Goal: Communication & Community: Share content

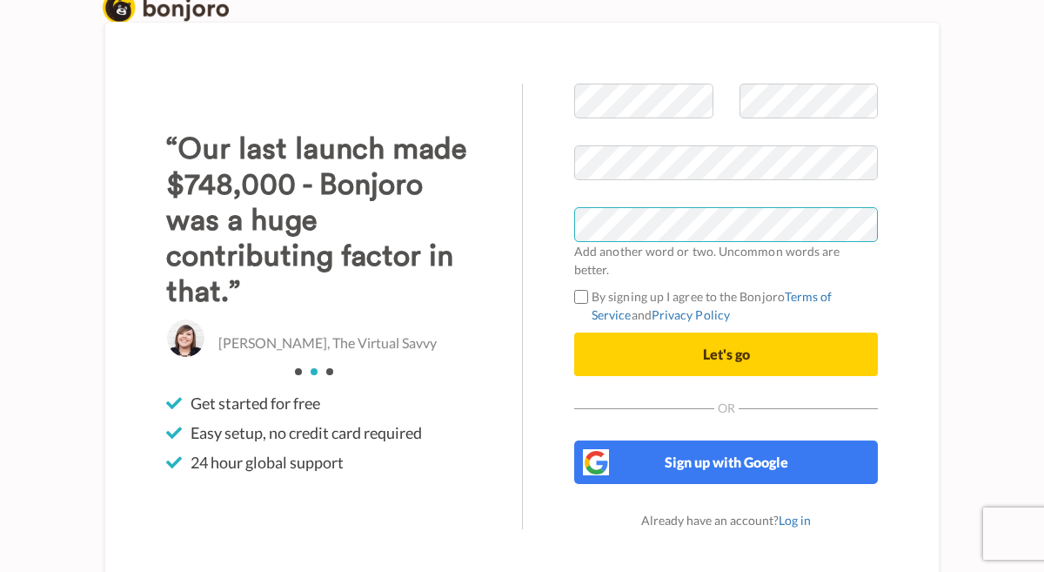
scroll to position [23, 0]
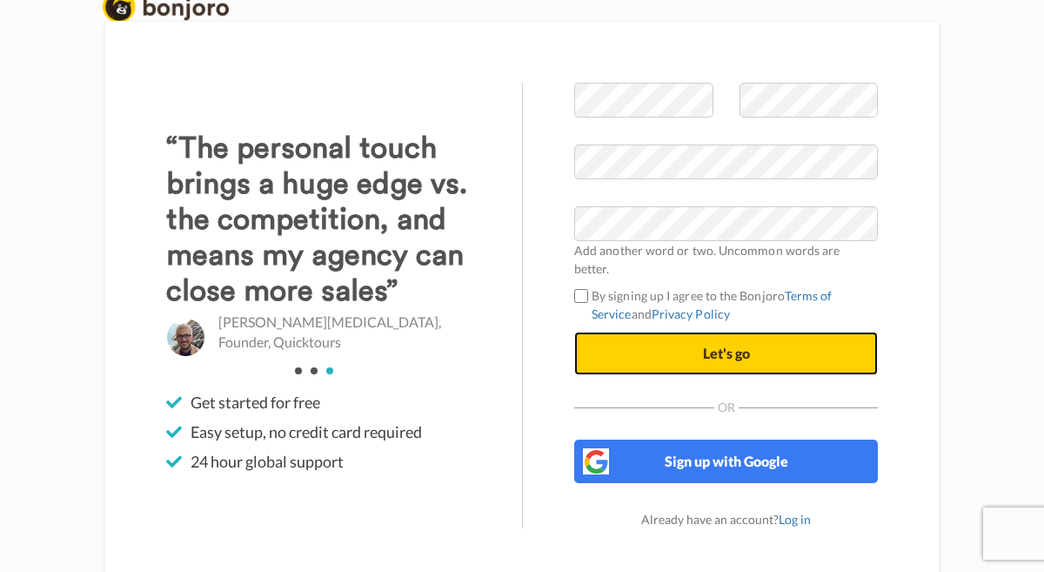
click at [733, 345] on span "Let's go" at bounding box center [726, 353] width 47 height 17
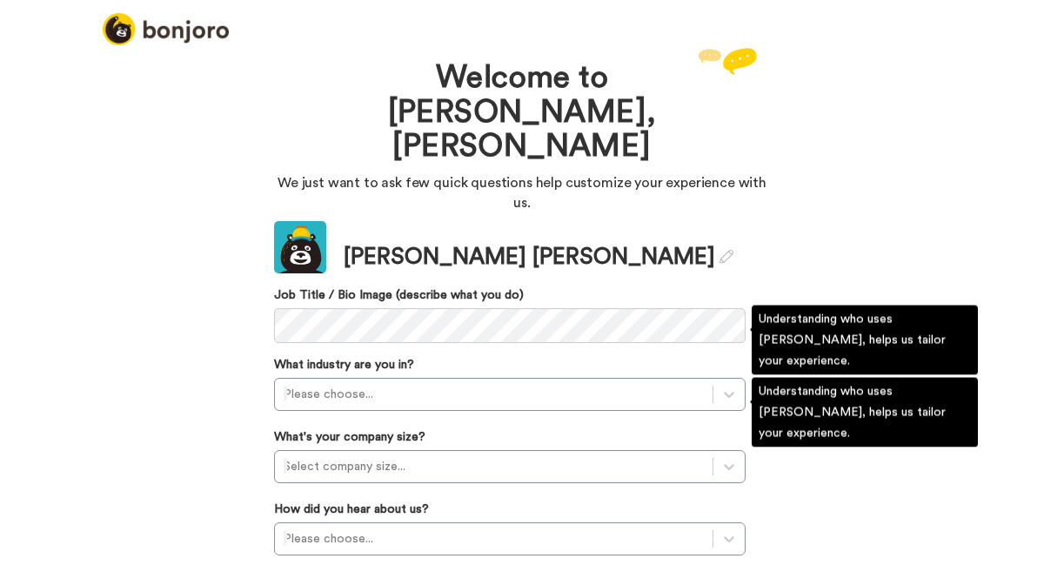
click at [330, 378] on div "Please choose..." at bounding box center [510, 394] width 472 height 33
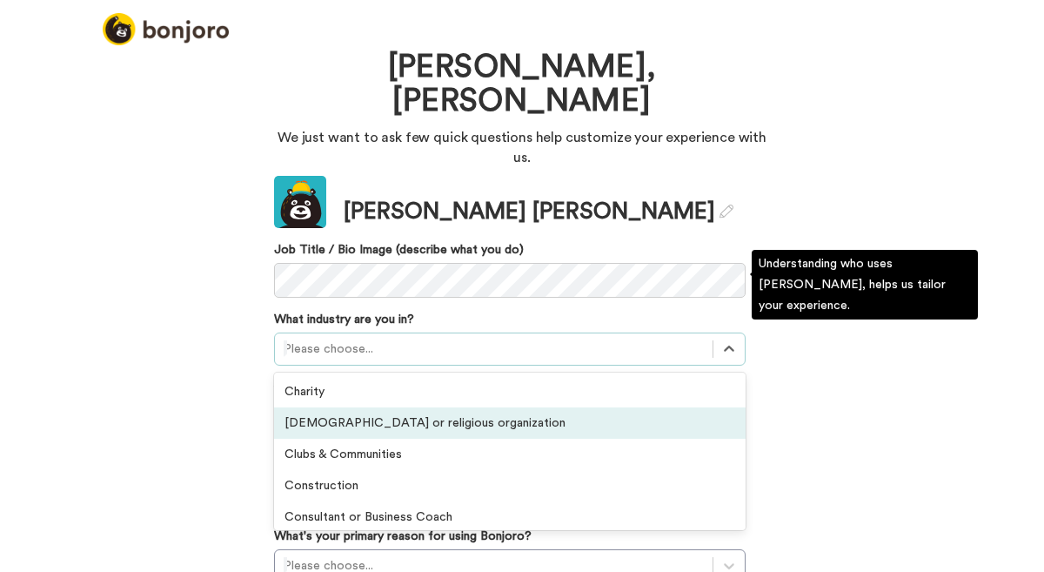
scroll to position [60, 0]
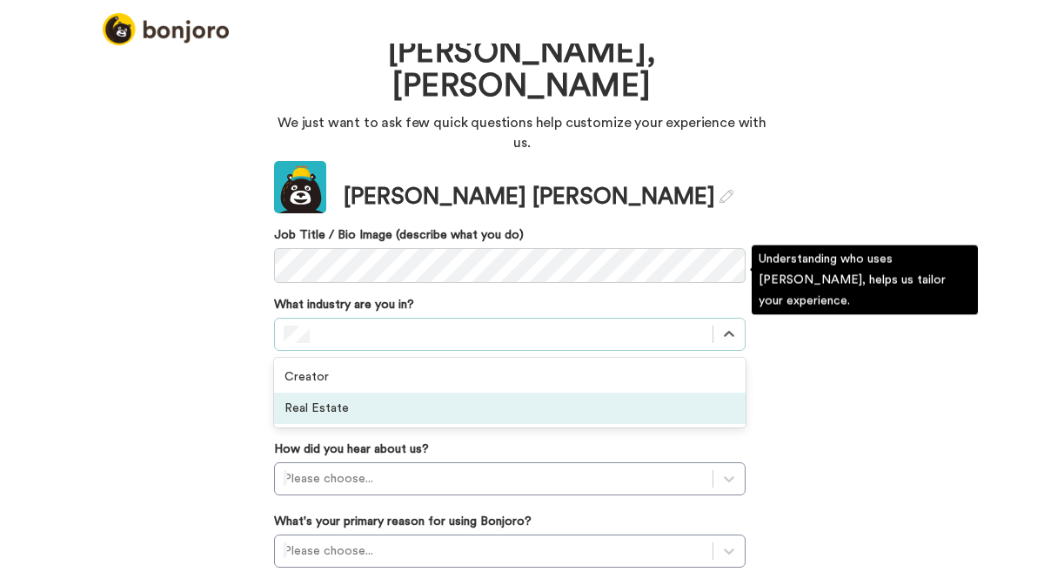
click at [348, 392] on div "Real Estate" at bounding box center [510, 407] width 472 height 31
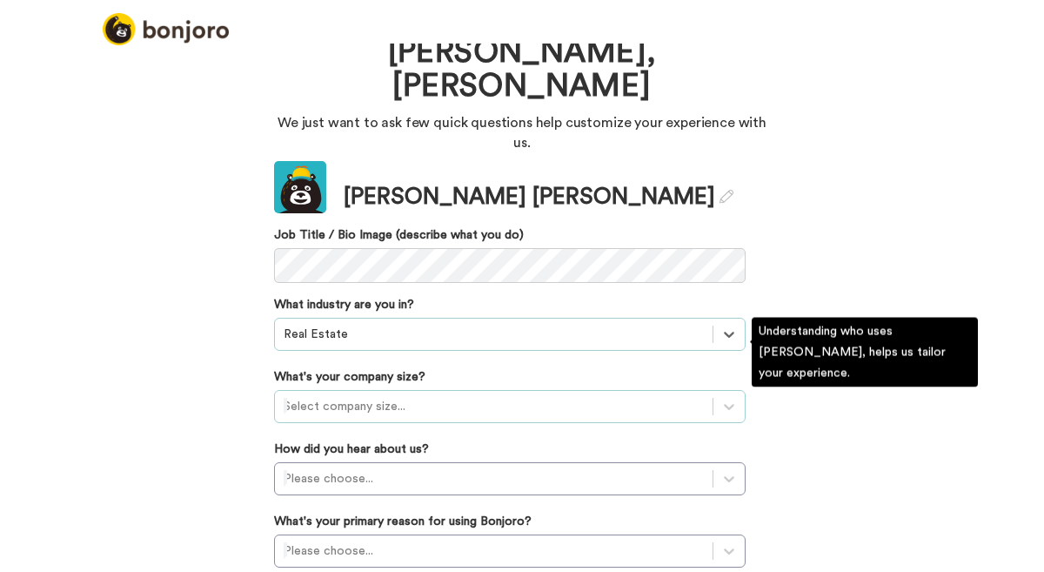
click at [354, 396] on div at bounding box center [494, 406] width 420 height 21
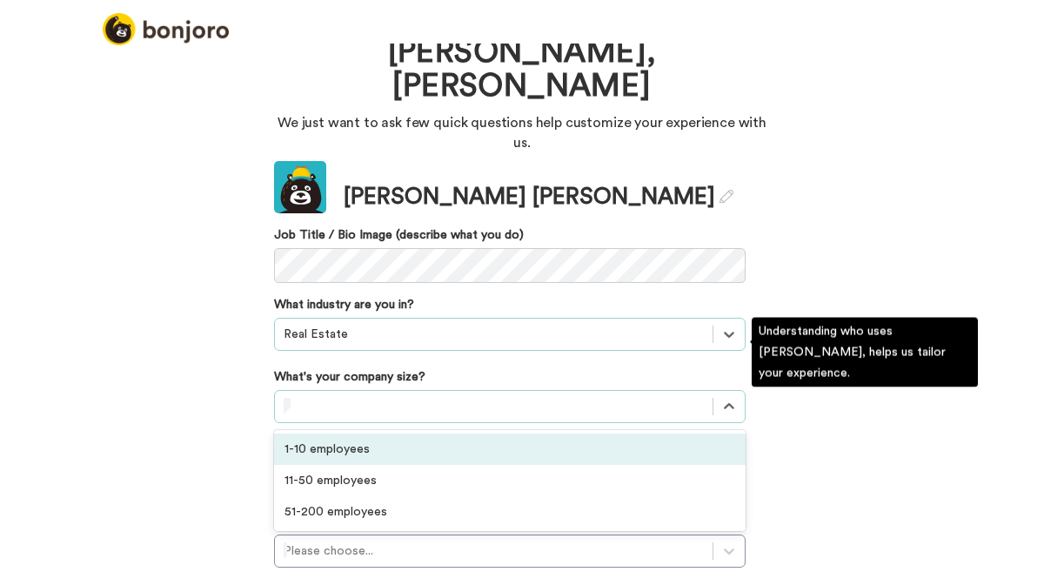
click at [362, 433] on div "1-10 employees" at bounding box center [510, 448] width 472 height 31
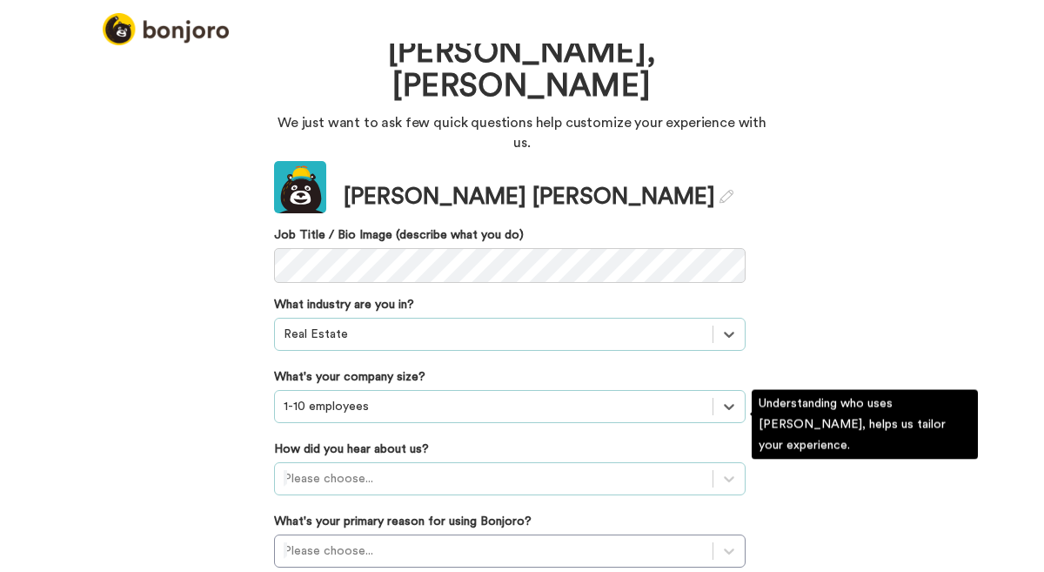
click at [392, 462] on div "Please choose..." at bounding box center [510, 478] width 472 height 33
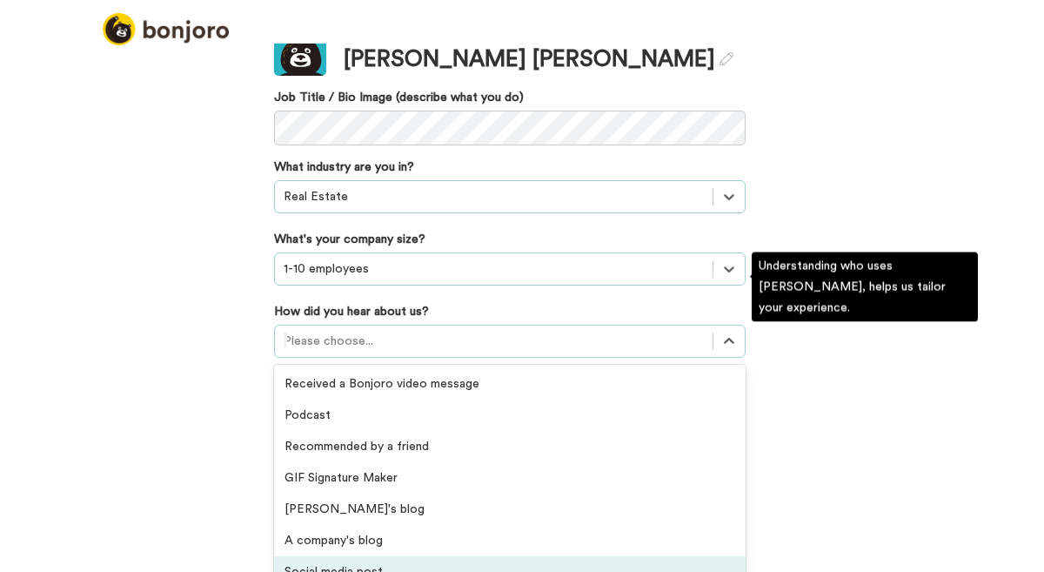
click at [397, 556] on div "Social media post" at bounding box center [510, 571] width 472 height 31
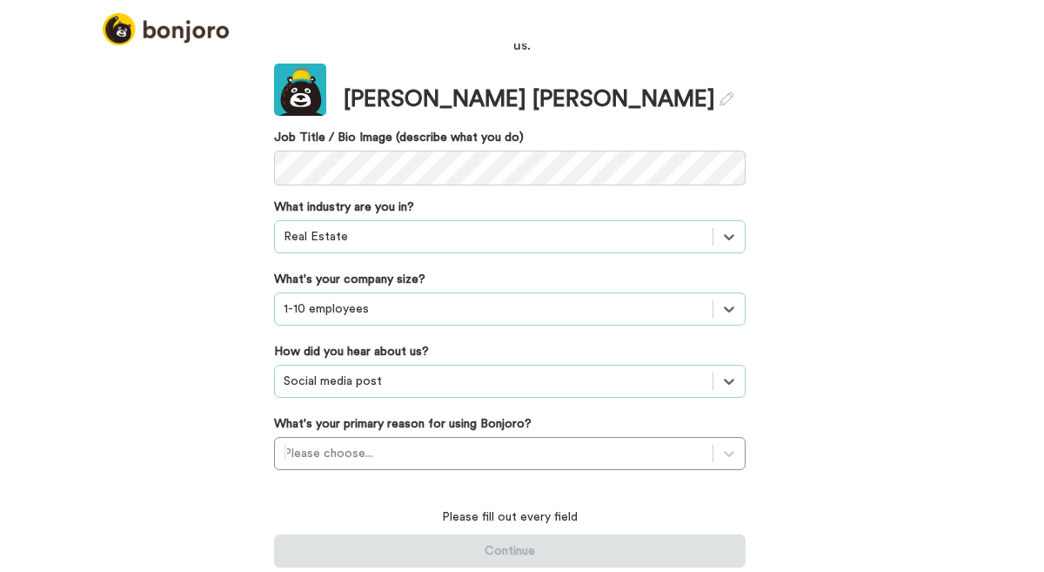
scroll to position [104, 0]
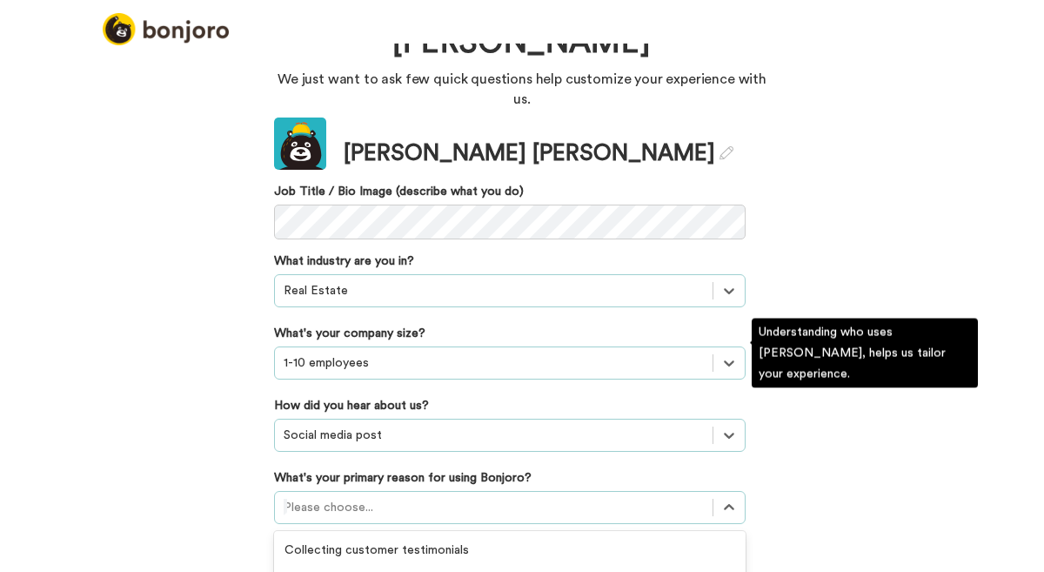
click at [438, 491] on div "option Converting leads focused, 3 of 6. 6 results available. Use Up and Down t…" at bounding box center [510, 507] width 472 height 33
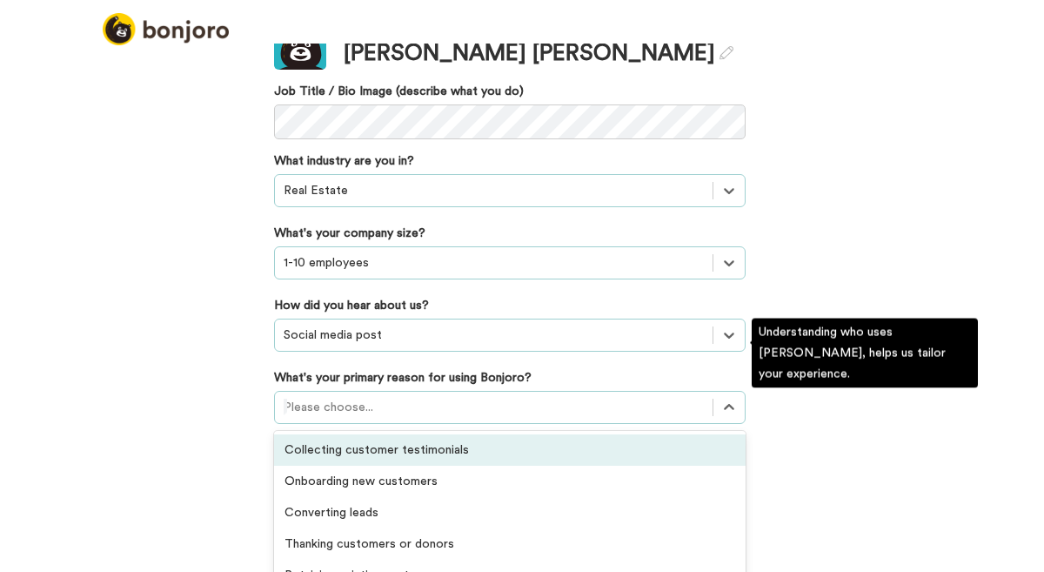
click at [452, 434] on div "Collecting customer testimonials" at bounding box center [510, 449] width 472 height 31
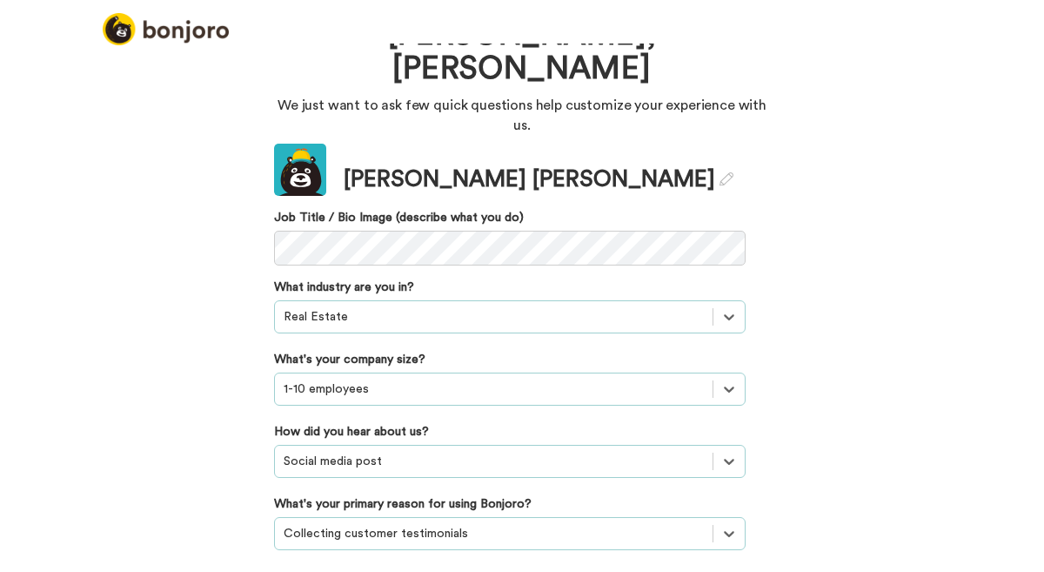
scroll to position [77, 0]
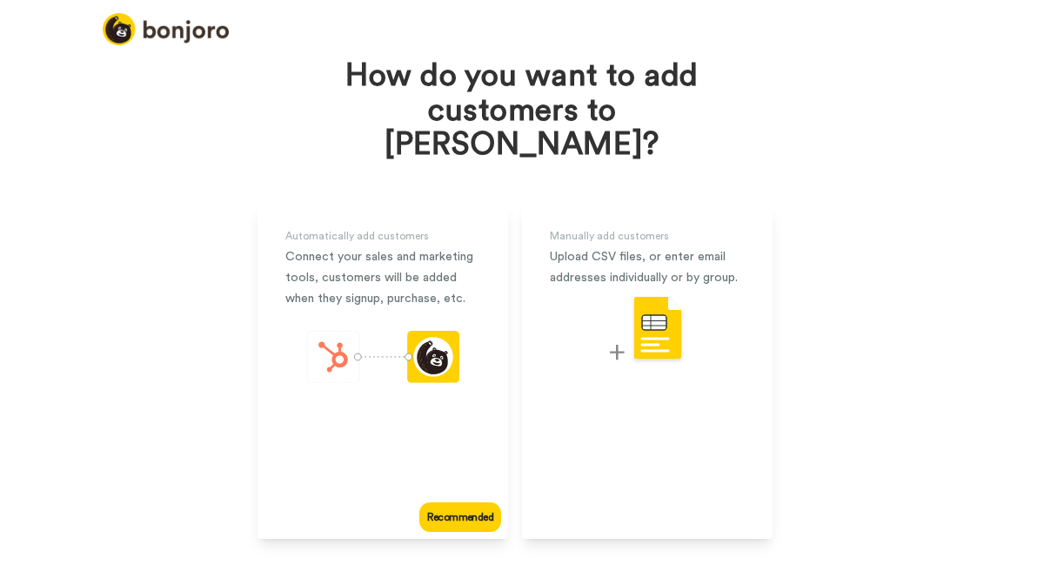
scroll to position [85, 0]
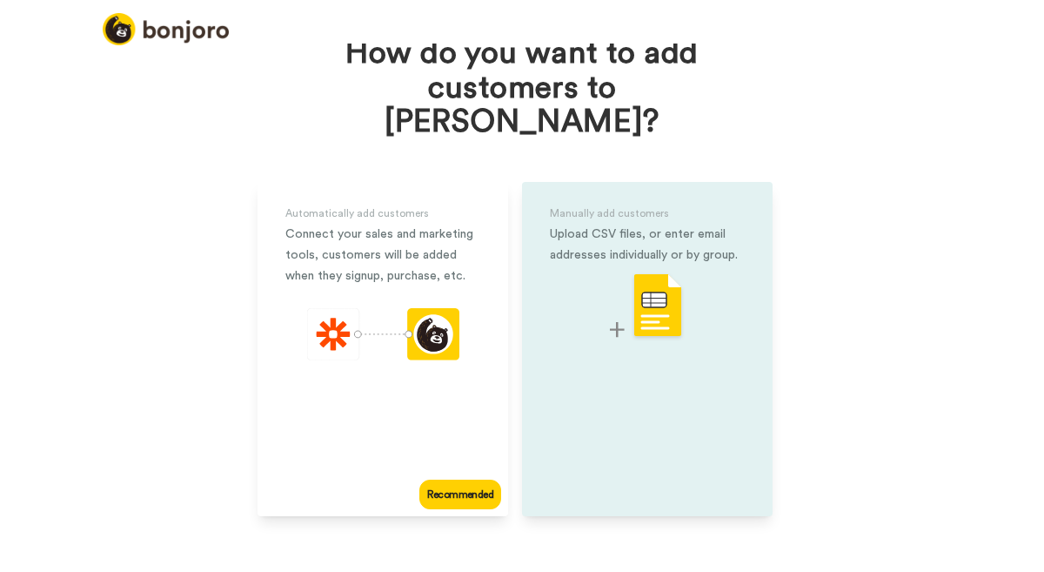
click at [665, 306] on img at bounding box center [647, 306] width 75 height 69
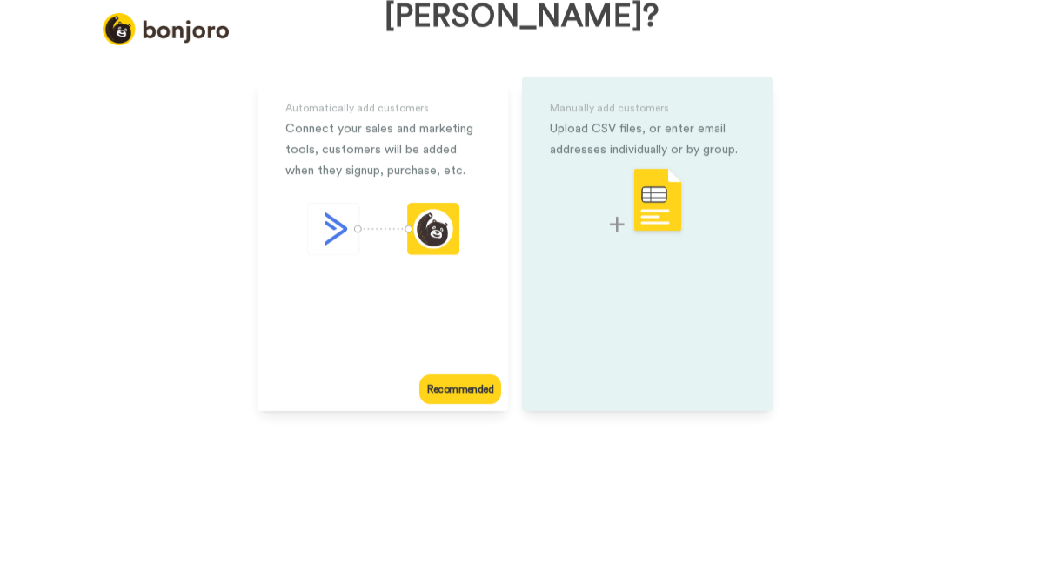
scroll to position [58, 0]
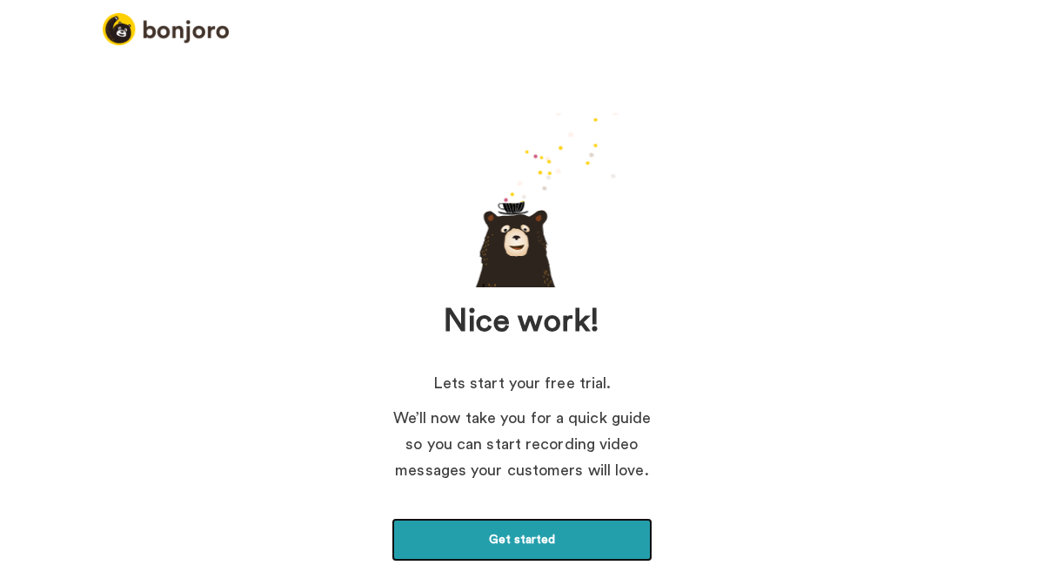
click at [527, 551] on link "Get started" at bounding box center [522, 540] width 261 height 44
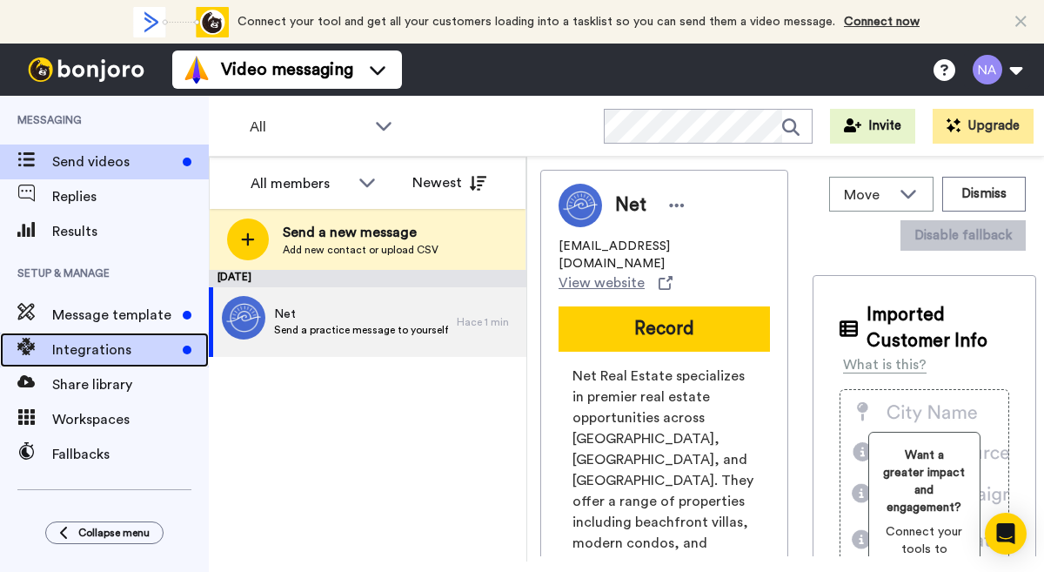
click at [125, 352] on span "Integrations" at bounding box center [114, 349] width 124 height 21
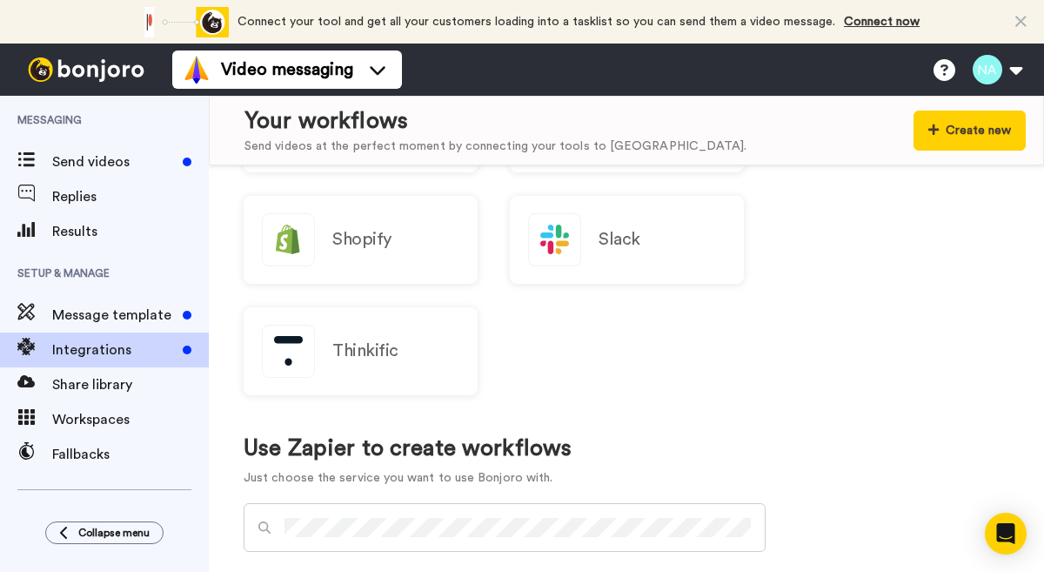
scroll to position [1107, 0]
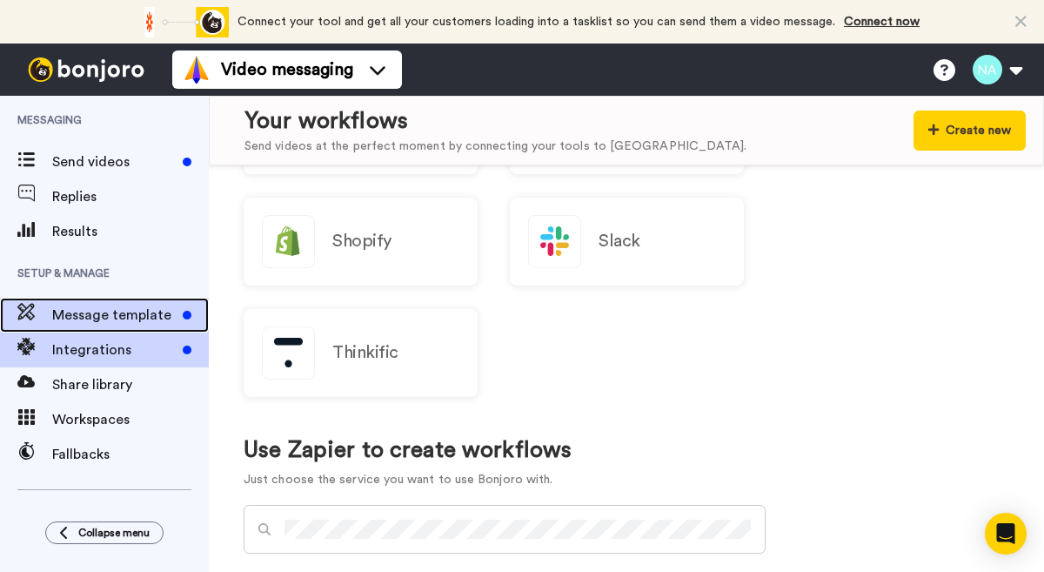
click at [135, 320] on span "Message template" at bounding box center [114, 315] width 124 height 21
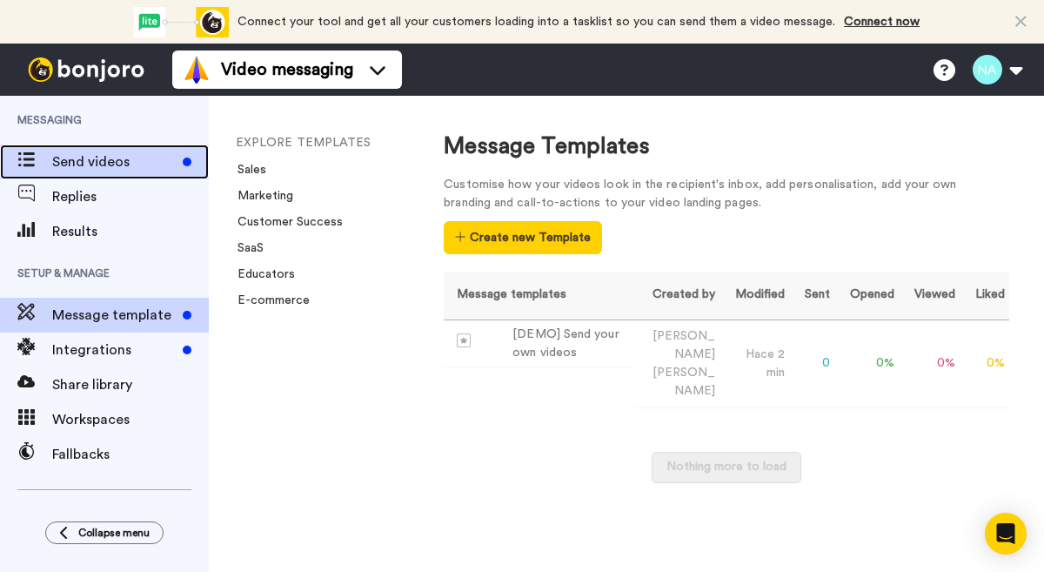
click at [94, 163] on span "Send videos" at bounding box center [114, 161] width 124 height 21
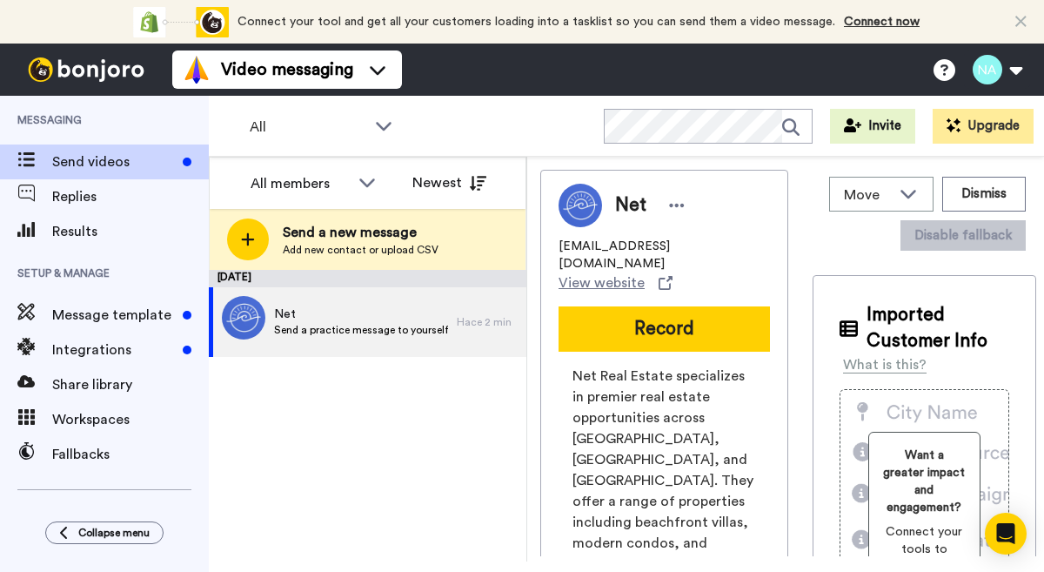
click at [1024, 25] on icon at bounding box center [1020, 21] width 11 height 17
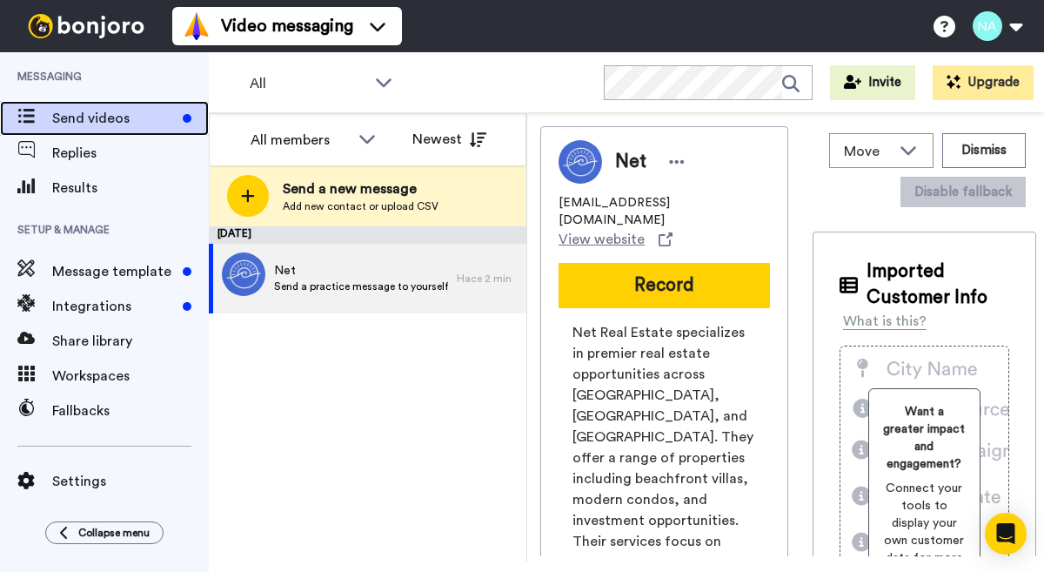
click at [80, 112] on span "Send videos" at bounding box center [114, 118] width 124 height 21
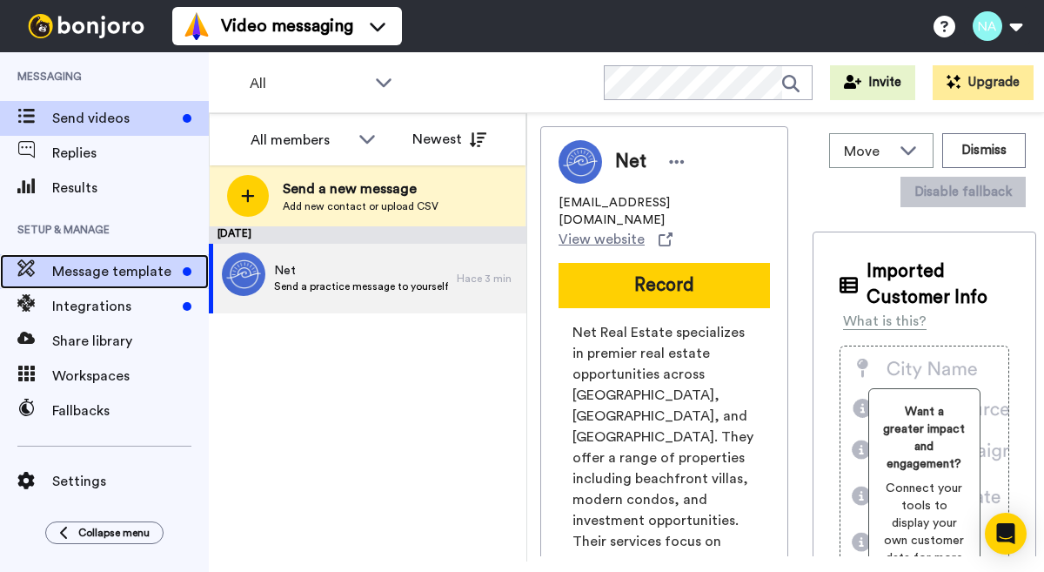
click at [103, 276] on span "Message template" at bounding box center [114, 271] width 124 height 21
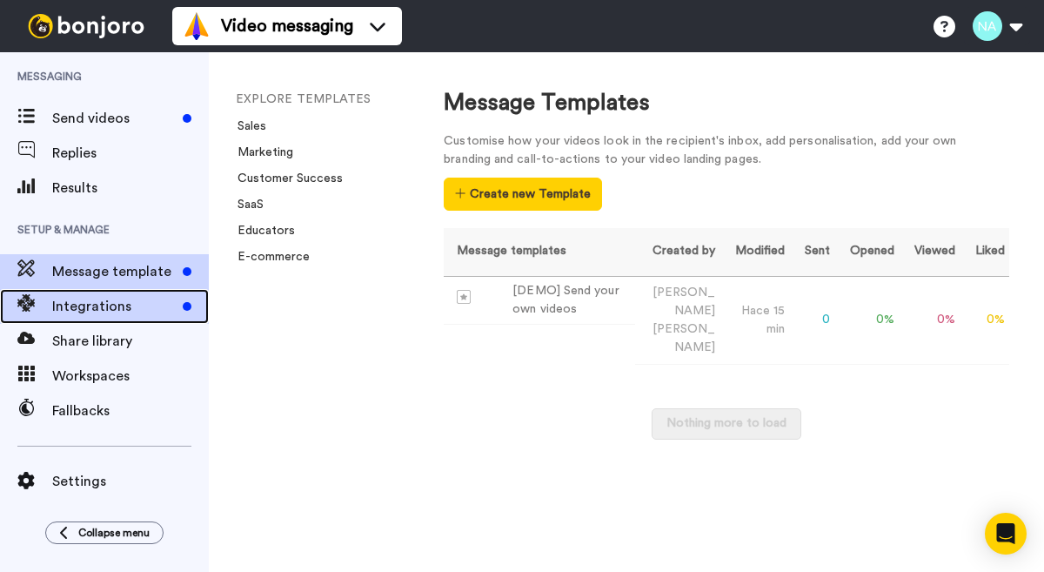
click at [105, 309] on span "Integrations" at bounding box center [114, 306] width 124 height 21
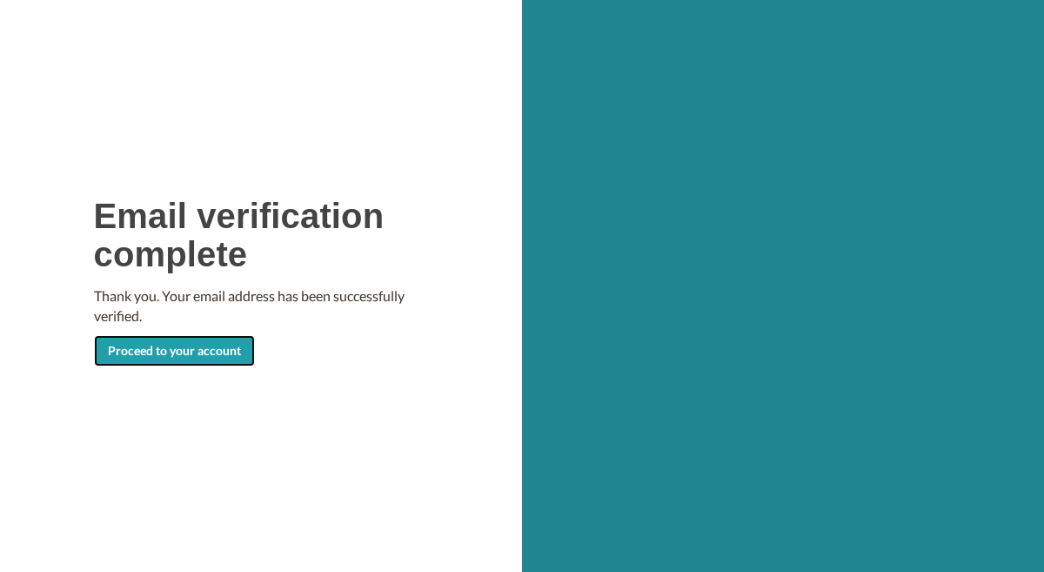
click at [192, 351] on link "Proceed to your account" at bounding box center [174, 350] width 161 height 31
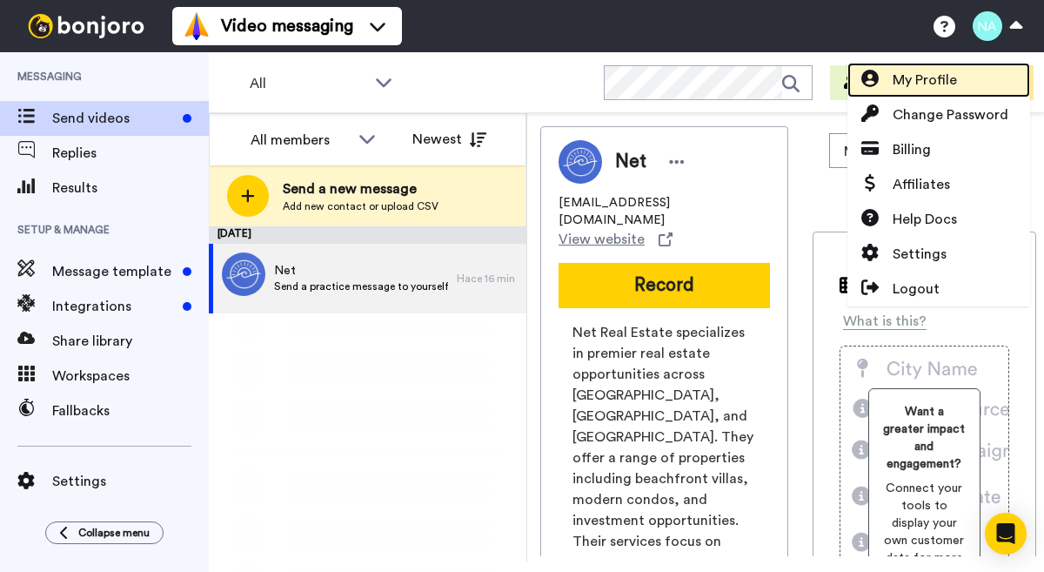
click at [925, 84] on span "My Profile" at bounding box center [925, 80] width 64 height 21
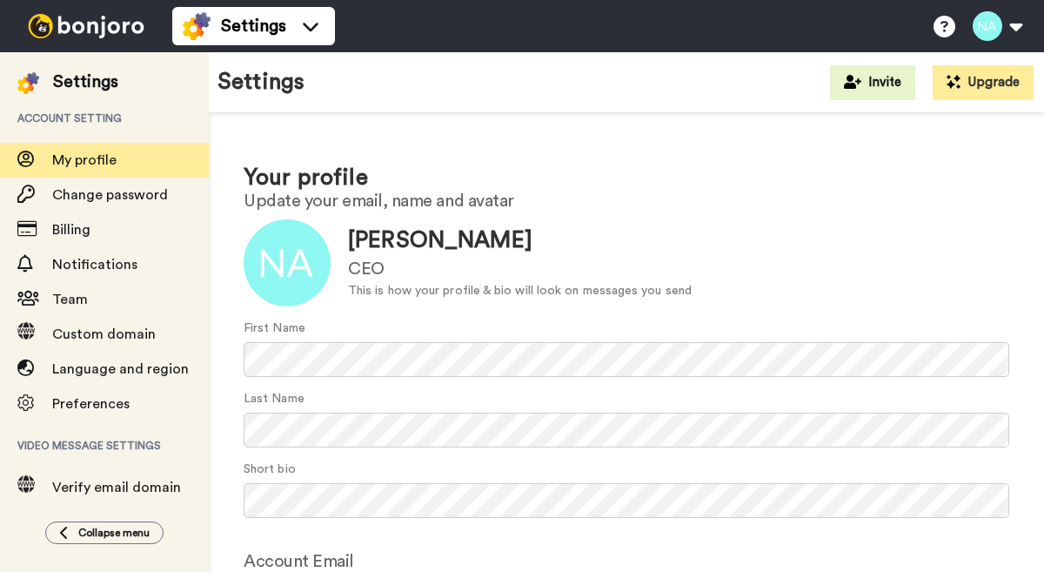
click at [293, 276] on div at bounding box center [287, 262] width 87 height 87
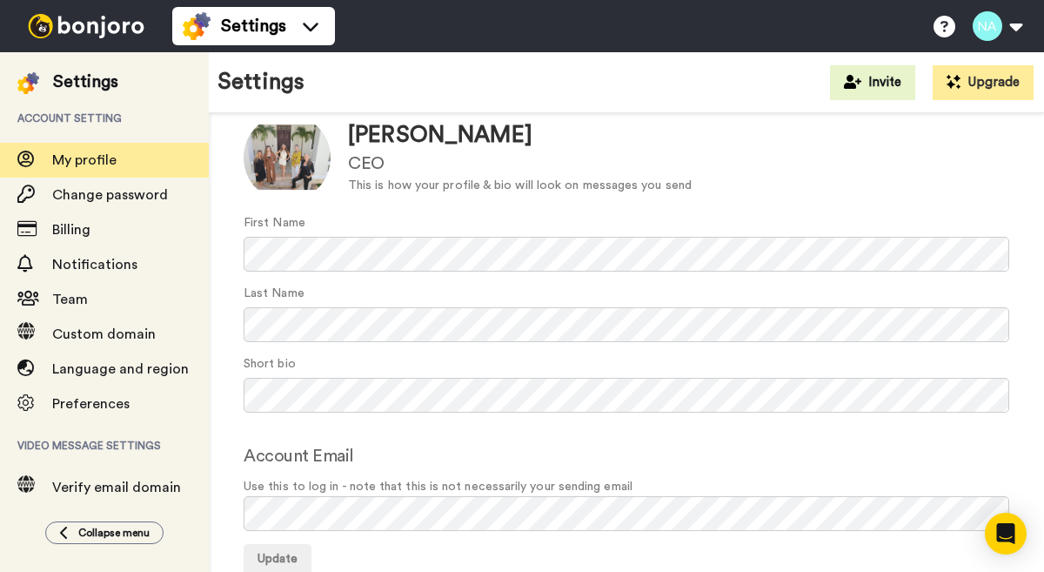
scroll to position [145, 0]
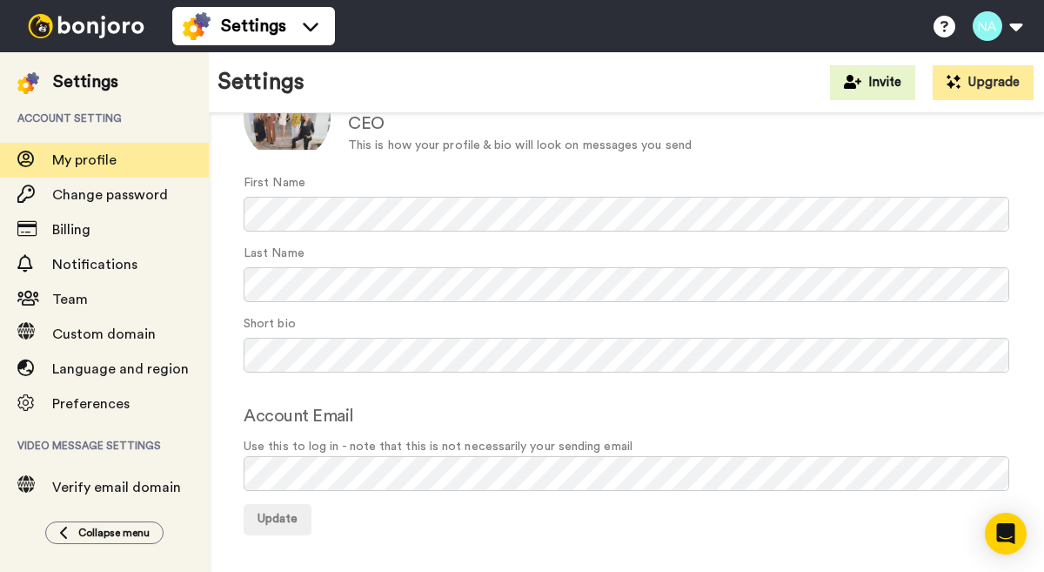
click at [283, 500] on form "Update Nicole Alvarez CEO This is how your profile & bio will look on messages …" at bounding box center [627, 304] width 766 height 461
click at [279, 519] on span "Update" at bounding box center [278, 518] width 40 height 12
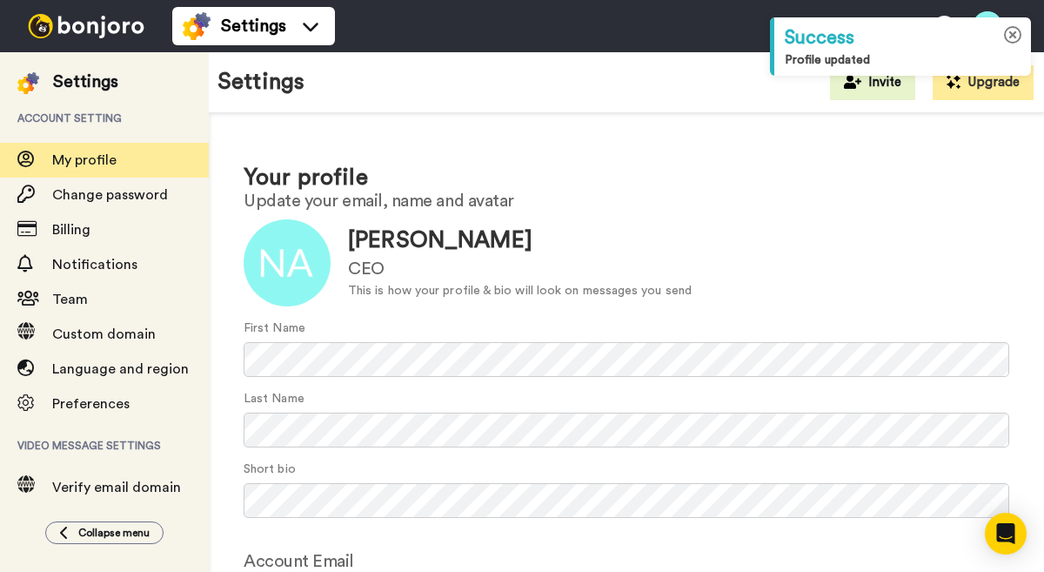
click at [1015, 33] on icon at bounding box center [1013, 35] width 18 height 18
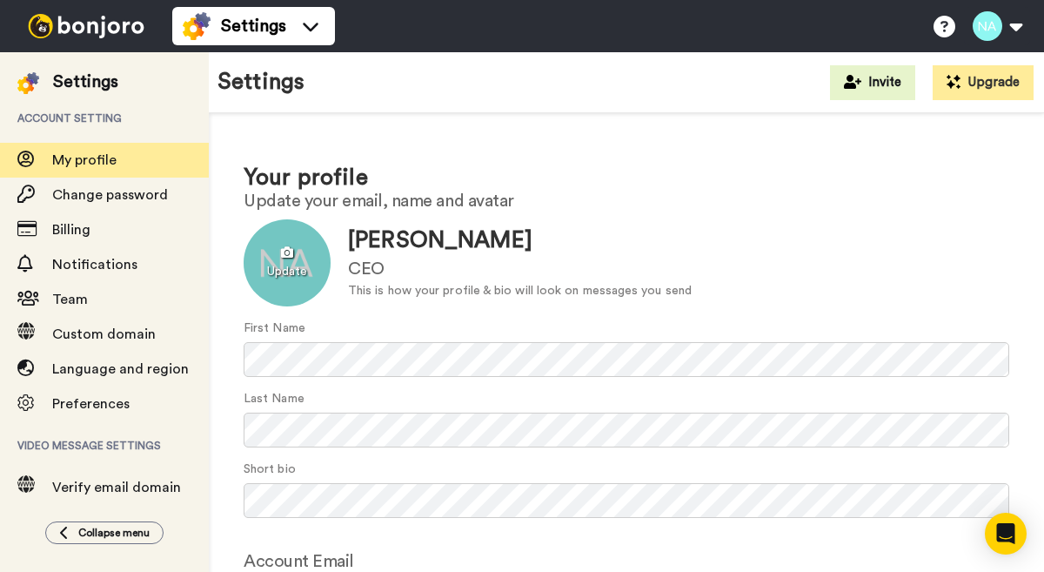
click at [271, 270] on div at bounding box center [287, 262] width 87 height 87
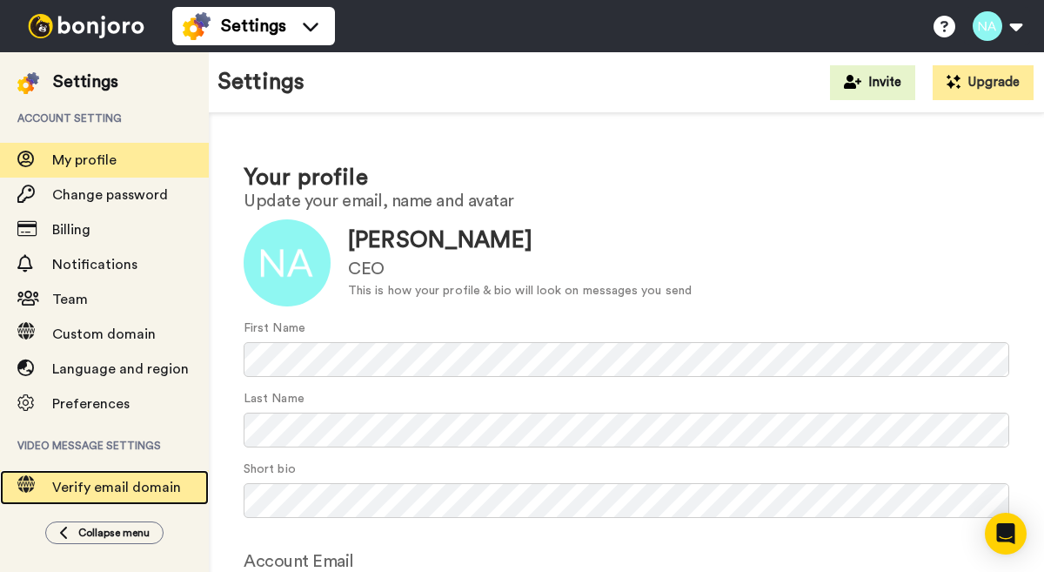
click at [140, 491] on span "Verify email domain" at bounding box center [116, 487] width 129 height 14
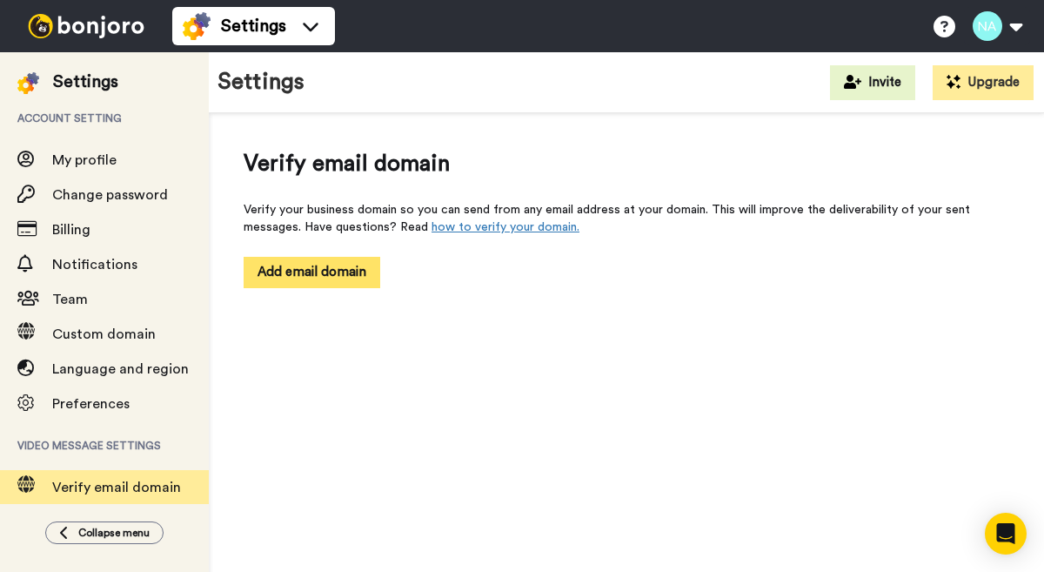
click at [321, 275] on button "Add email domain" at bounding box center [312, 272] width 137 height 30
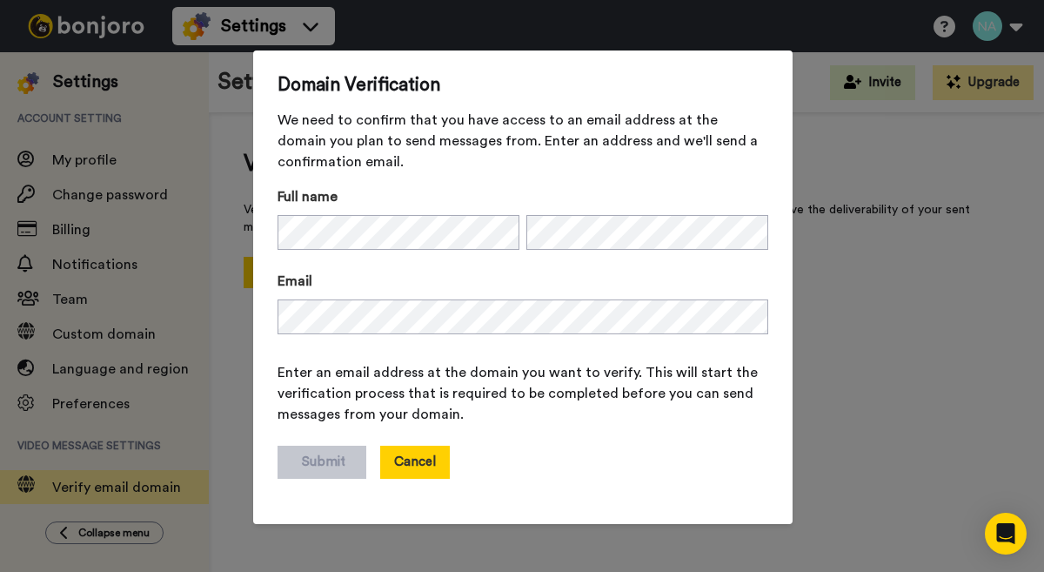
click at [418, 463] on button "Cancel" at bounding box center [415, 461] width 70 height 33
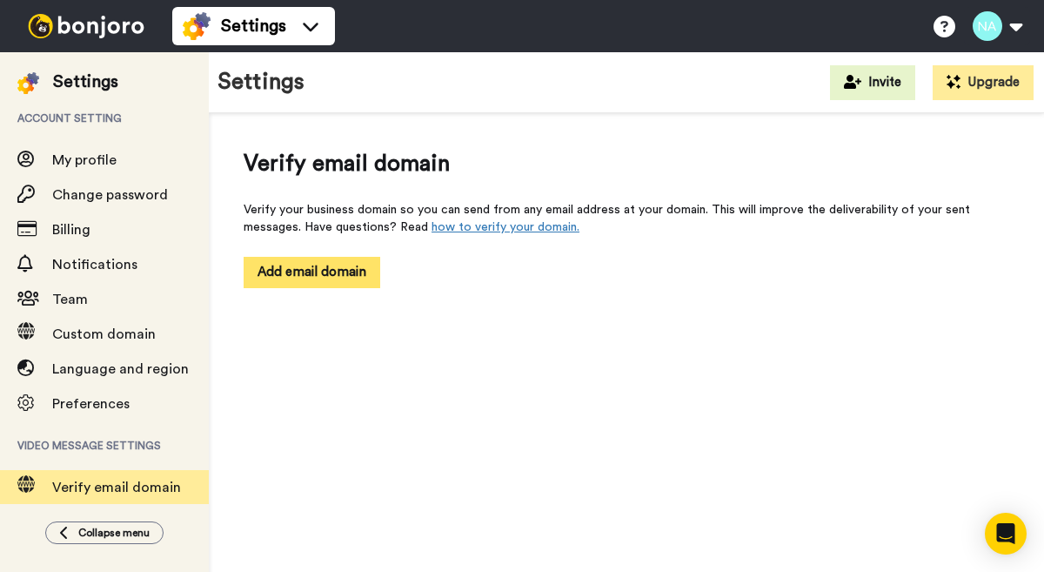
click at [331, 284] on button "Add email domain" at bounding box center [312, 272] width 137 height 30
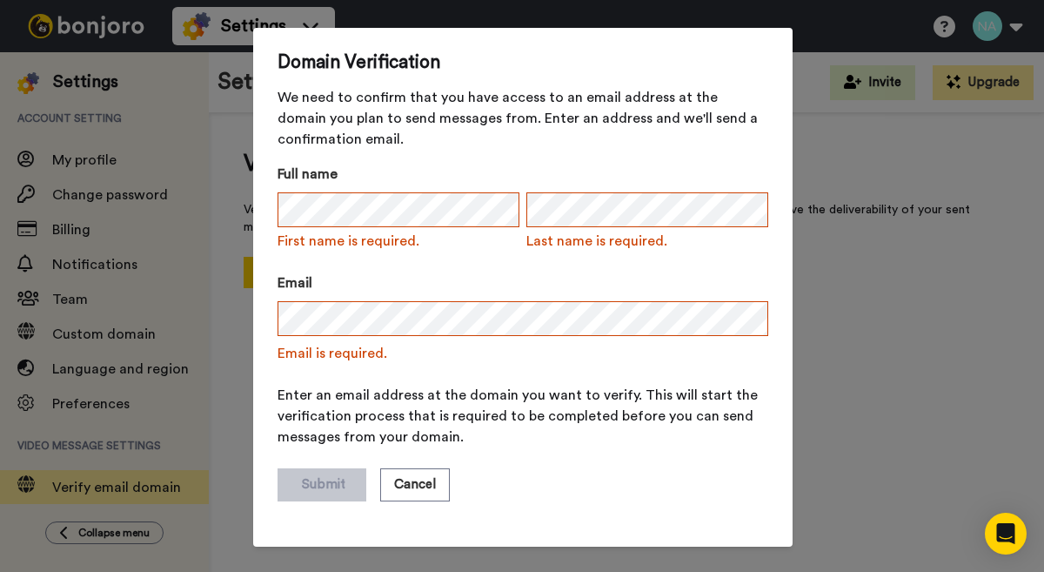
click at [441, 168] on label "Full name" at bounding box center [399, 174] width 242 height 21
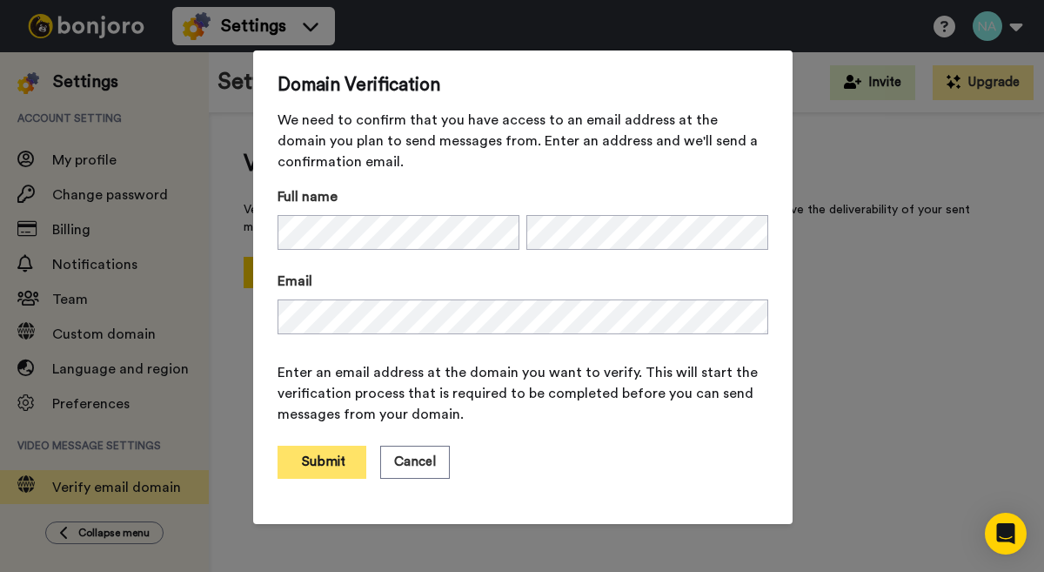
click at [320, 463] on button "Submit" at bounding box center [322, 461] width 89 height 33
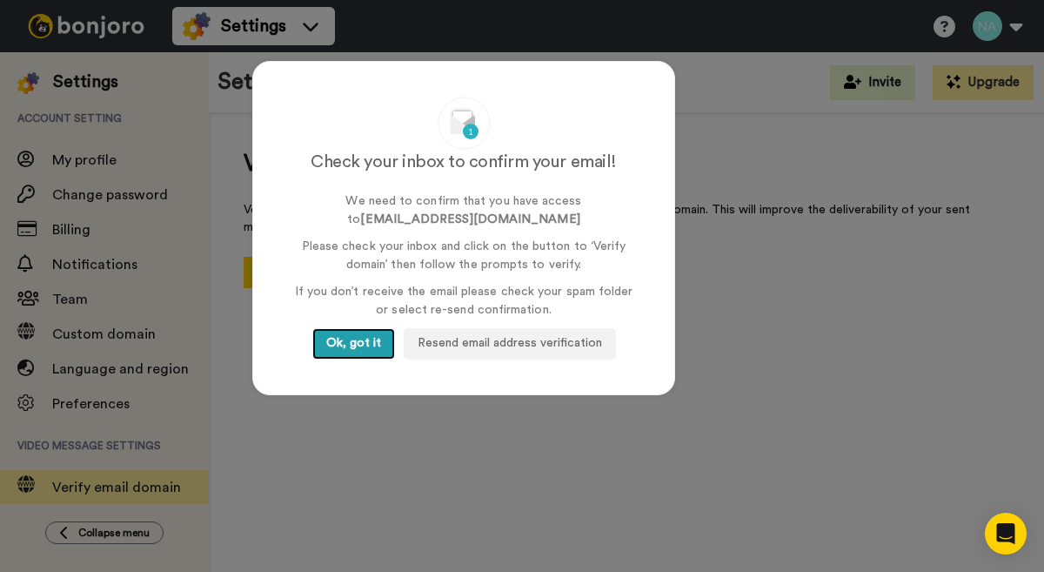
click at [345, 341] on button "Ok, got it" at bounding box center [353, 343] width 83 height 31
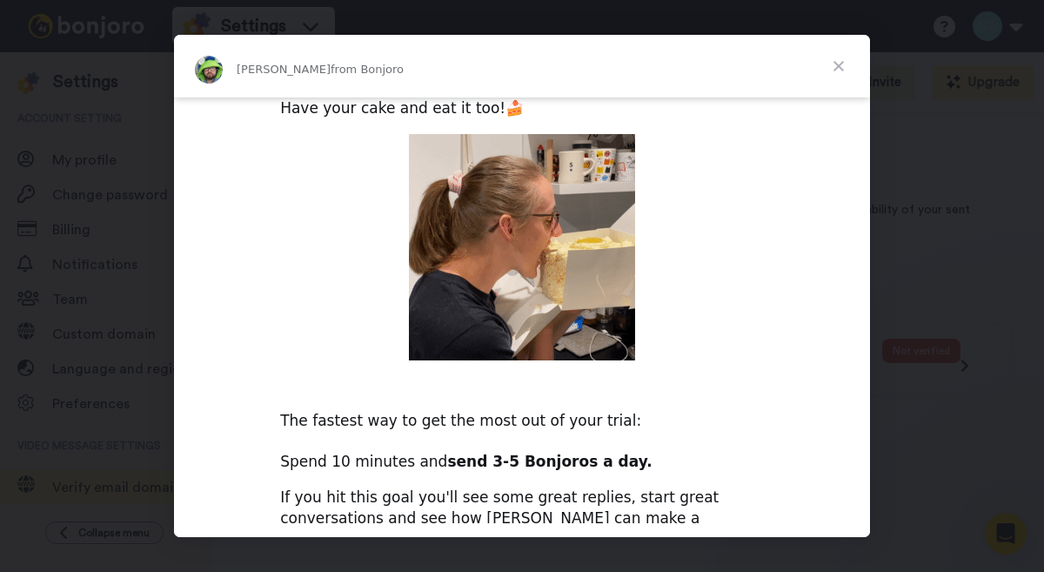
scroll to position [19, 0]
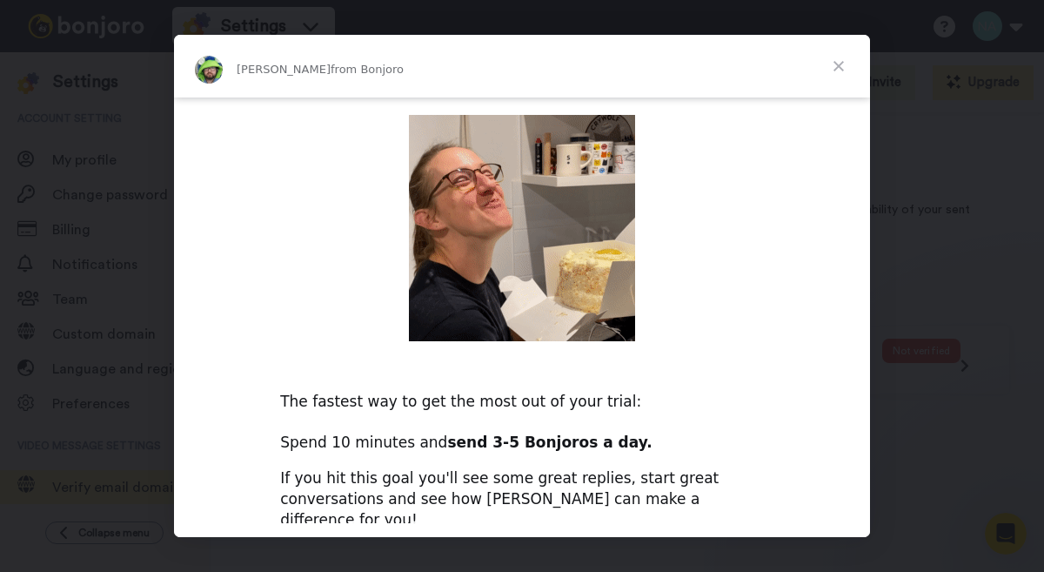
click at [837, 65] on span "Close" at bounding box center [838, 66] width 63 height 63
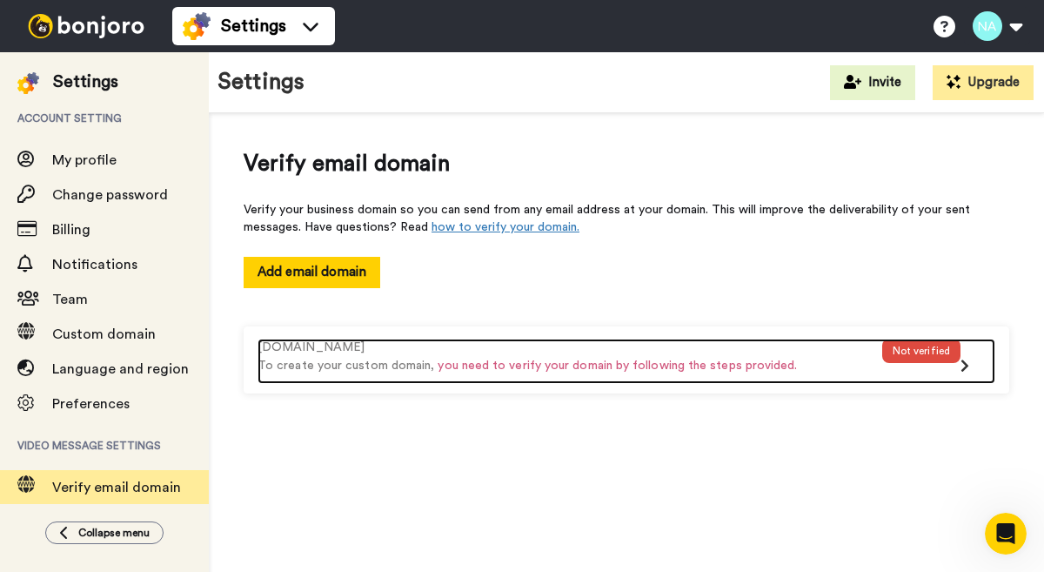
click at [920, 349] on div "Not verified" at bounding box center [921, 350] width 78 height 24
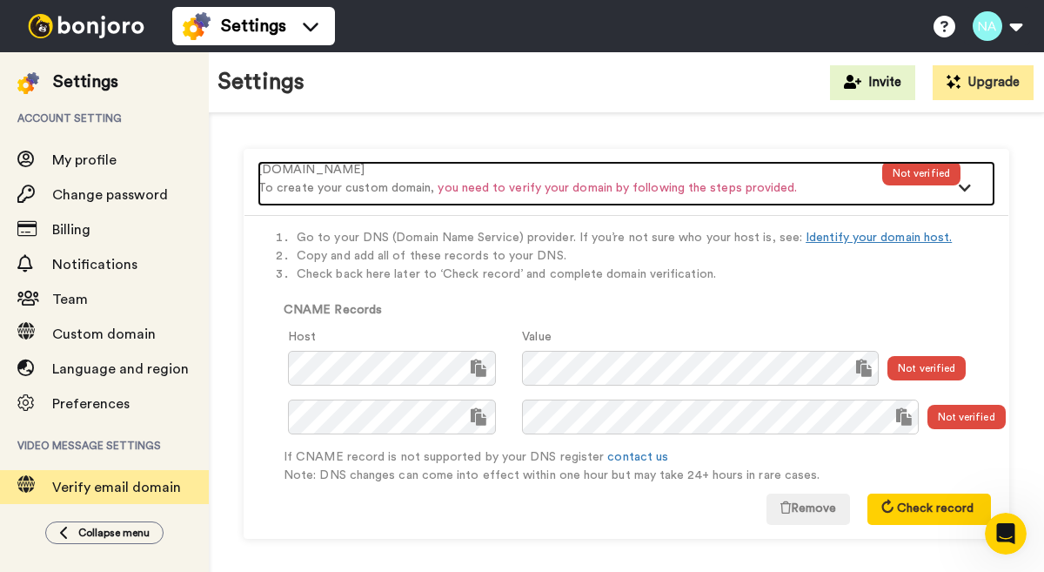
scroll to position [184, 0]
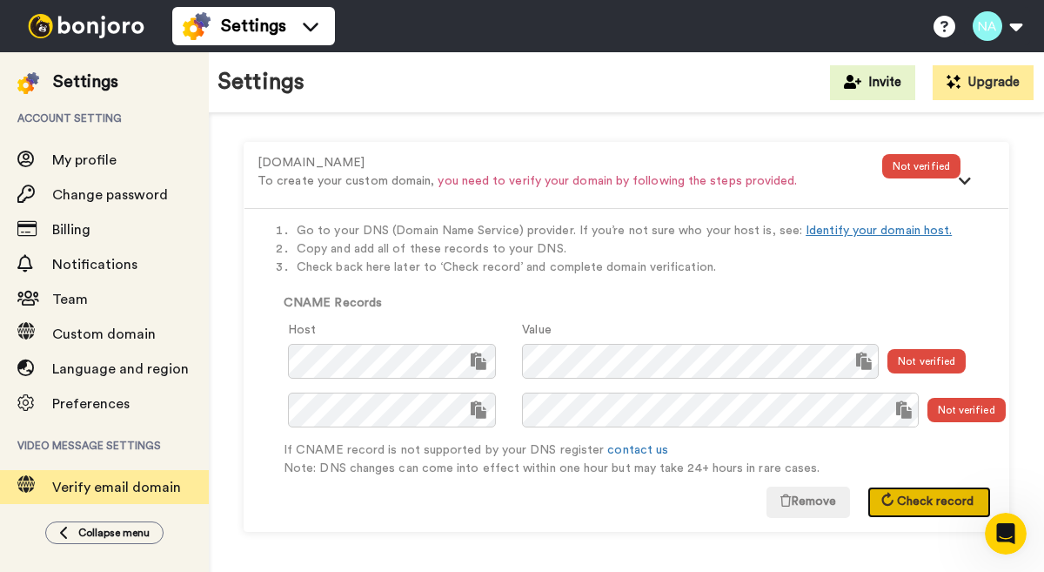
click at [937, 497] on span "Check record" at bounding box center [935, 501] width 77 height 12
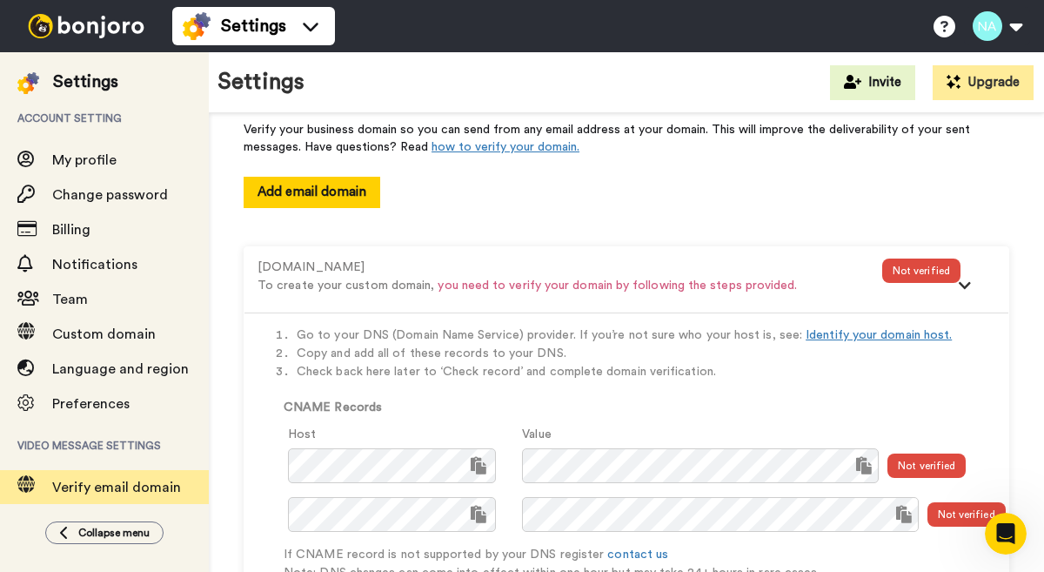
scroll to position [74, 0]
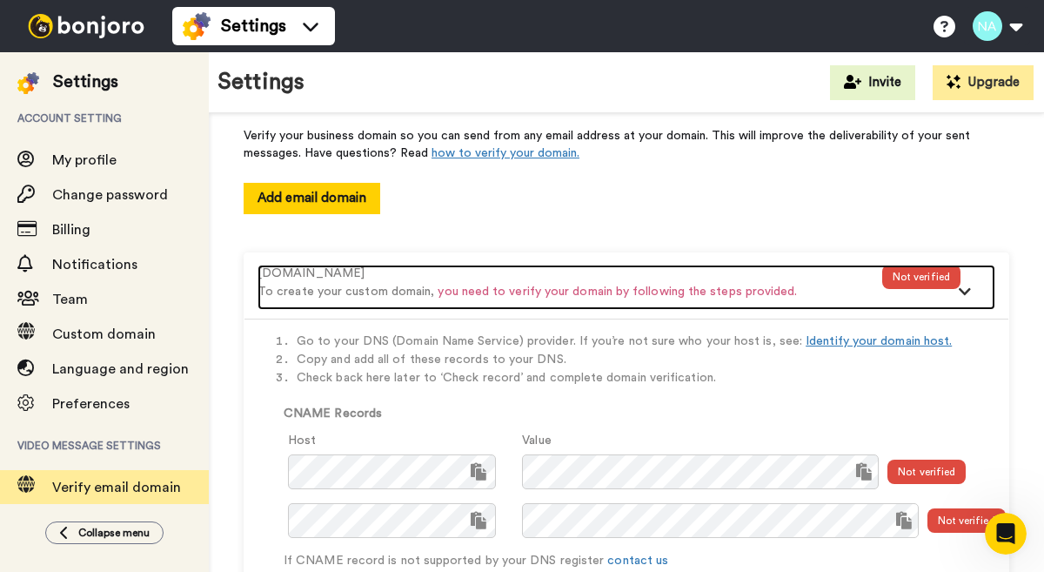
click at [913, 278] on div "Not verified" at bounding box center [921, 276] width 78 height 24
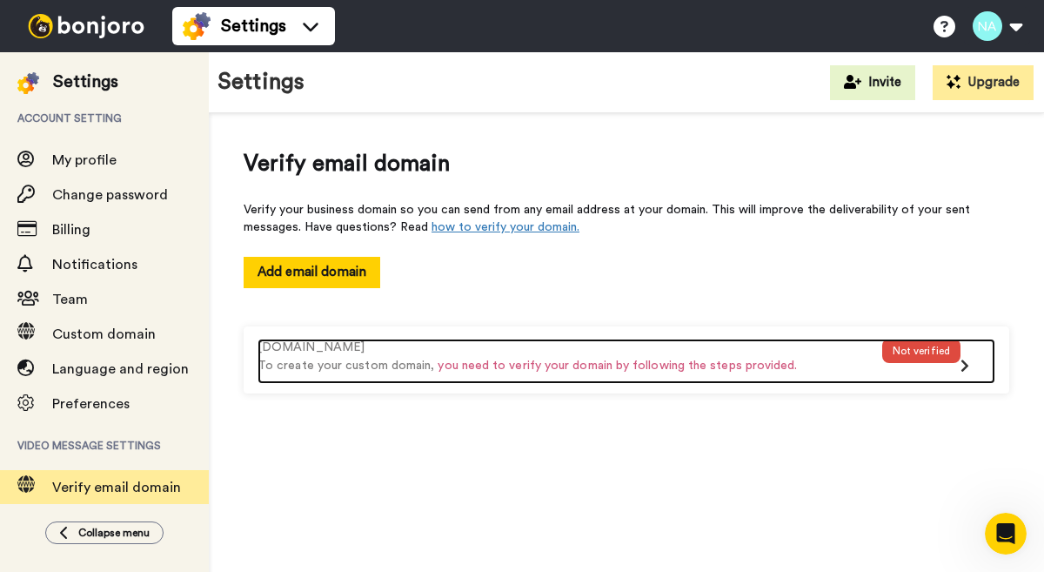
scroll to position [0, 0]
click at [912, 346] on div "Not verified" at bounding box center [921, 350] width 78 height 24
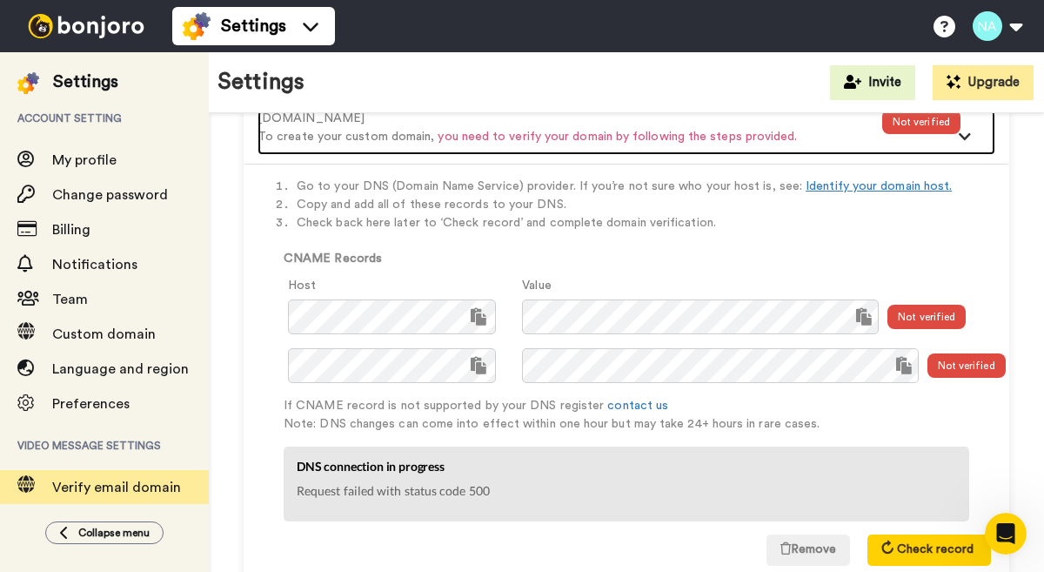
scroll to position [278, 0]
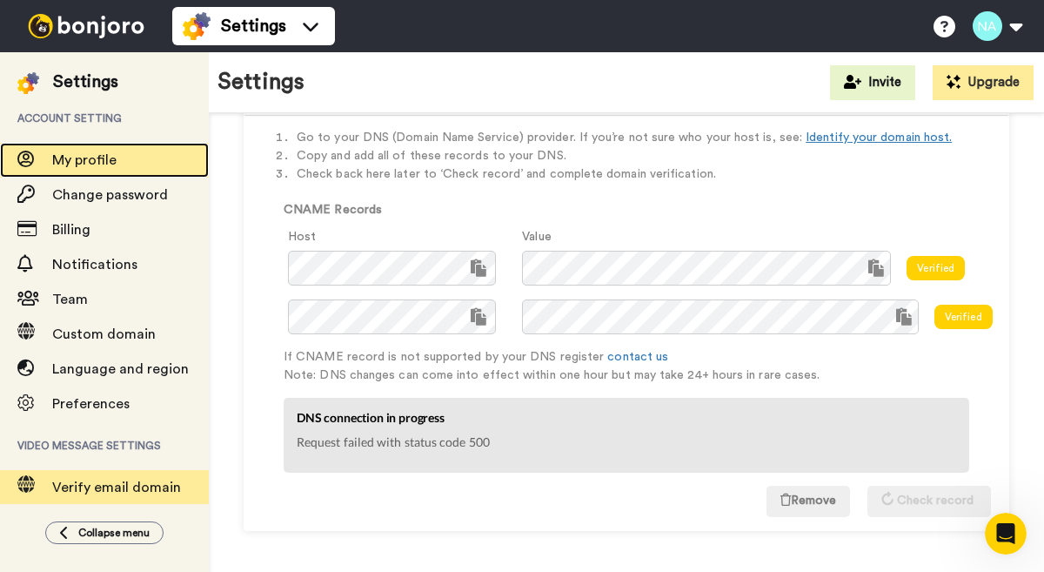
click at [85, 157] on span "My profile" at bounding box center [84, 160] width 64 height 14
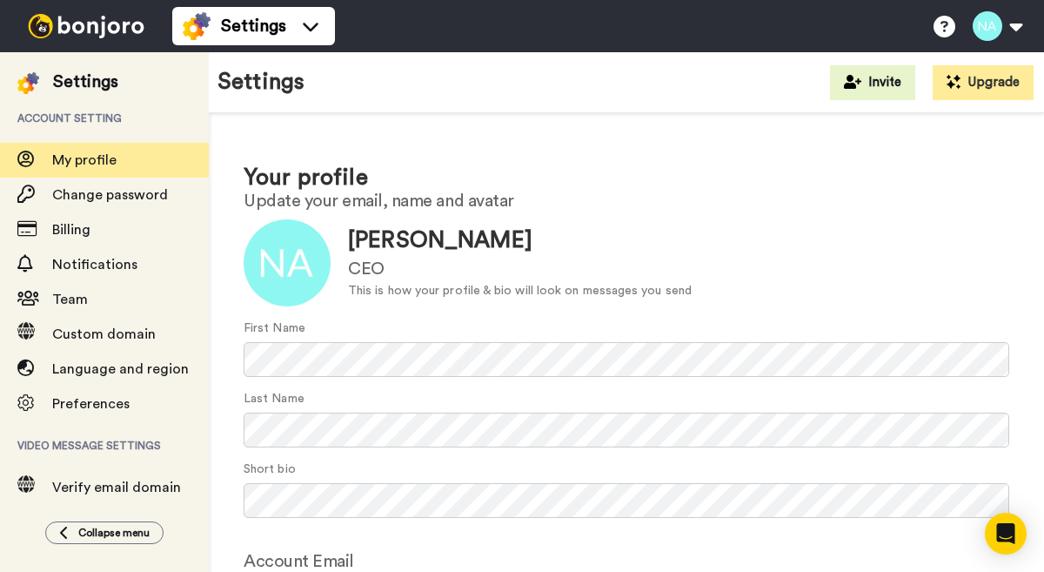
click at [79, 18] on img at bounding box center [86, 26] width 131 height 24
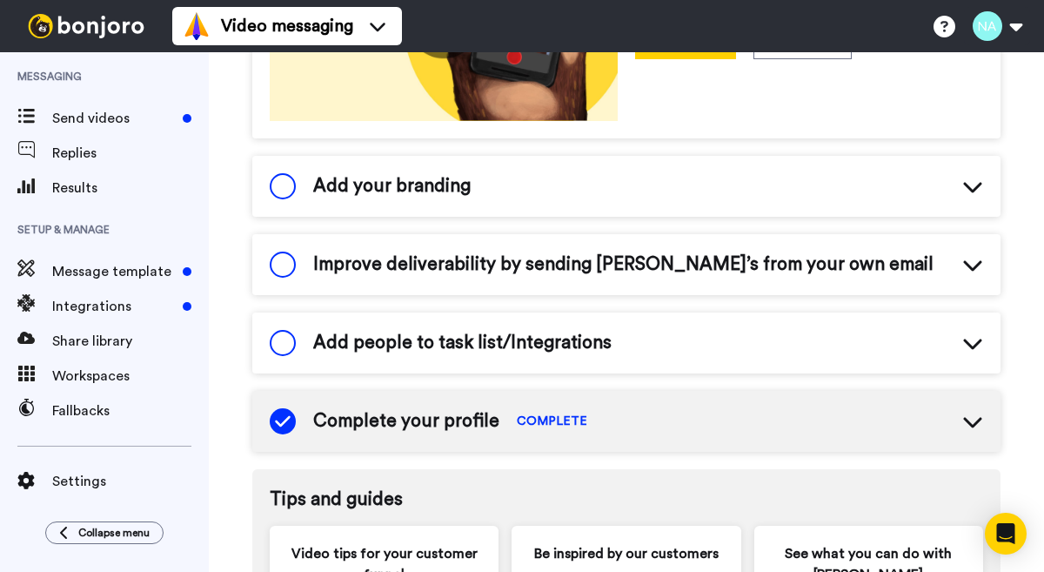
scroll to position [421, 0]
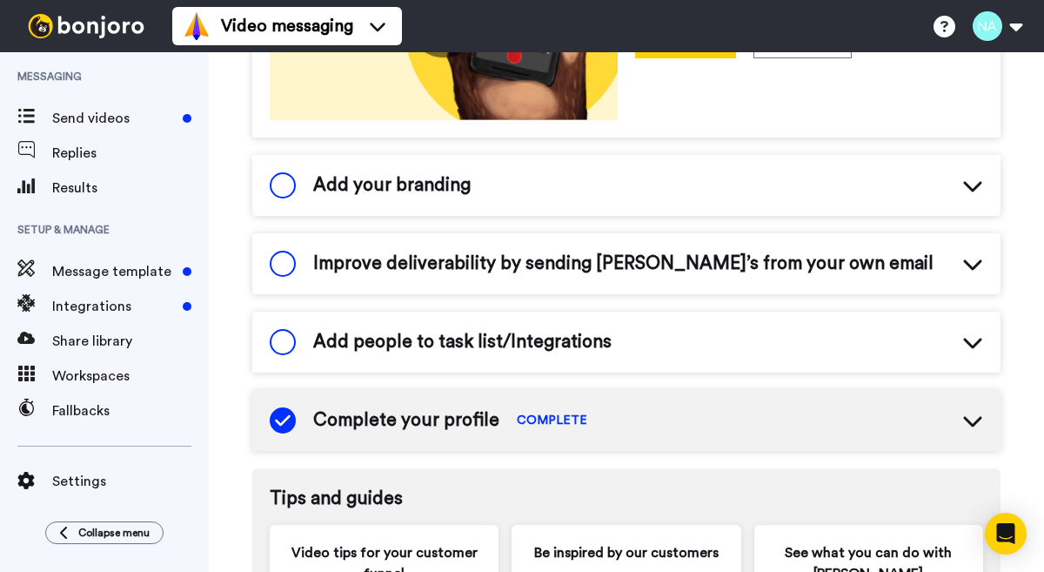
click at [968, 175] on icon at bounding box center [972, 185] width 21 height 21
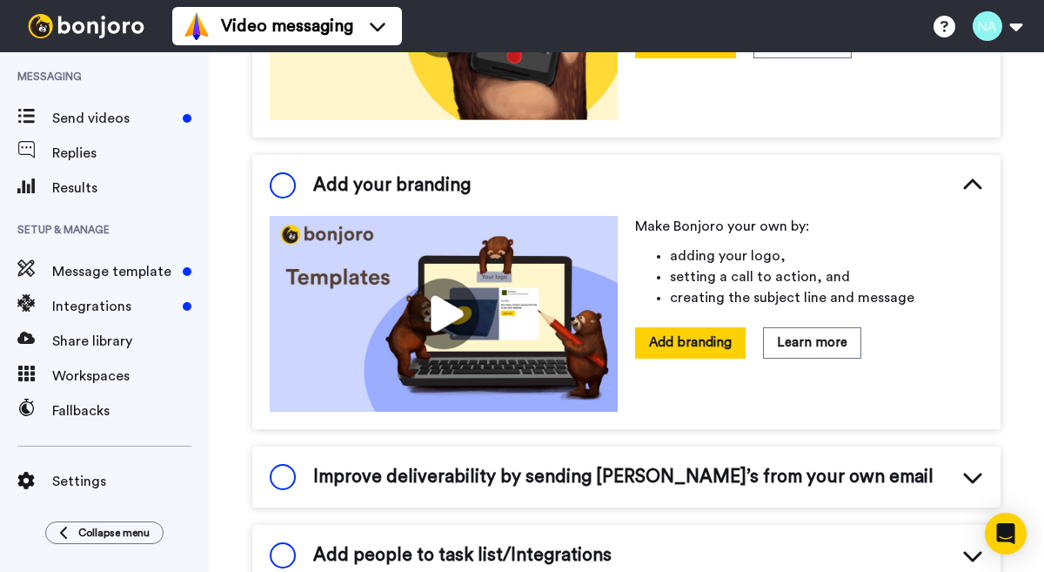
click at [968, 179] on icon at bounding box center [972, 184] width 18 height 10
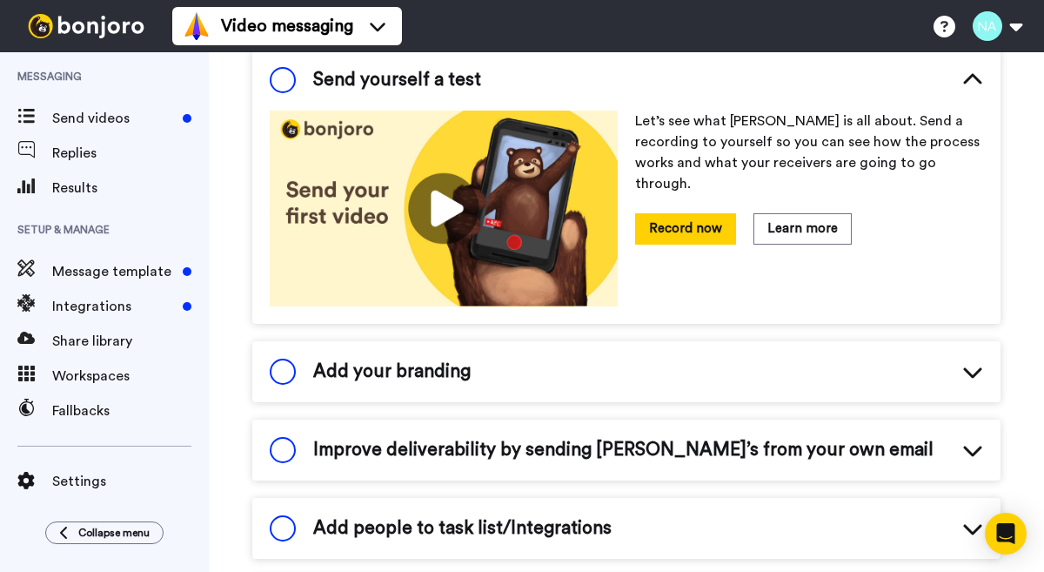
scroll to position [231, 0]
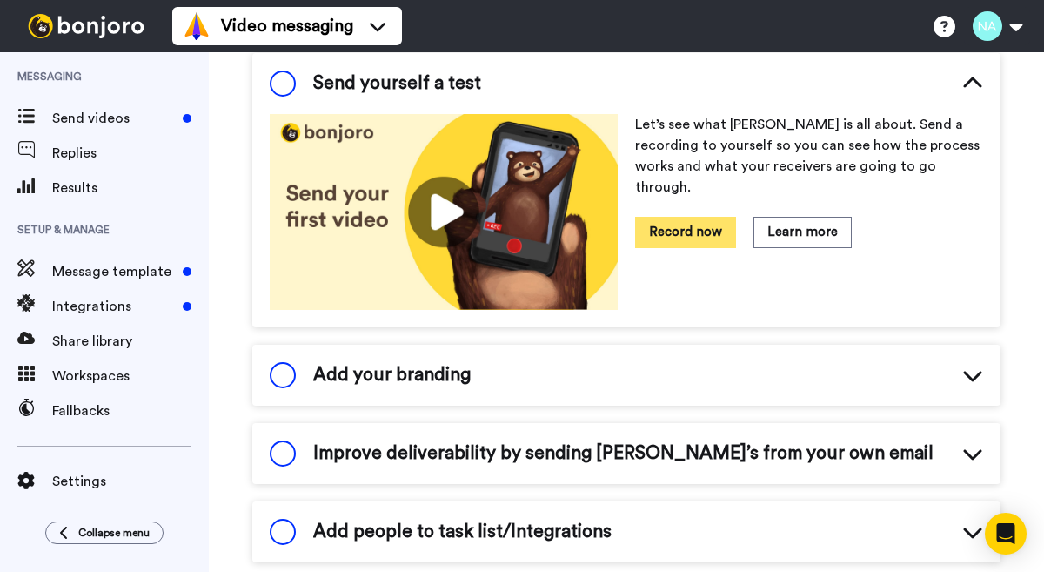
click at [692, 217] on button "Record now" at bounding box center [685, 232] width 101 height 30
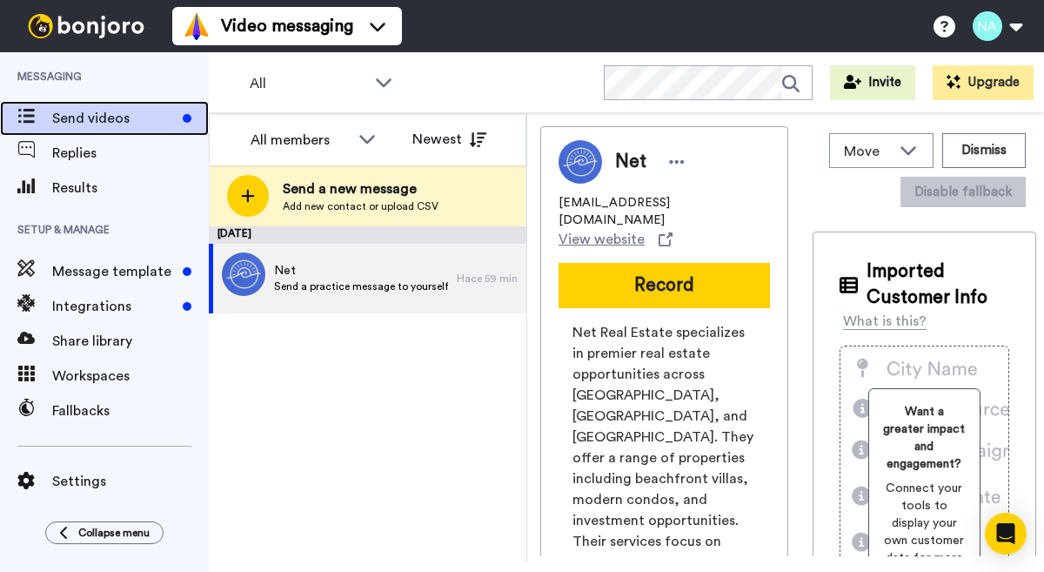
click at [89, 117] on span "Send videos" at bounding box center [114, 118] width 124 height 21
click at [341, 193] on span "Send a new message" at bounding box center [361, 188] width 156 height 21
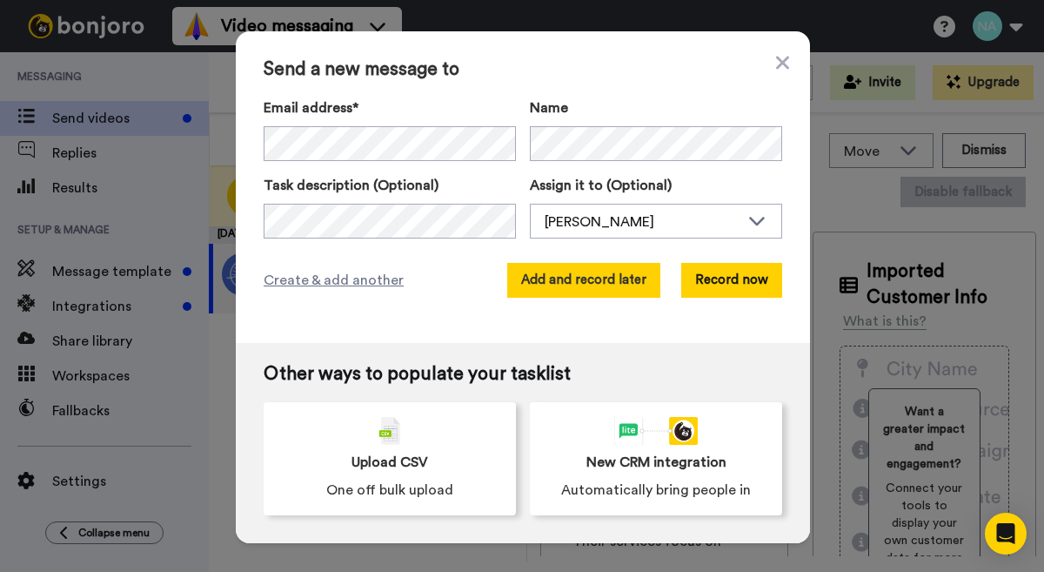
click at [617, 288] on button "Add and record later" at bounding box center [583, 280] width 153 height 35
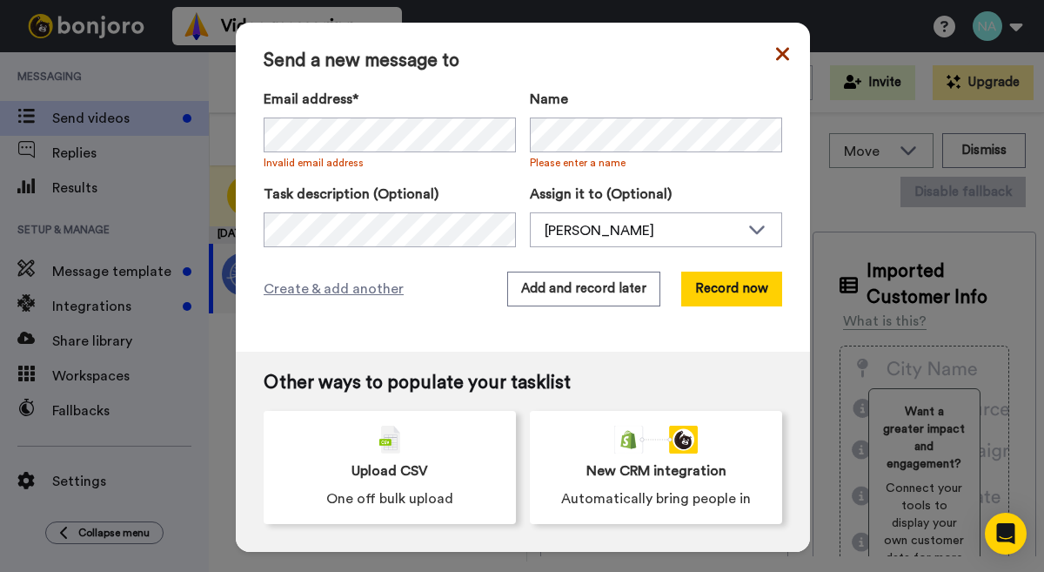
click at [781, 56] on icon at bounding box center [782, 53] width 13 height 13
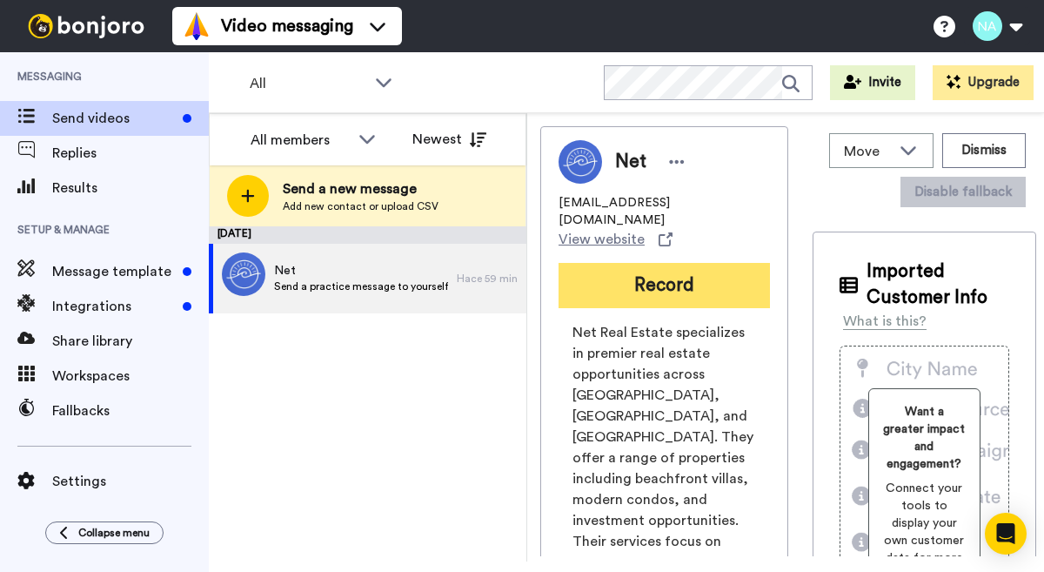
click at [673, 264] on button "Record" at bounding box center [664, 285] width 211 height 45
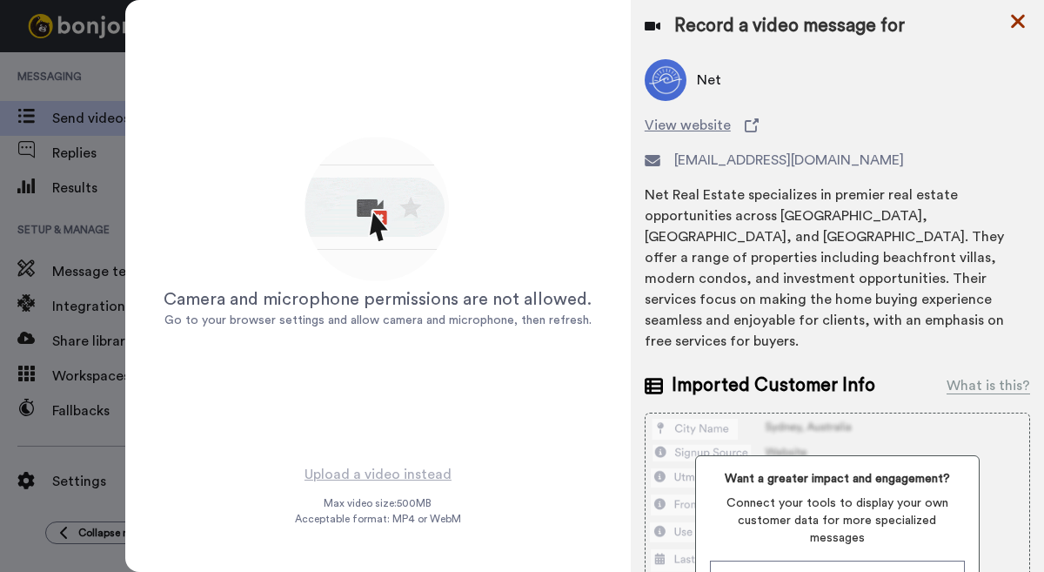
click at [1020, 24] on icon at bounding box center [1018, 22] width 14 height 14
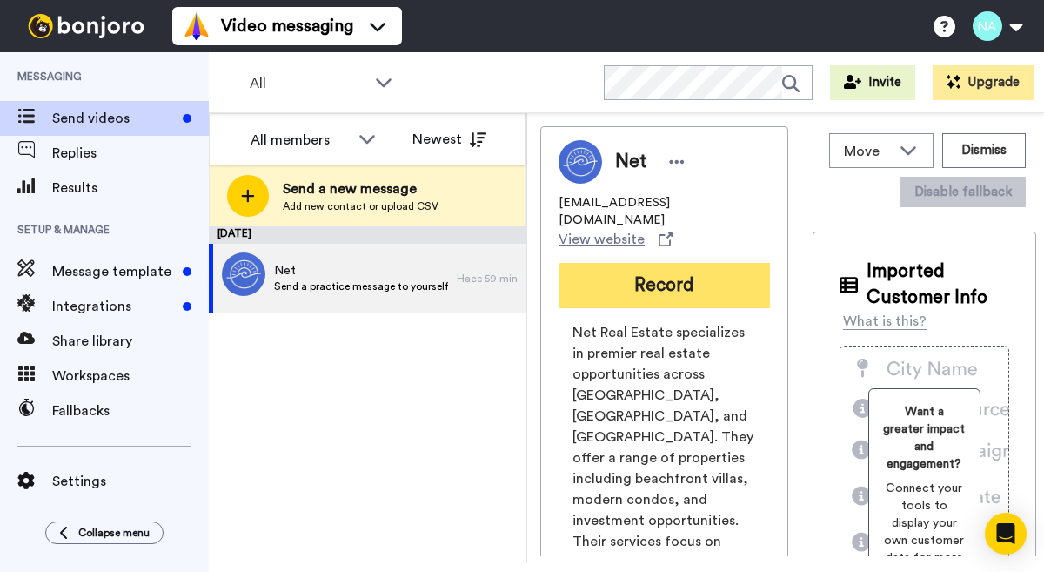
click at [672, 270] on button "Record" at bounding box center [664, 285] width 211 height 45
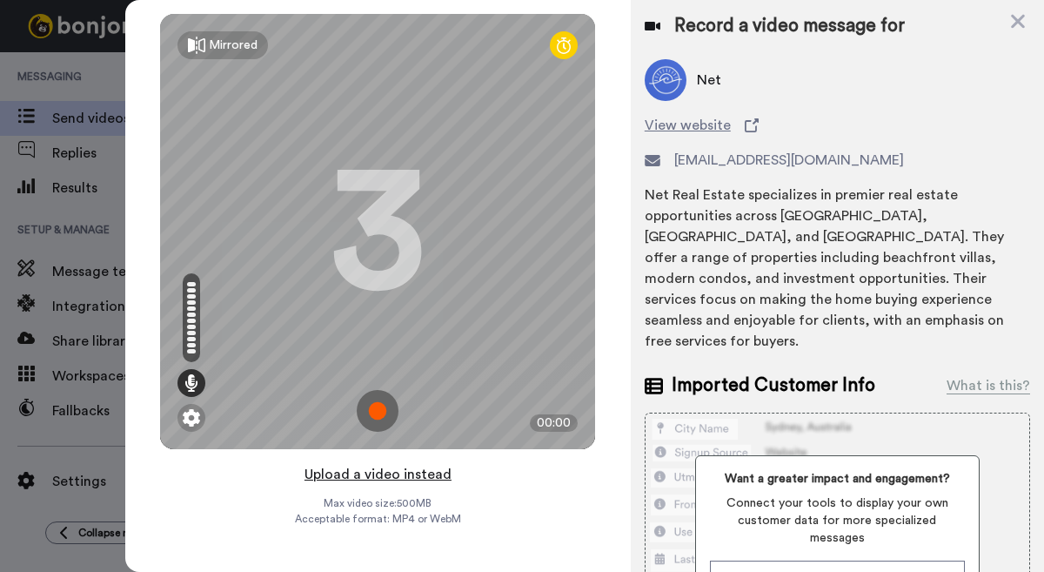
click at [378, 479] on button "Upload a video instead" at bounding box center [377, 474] width 157 height 23
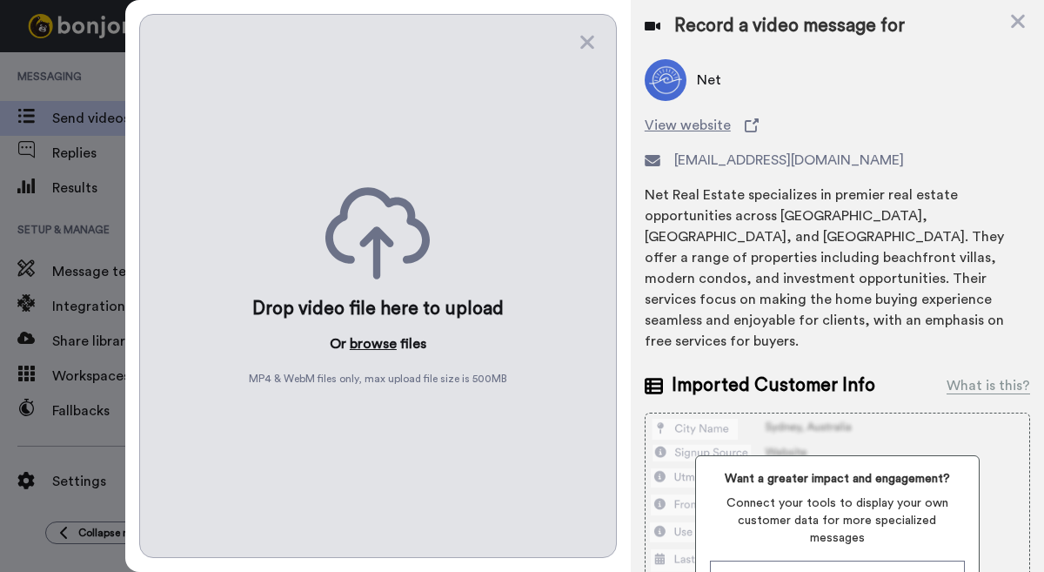
click at [378, 340] on button "browse" at bounding box center [373, 343] width 47 height 21
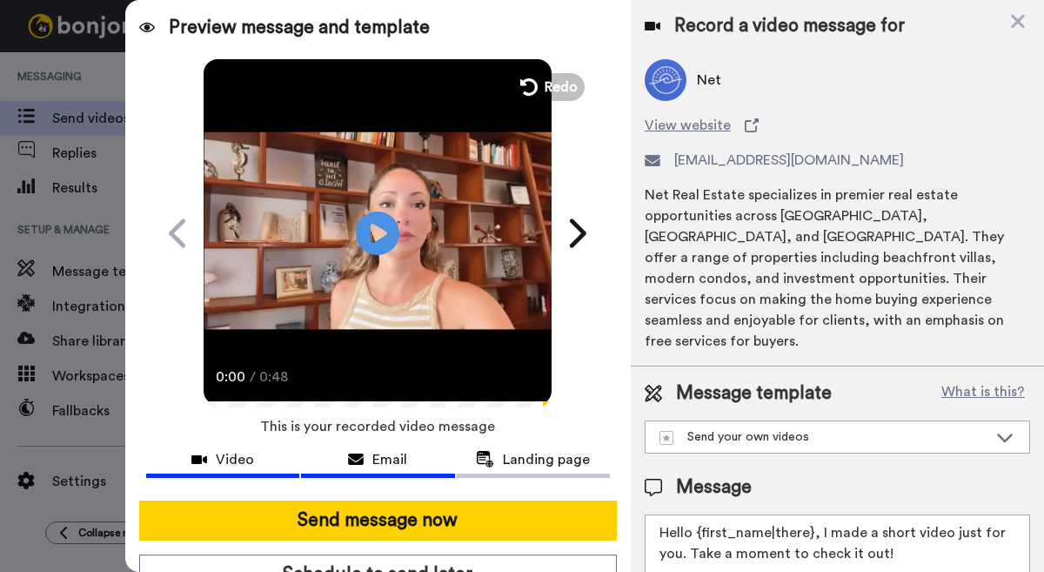
click at [372, 462] on span "Email" at bounding box center [389, 459] width 35 height 21
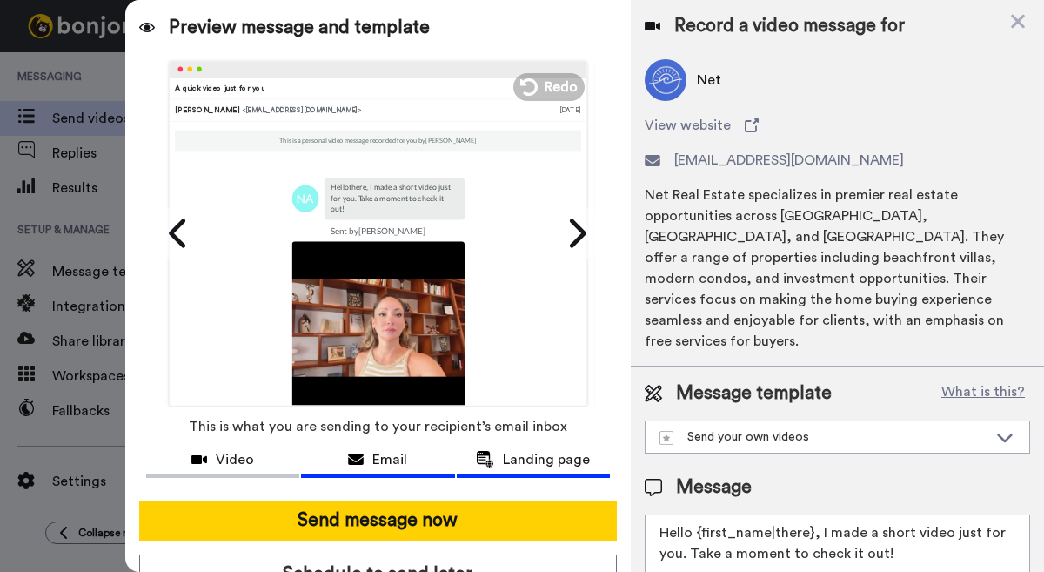
click at [537, 461] on span "Landing page" at bounding box center [546, 459] width 87 height 21
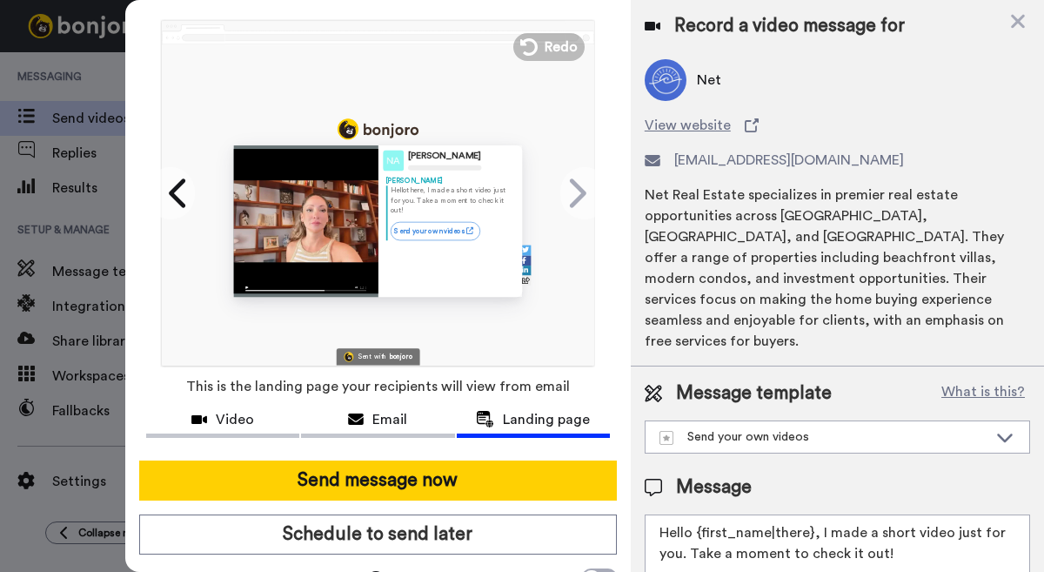
scroll to position [86, 0]
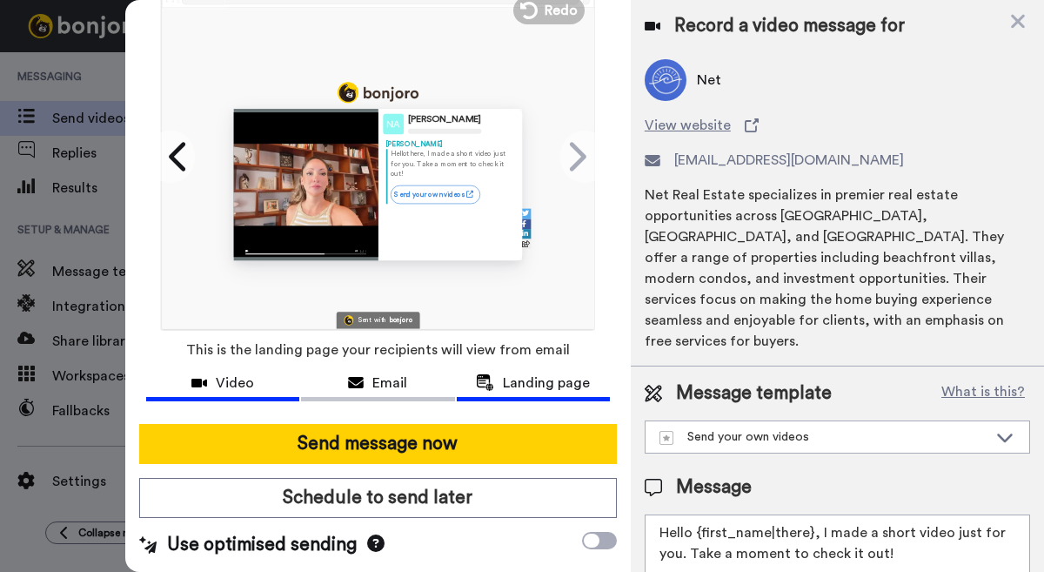
click at [253, 373] on div "Video" at bounding box center [222, 382] width 153 height 21
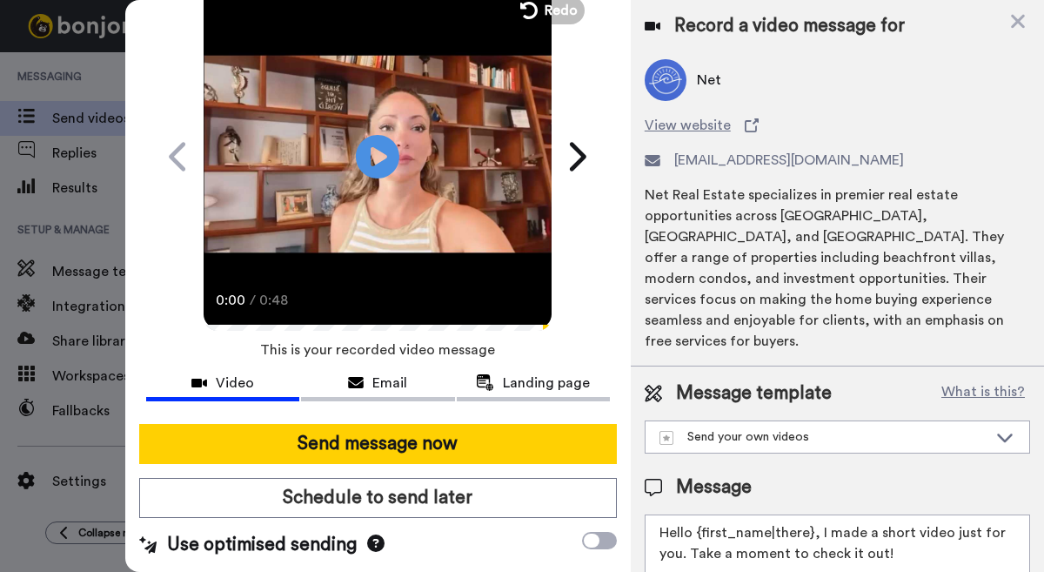
scroll to position [0, 0]
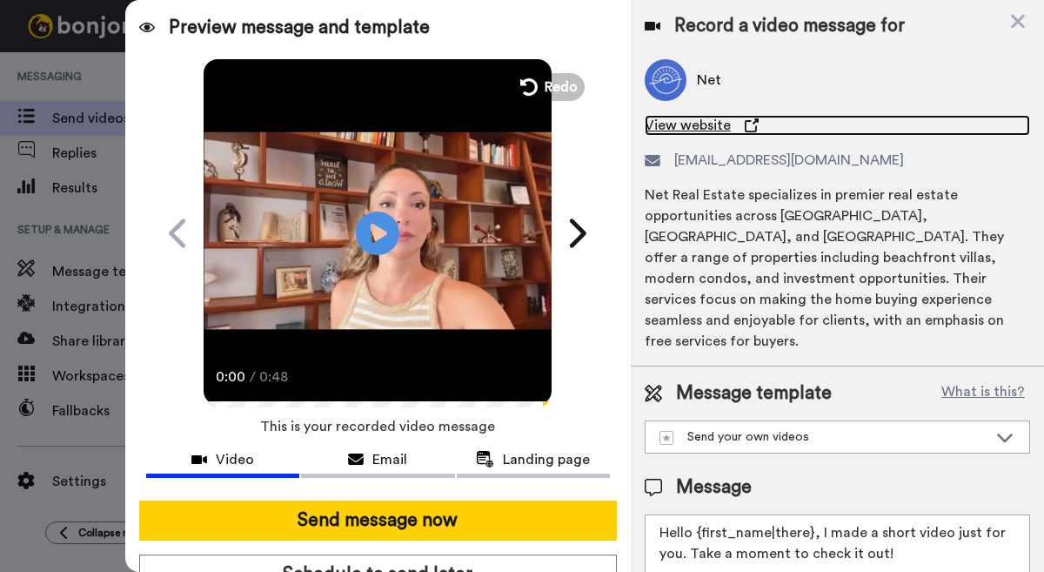
click at [702, 127] on span "View website" at bounding box center [688, 125] width 86 height 21
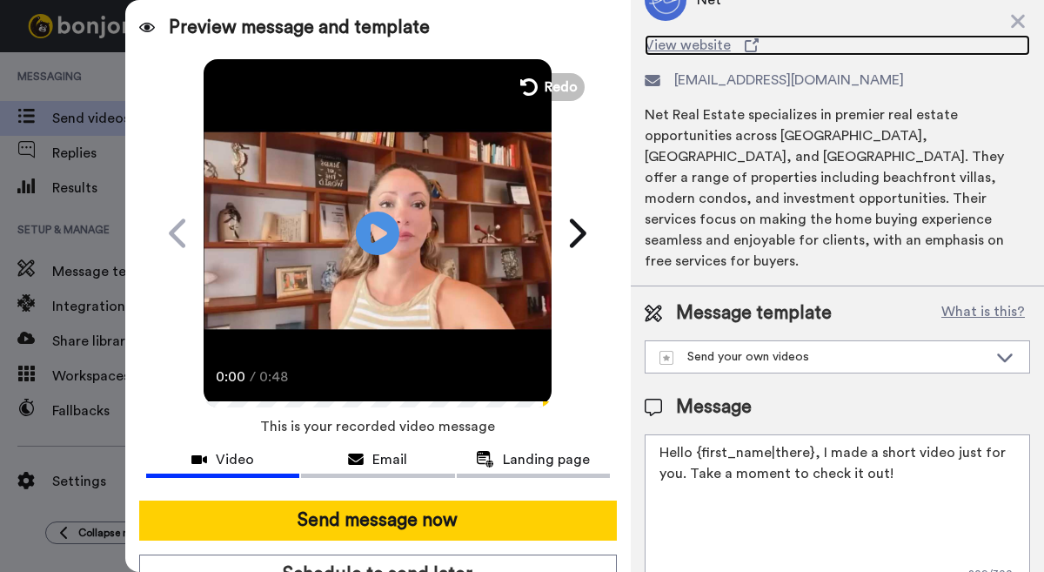
scroll to position [103, 0]
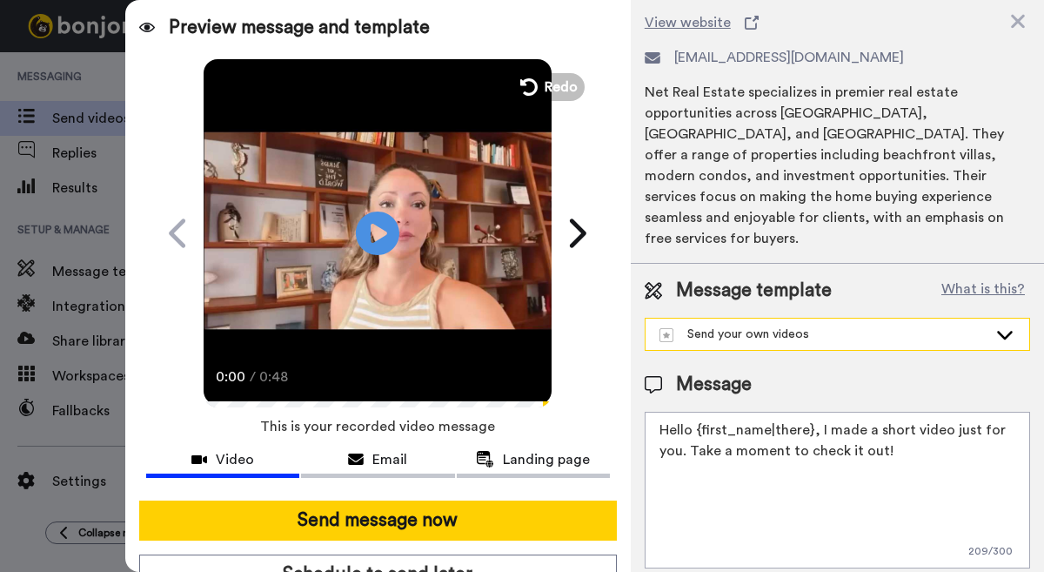
click at [853, 325] on div "Send your own videos" at bounding box center [823, 333] width 328 height 17
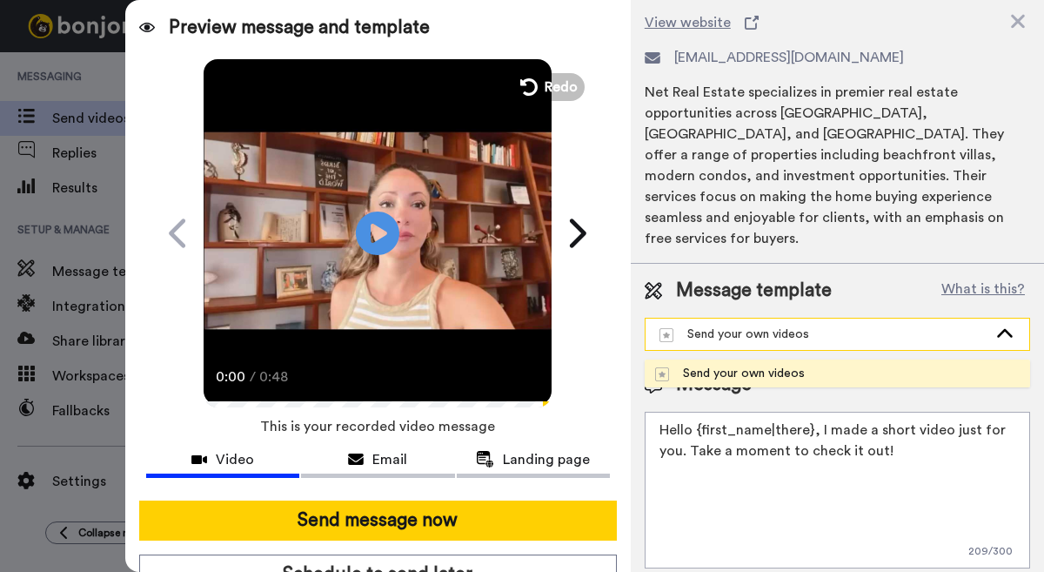
click at [853, 325] on div "Send your own videos" at bounding box center [823, 333] width 328 height 17
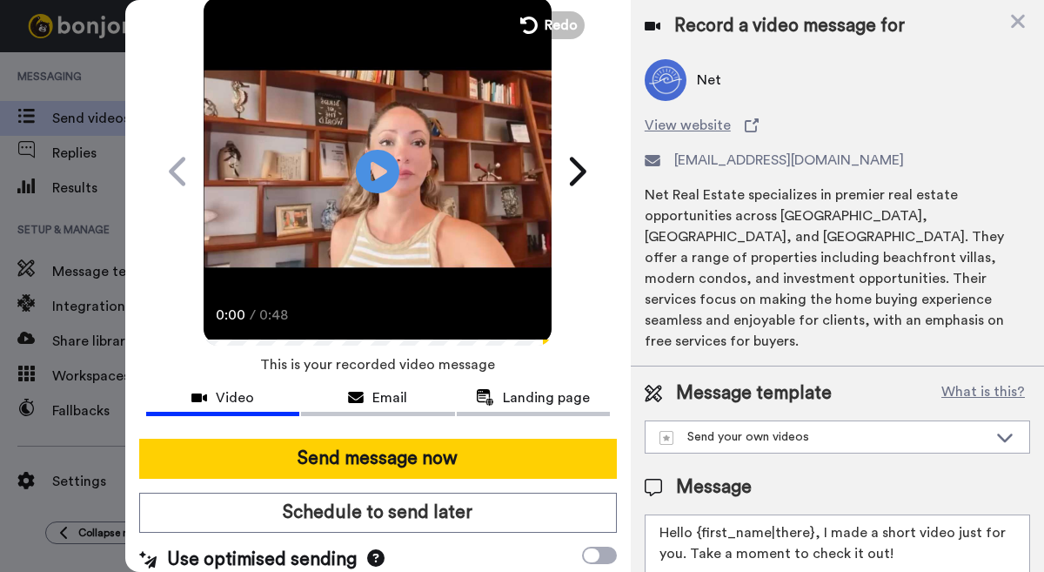
scroll to position [74, 0]
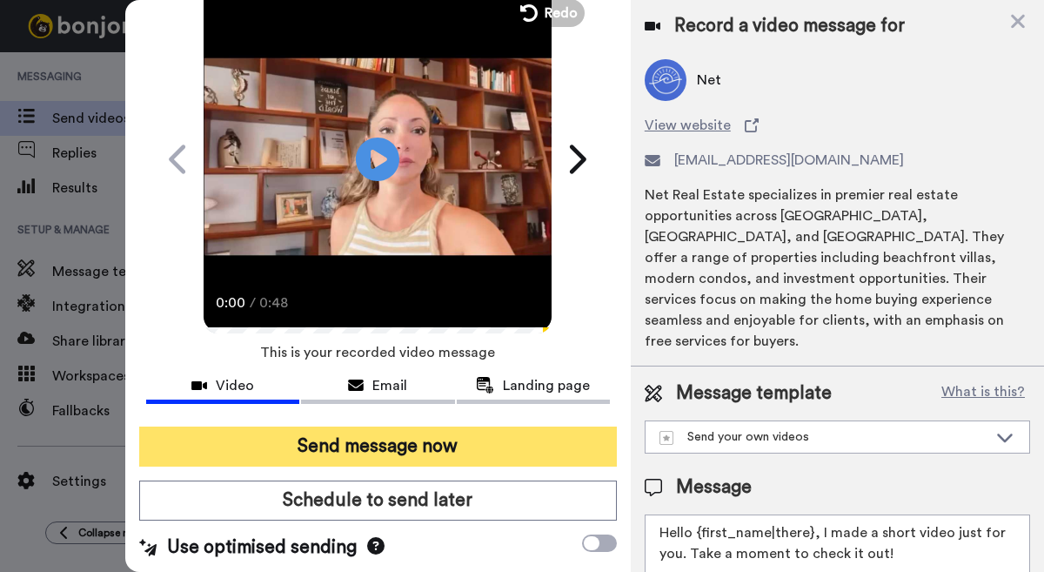
click at [384, 452] on button "Send message now" at bounding box center [378, 446] width 478 height 40
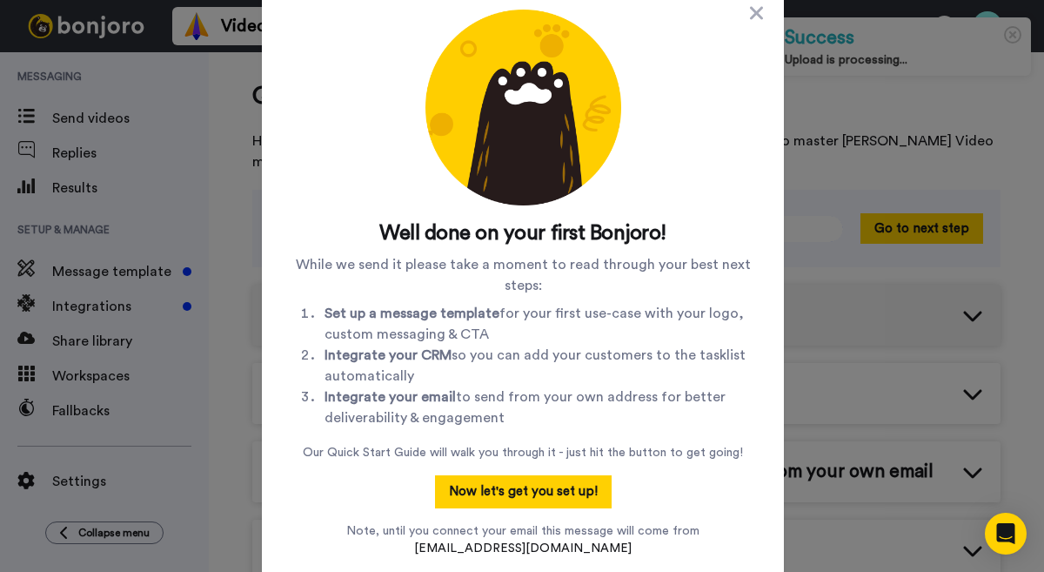
scroll to position [32, 0]
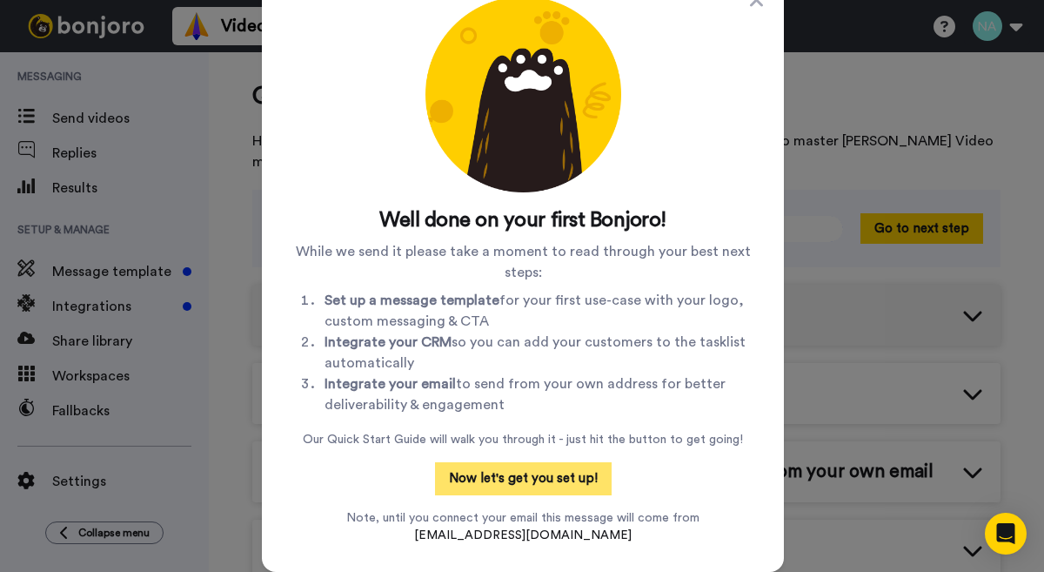
click at [542, 484] on button "Now let's get you set up!" at bounding box center [523, 478] width 177 height 33
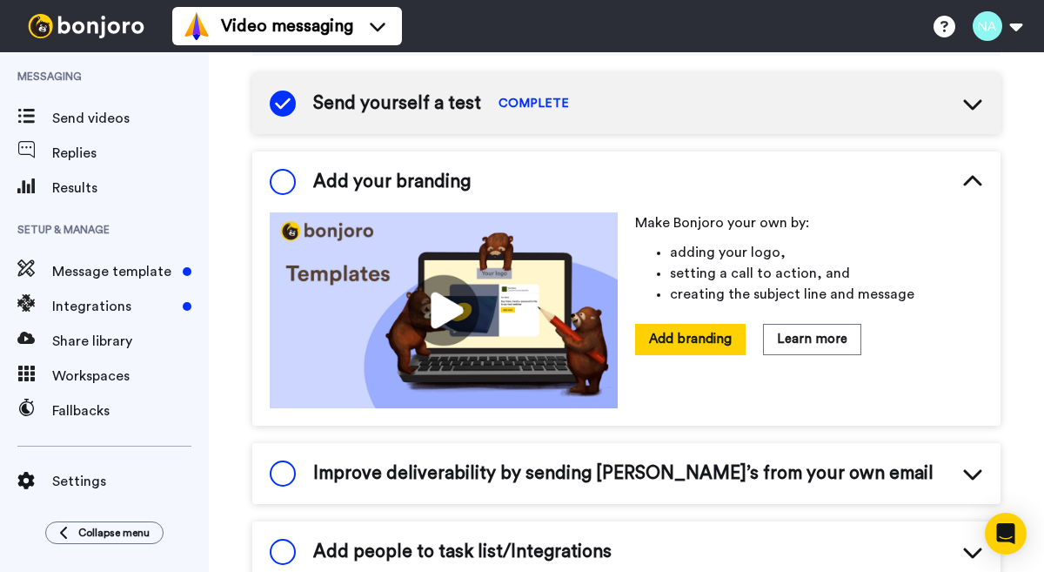
scroll to position [213, 0]
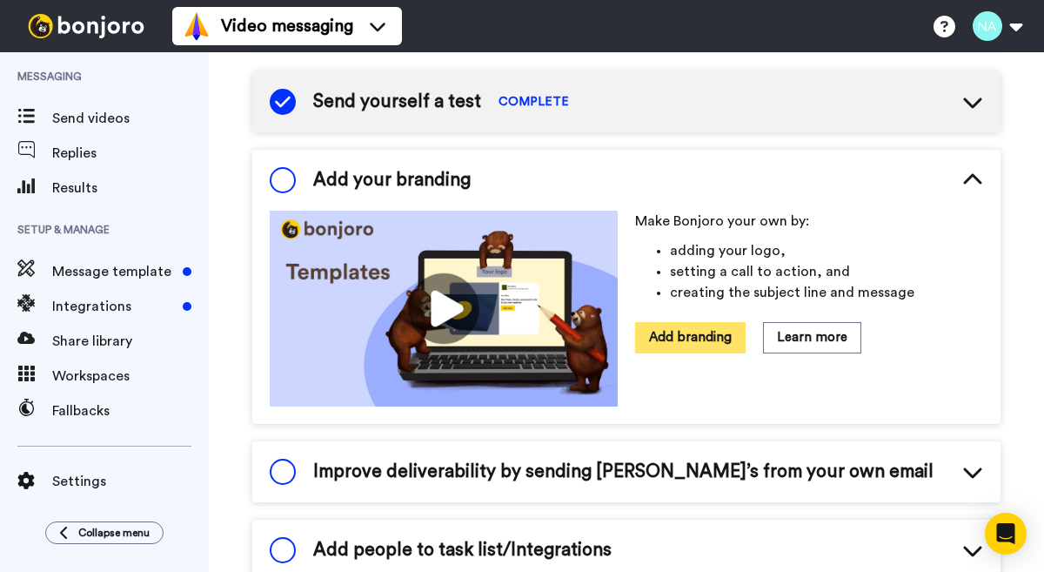
click at [697, 322] on button "Add branding" at bounding box center [690, 337] width 110 height 30
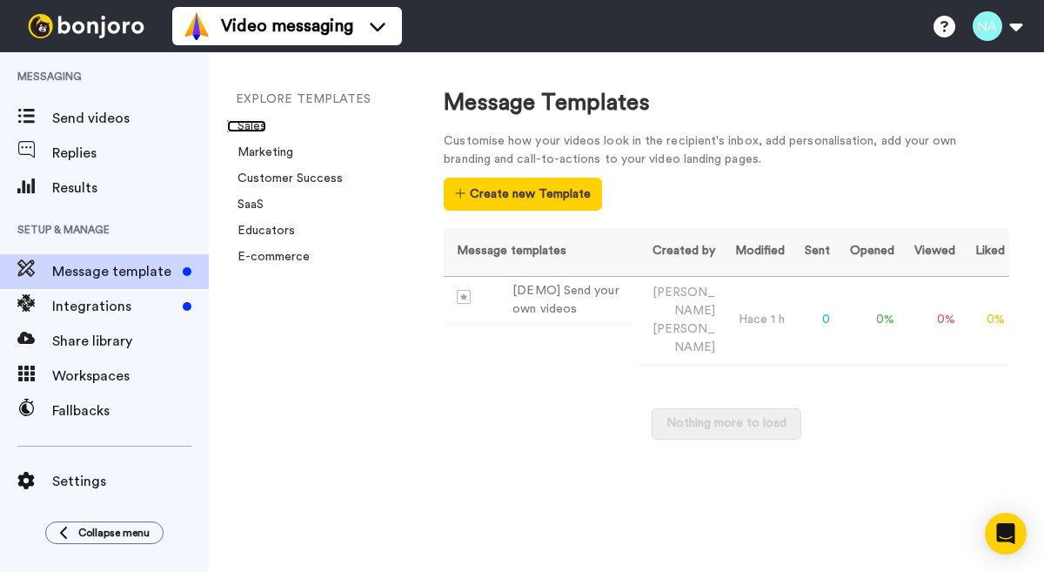
click at [251, 130] on link "Sales" at bounding box center [246, 126] width 39 height 12
click at [569, 301] on div "[DEMO] Send your own videos" at bounding box center [570, 300] width 116 height 37
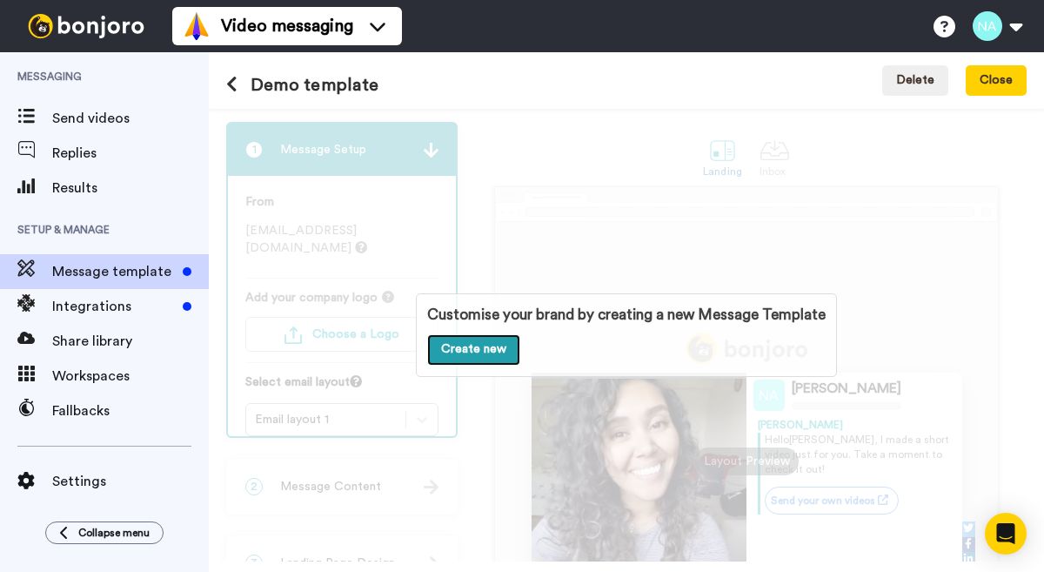
click at [487, 353] on link "Create new" at bounding box center [473, 349] width 93 height 31
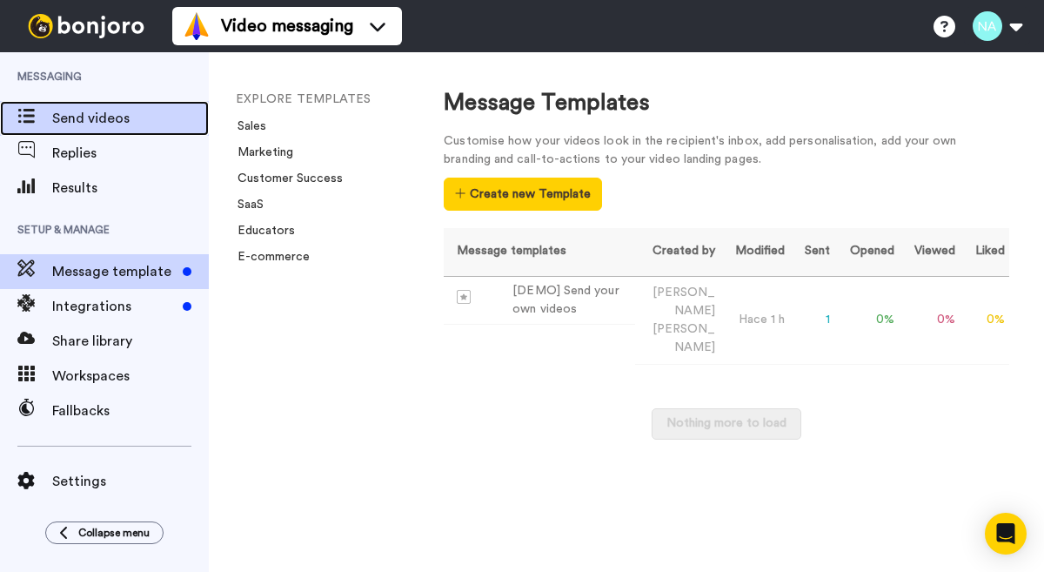
click at [80, 117] on span "Send videos" at bounding box center [130, 118] width 157 height 21
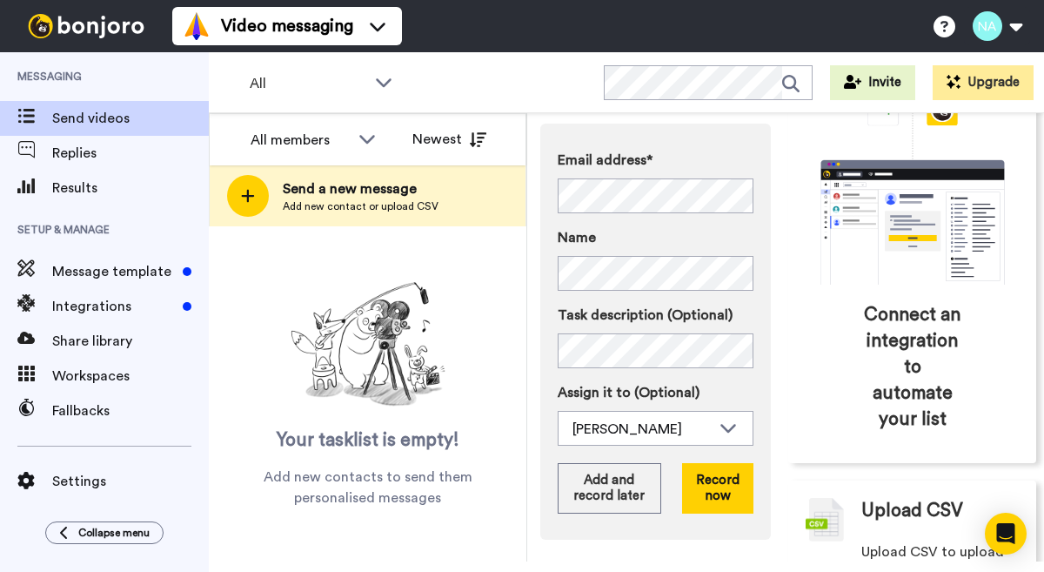
scroll to position [205, 0]
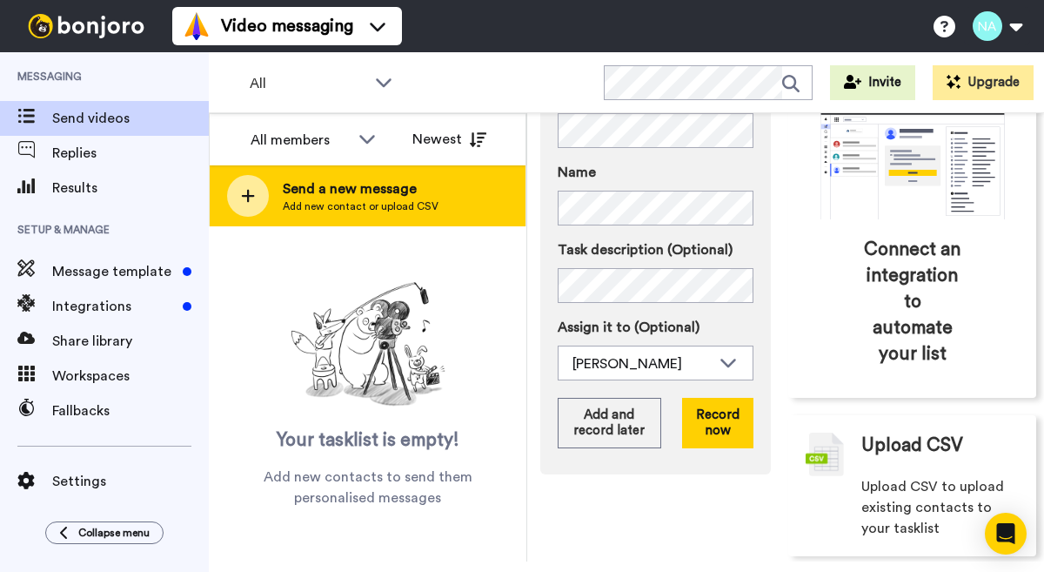
click at [367, 199] on span "Add new contact or upload CSV" at bounding box center [361, 206] width 156 height 14
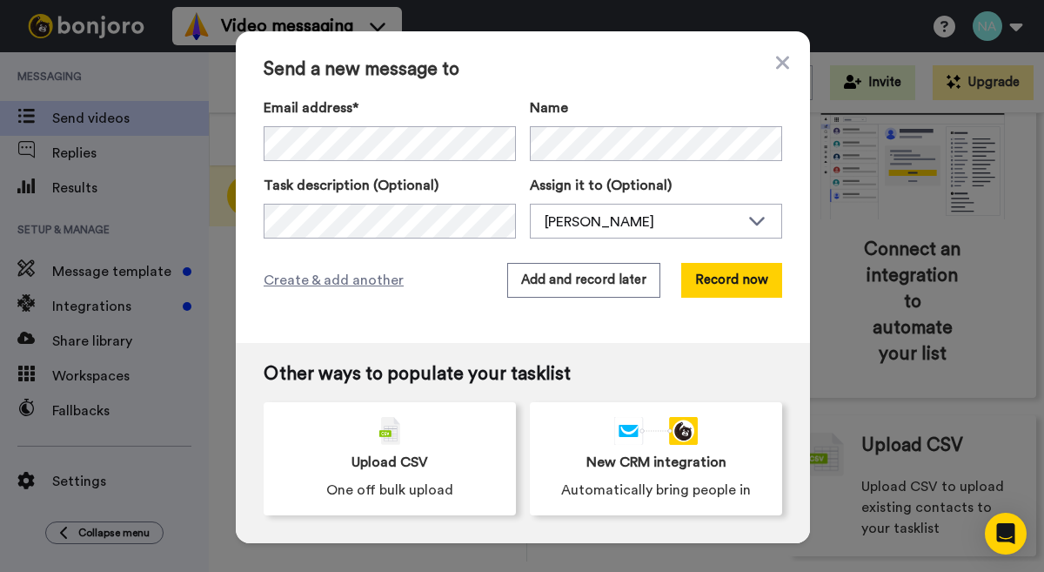
click at [793, 64] on div "Send a new message to Email address* Name Task description (Optional) Assign it…" at bounding box center [523, 186] width 574 height 311
click at [784, 60] on icon at bounding box center [782, 62] width 13 height 13
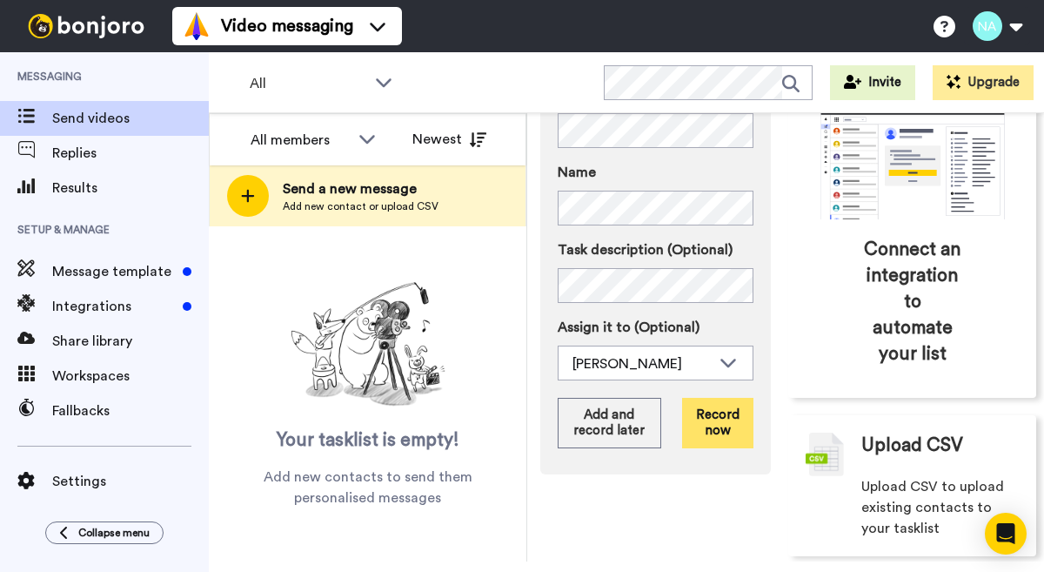
click at [721, 425] on button "Record now" at bounding box center [717, 423] width 71 height 50
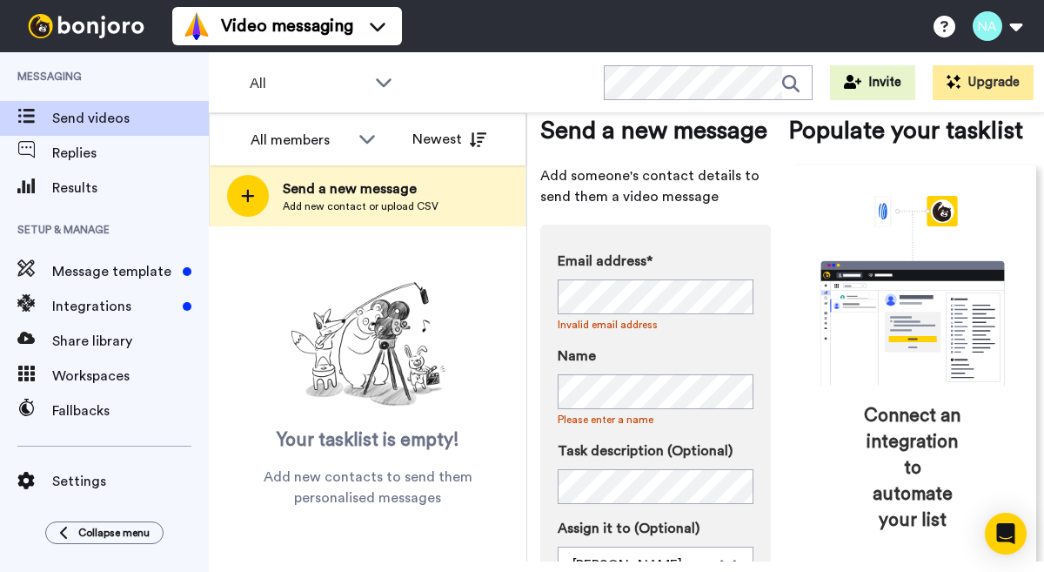
scroll to position [36, 0]
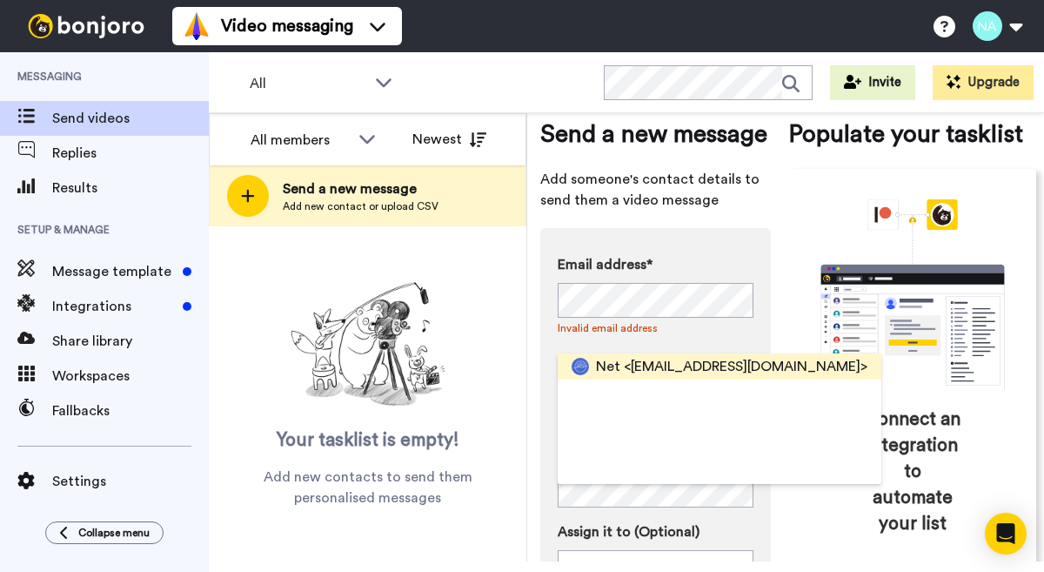
click at [629, 365] on span "<net@net-realestate.com>" at bounding box center [746, 366] width 244 height 21
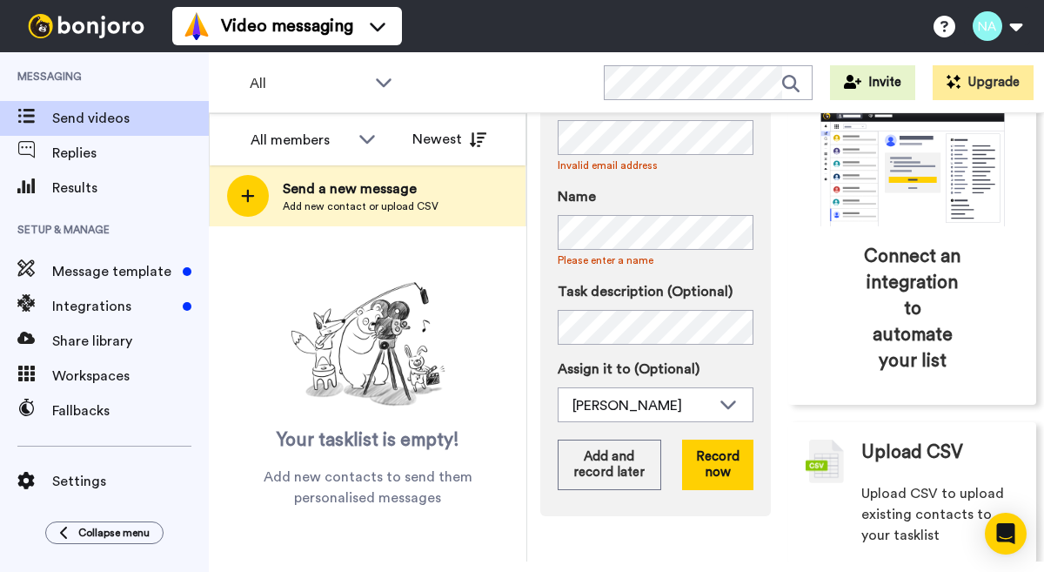
scroll to position [205, 0]
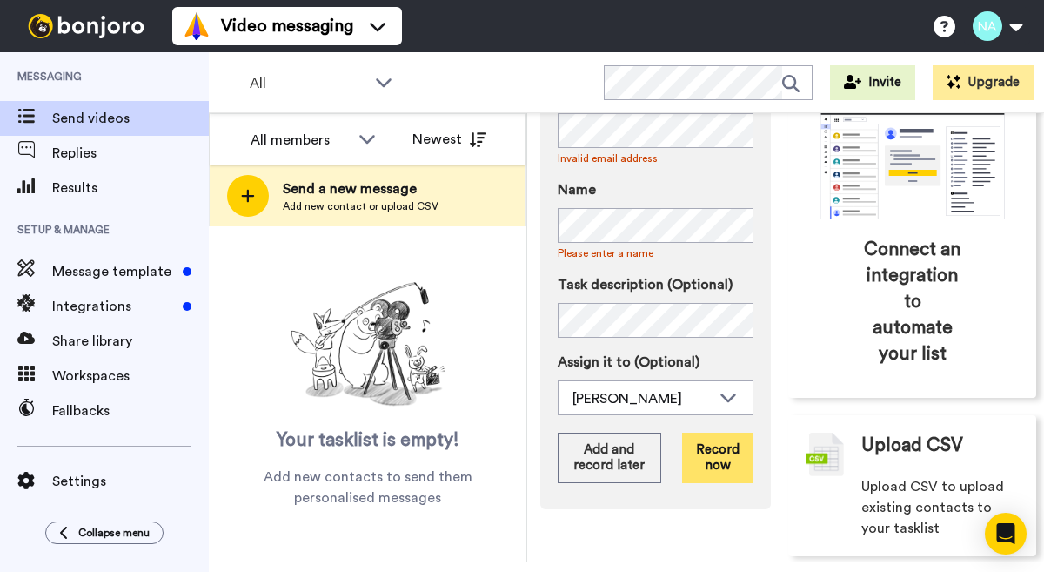
click at [726, 451] on button "Record now" at bounding box center [717, 457] width 71 height 50
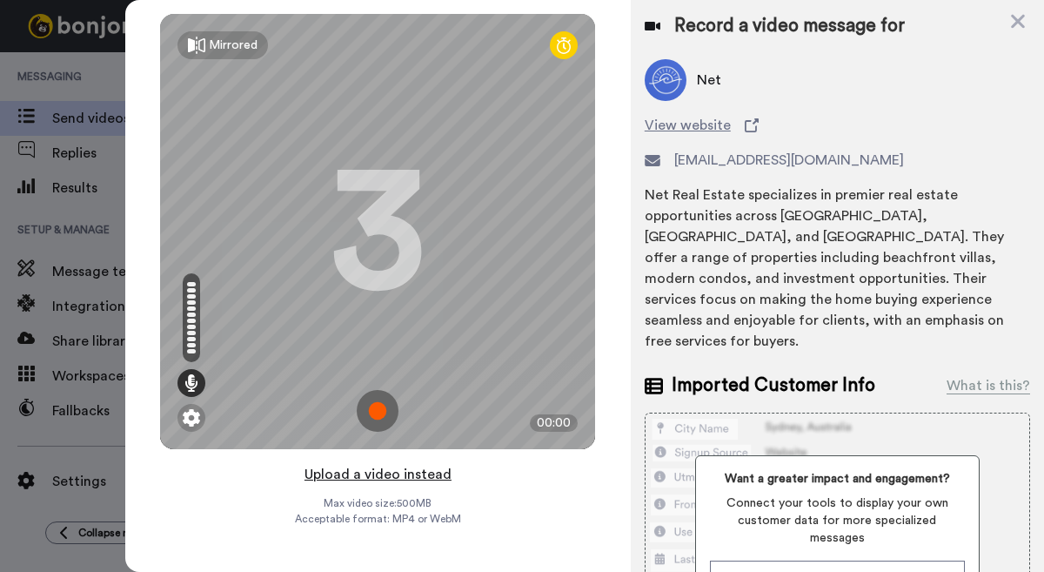
click at [373, 474] on button "Upload a video instead" at bounding box center [377, 474] width 157 height 23
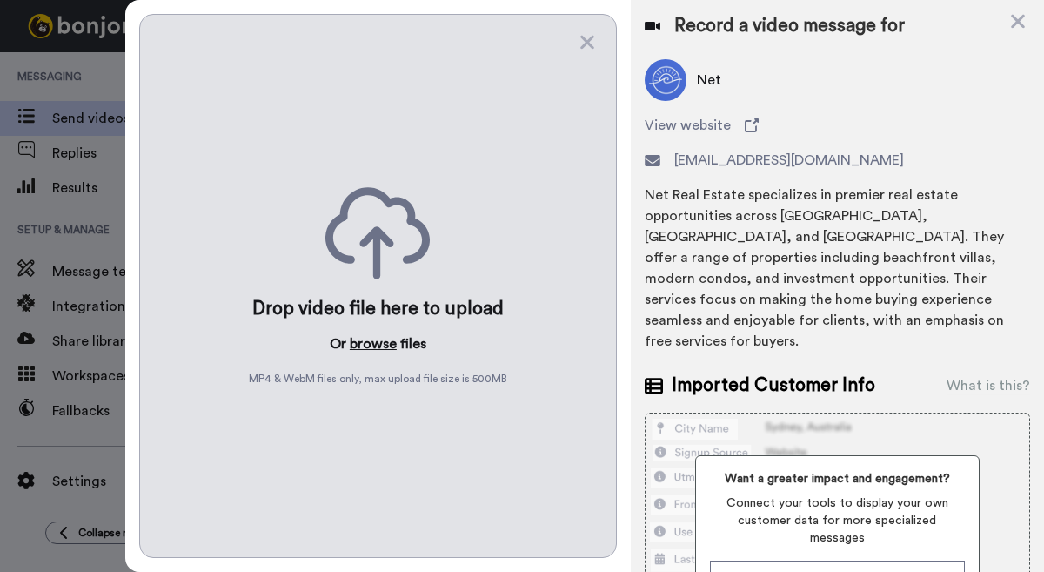
click at [378, 335] on button "browse" at bounding box center [373, 343] width 47 height 21
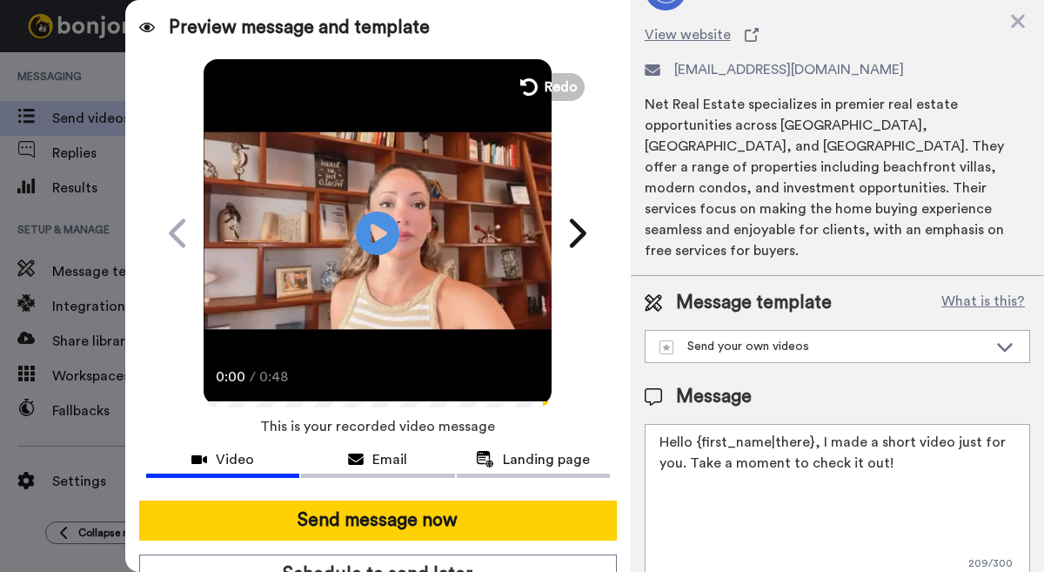
scroll to position [103, 0]
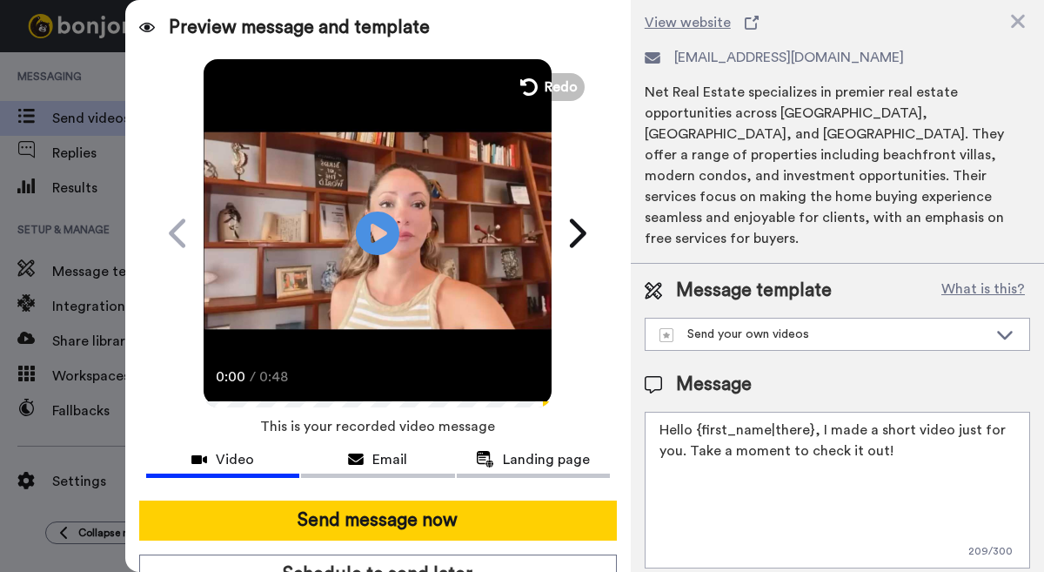
drag, startPoint x: 811, startPoint y: 412, endPoint x: 696, endPoint y: 411, distance: 114.8
click at [696, 412] on textarea "Hello {first_name|there}, I made a short video just for you. Take a moment to c…" at bounding box center [837, 490] width 385 height 157
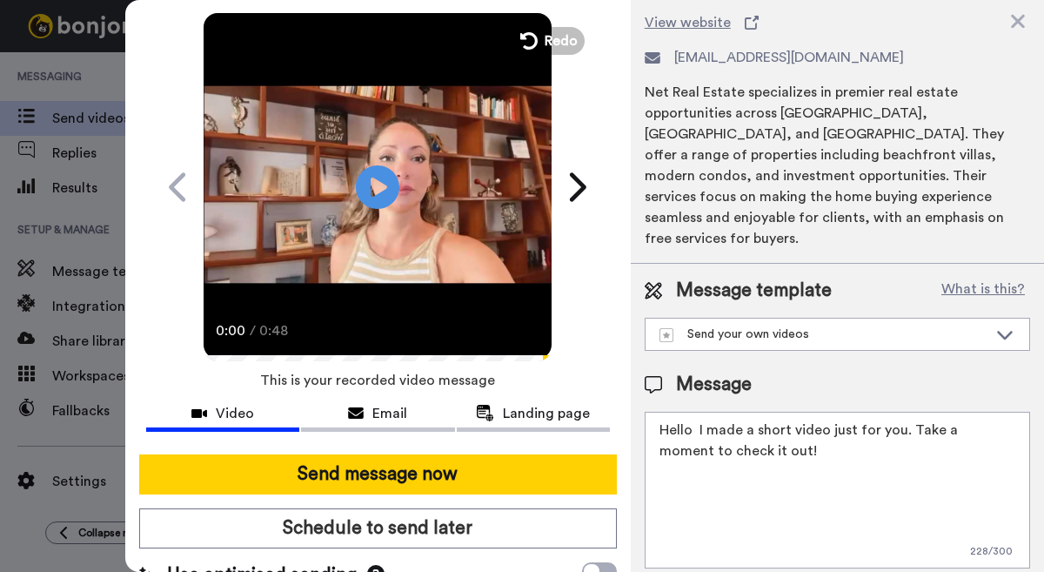
scroll to position [86, 0]
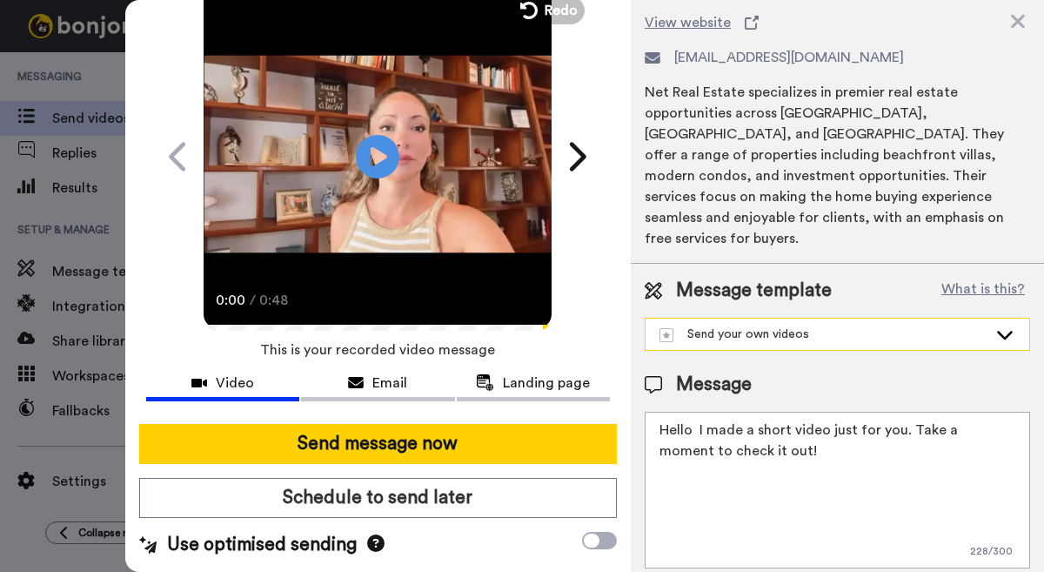
type textarea "Hello I made a short video just for you. Take a moment to check it out!"
click at [853, 325] on div "Send your own videos" at bounding box center [823, 333] width 328 height 17
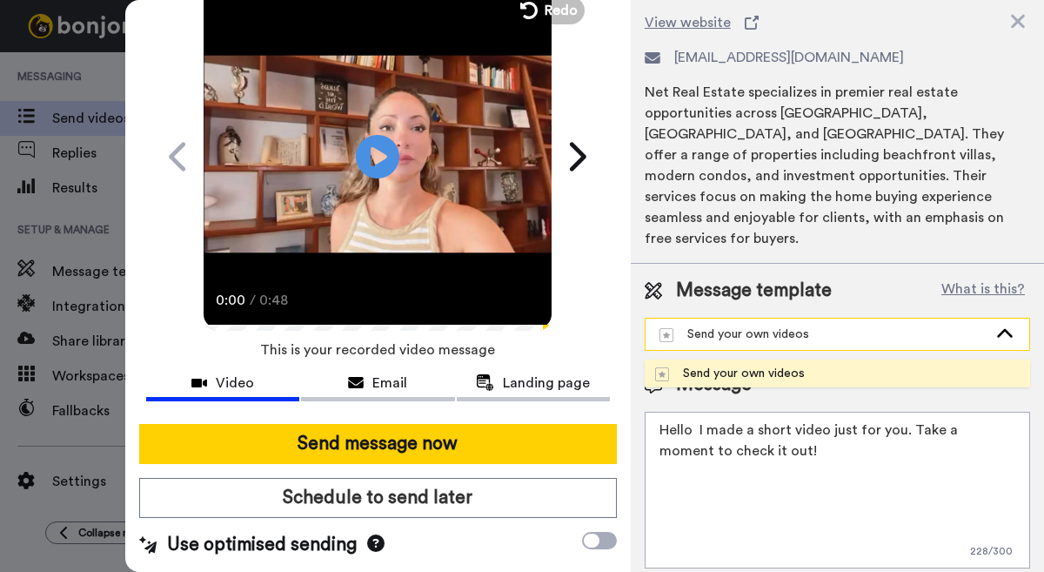
click at [853, 325] on div "Send your own videos" at bounding box center [823, 333] width 328 height 17
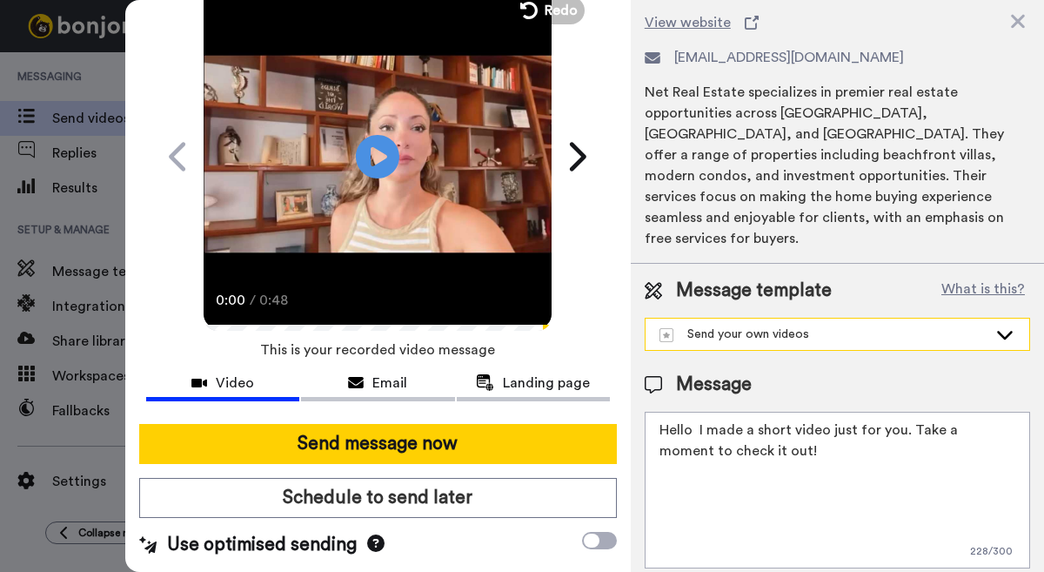
scroll to position [0, 0]
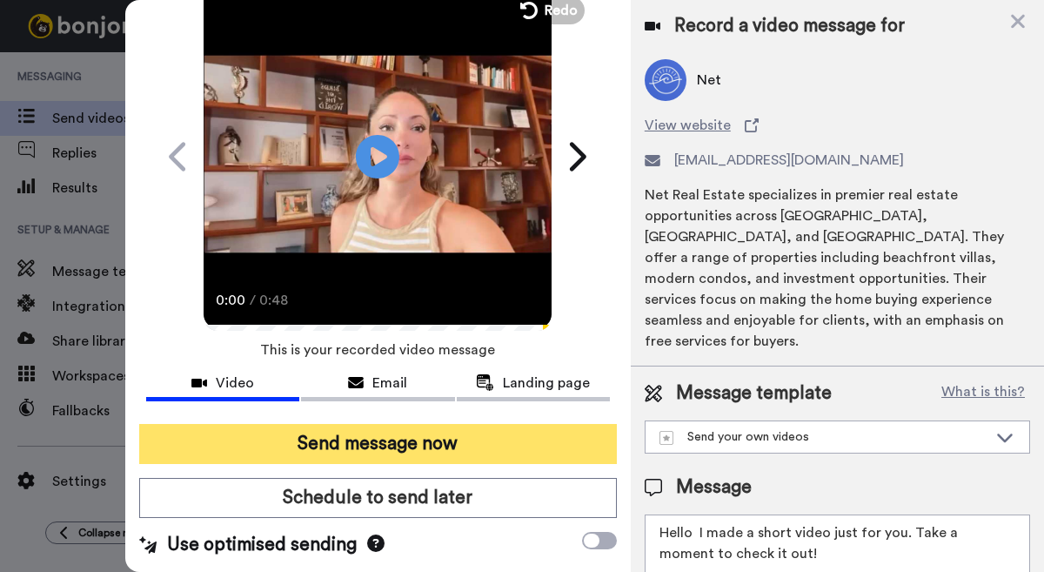
click at [472, 427] on button "Send message now" at bounding box center [378, 444] width 478 height 40
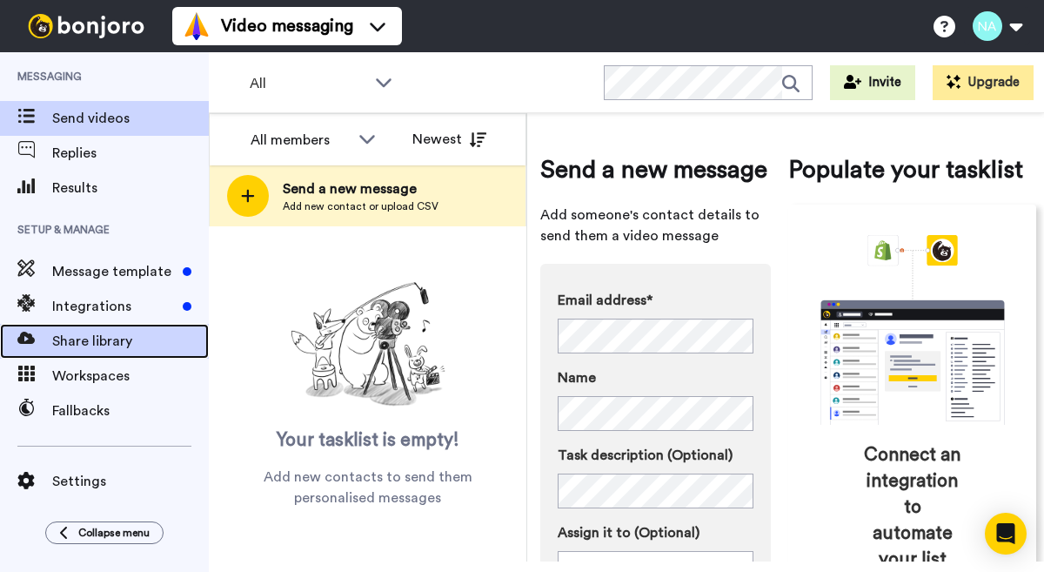
click at [90, 345] on span "Share library" at bounding box center [130, 341] width 157 height 21
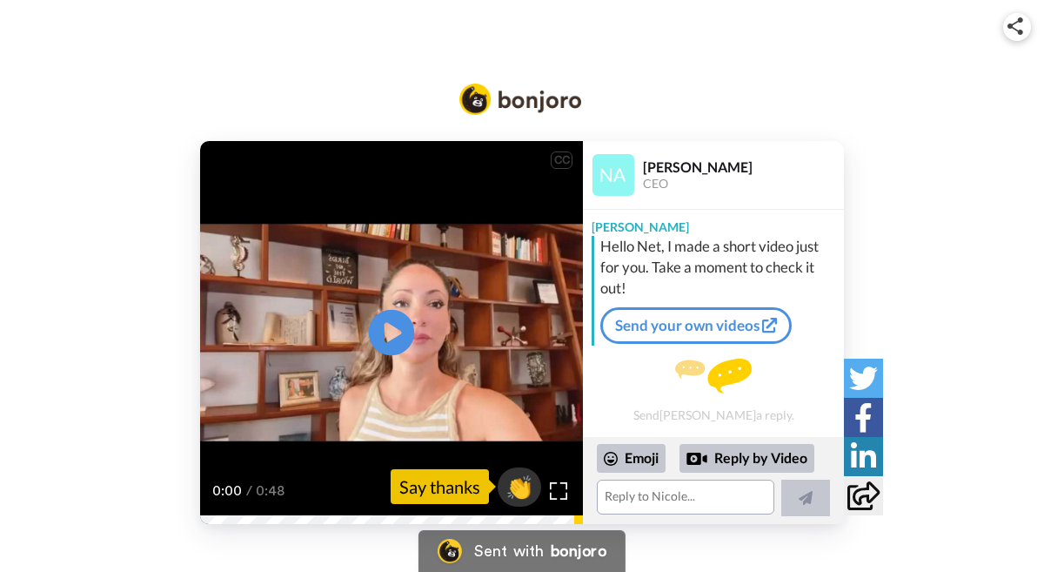
click at [404, 327] on icon at bounding box center [392, 332] width 46 height 46
click at [383, 333] on icon "Play/Pause" at bounding box center [392, 332] width 46 height 83
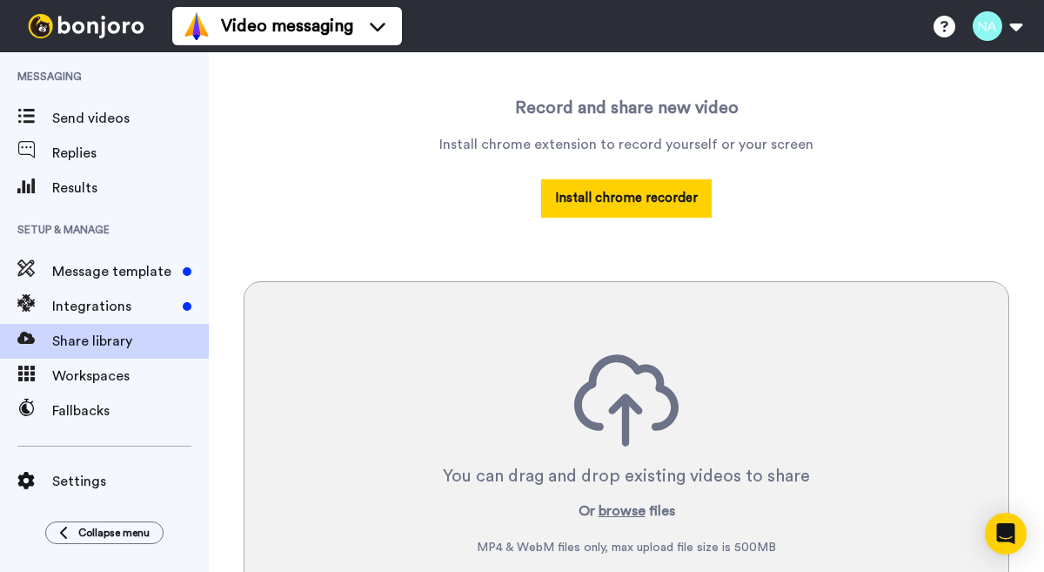
scroll to position [359, 0]
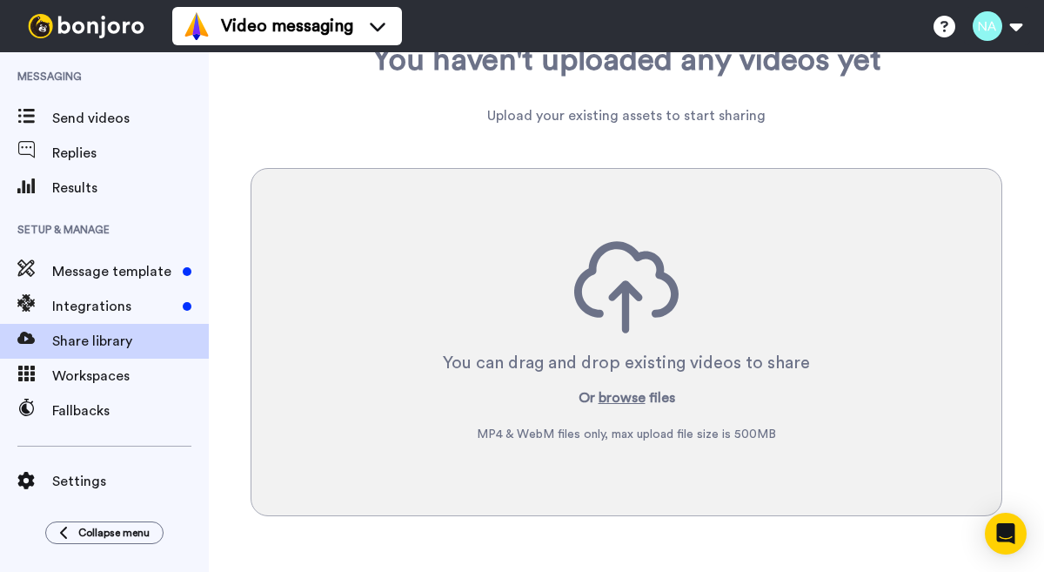
scroll to position [10, 0]
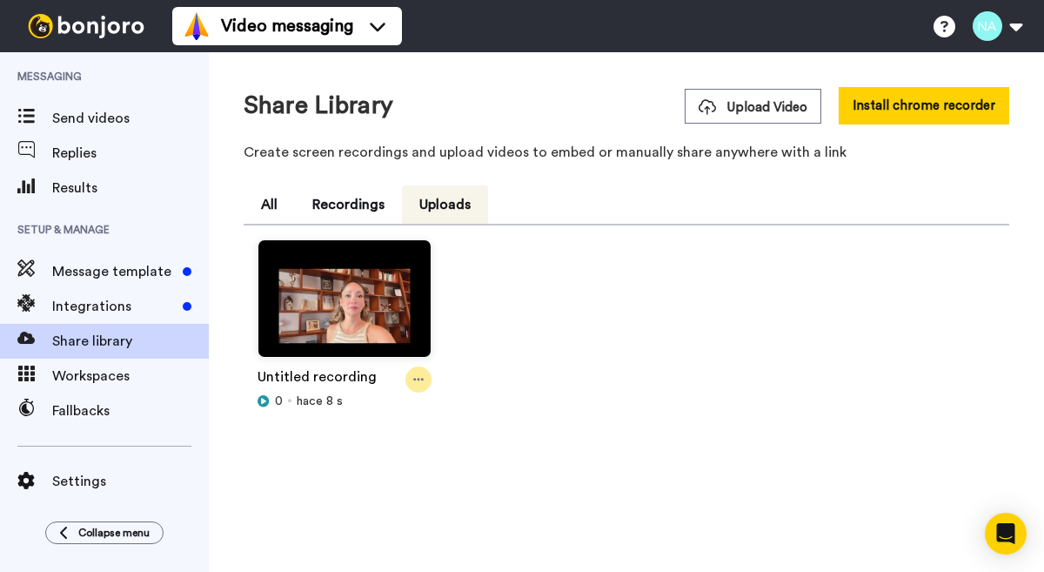
click at [419, 373] on icon at bounding box center [418, 379] width 10 height 12
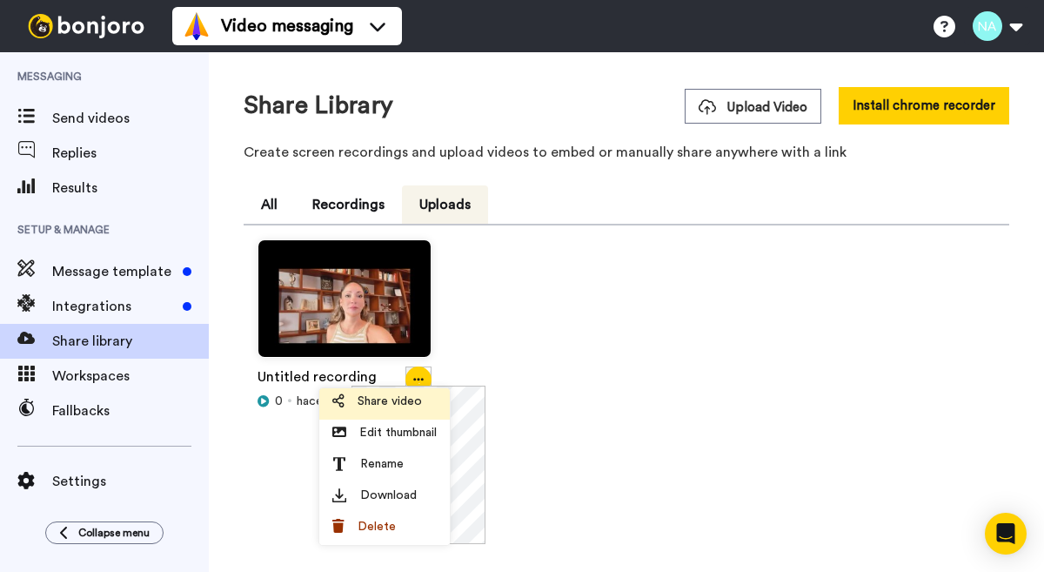
click at [403, 402] on span "Share video" at bounding box center [390, 400] width 64 height 17
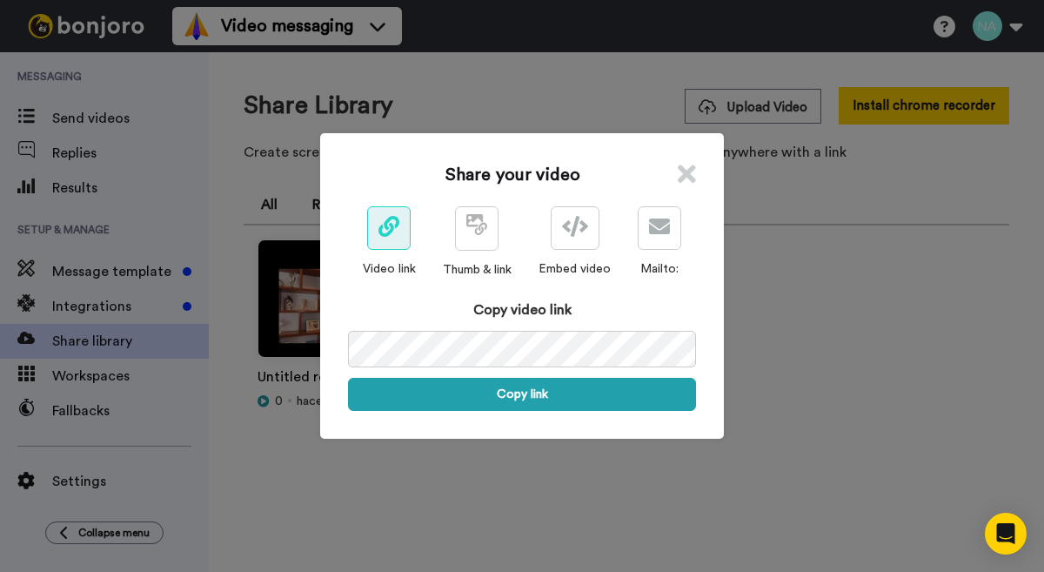
drag, startPoint x: 534, startPoint y: 399, endPoint x: 505, endPoint y: 457, distance: 64.2
click at [505, 457] on div "Share your video Video link Thumb & link Embed video Mailto: Copy video link Co…" at bounding box center [522, 286] width 1044 height 572
click at [477, 242] on button at bounding box center [477, 228] width 44 height 44
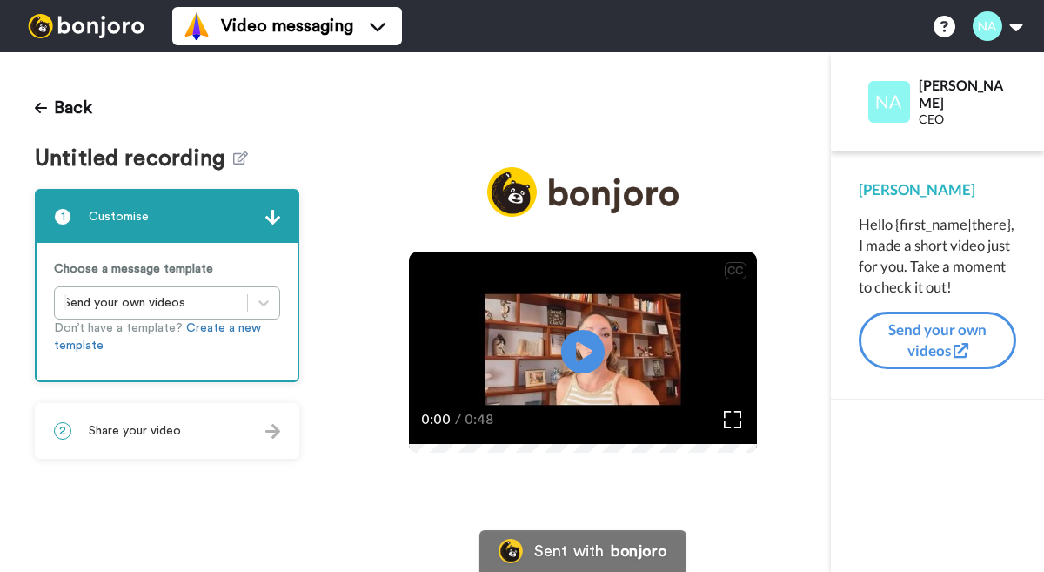
click at [197, 166] on span "Untitled recording" at bounding box center [134, 158] width 198 height 25
click at [233, 158] on icon at bounding box center [240, 157] width 15 height 13
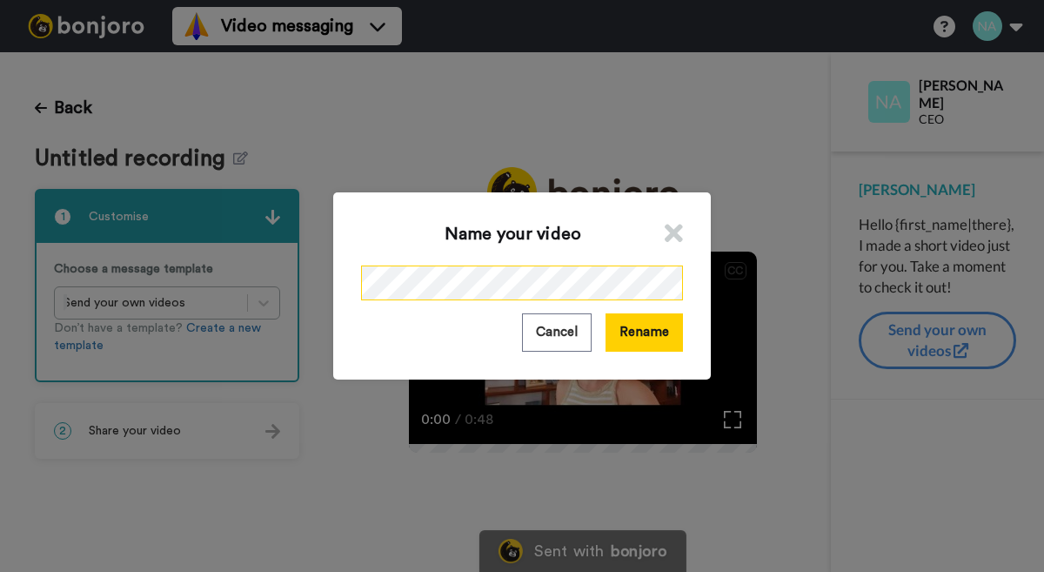
click at [323, 282] on div "Name your video Cancel Rename" at bounding box center [522, 286] width 1044 height 572
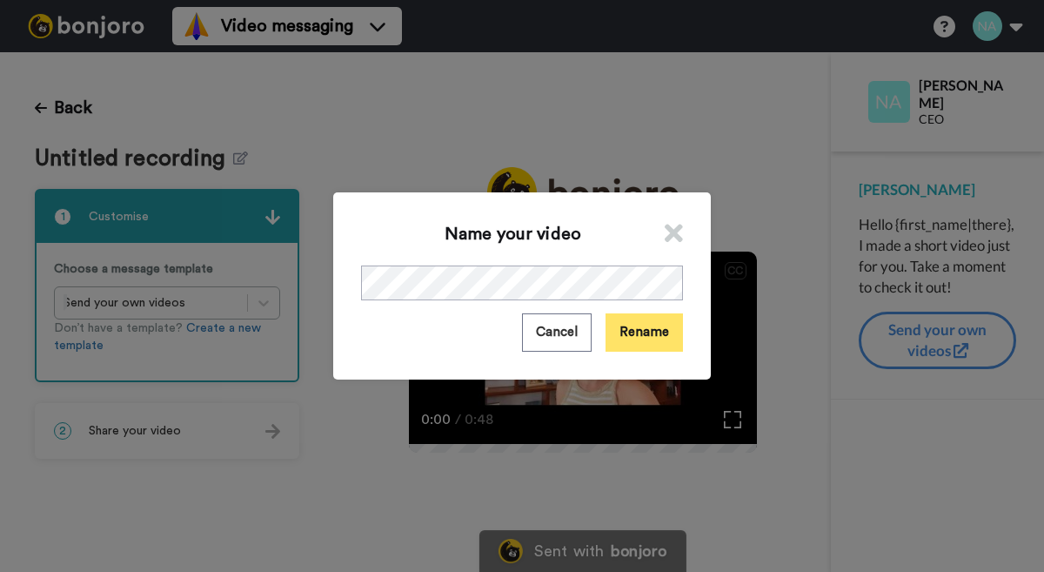
click at [656, 335] on button "Rename" at bounding box center [644, 331] width 77 height 37
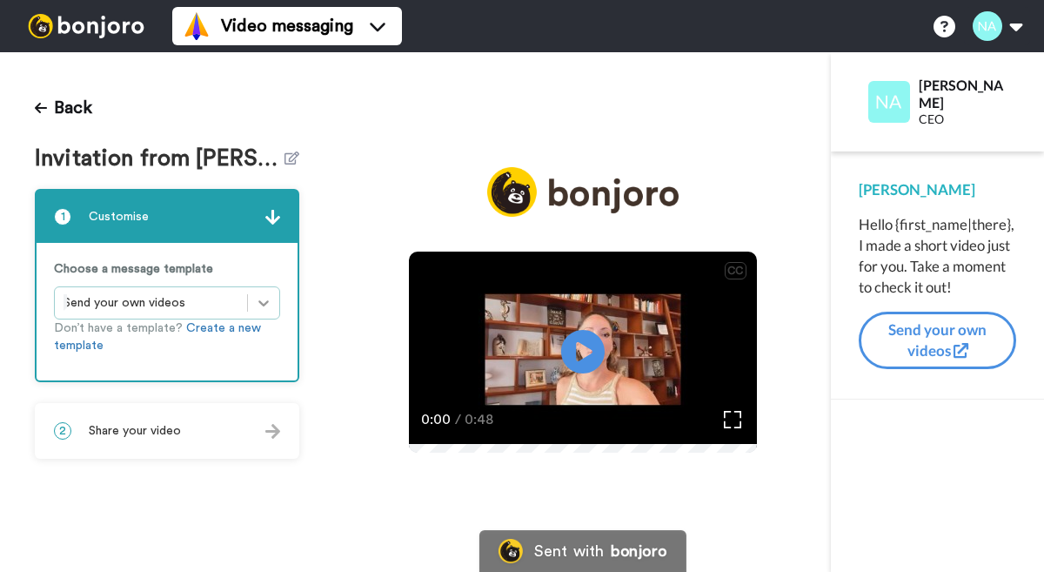
click at [268, 301] on icon at bounding box center [263, 302] width 17 height 17
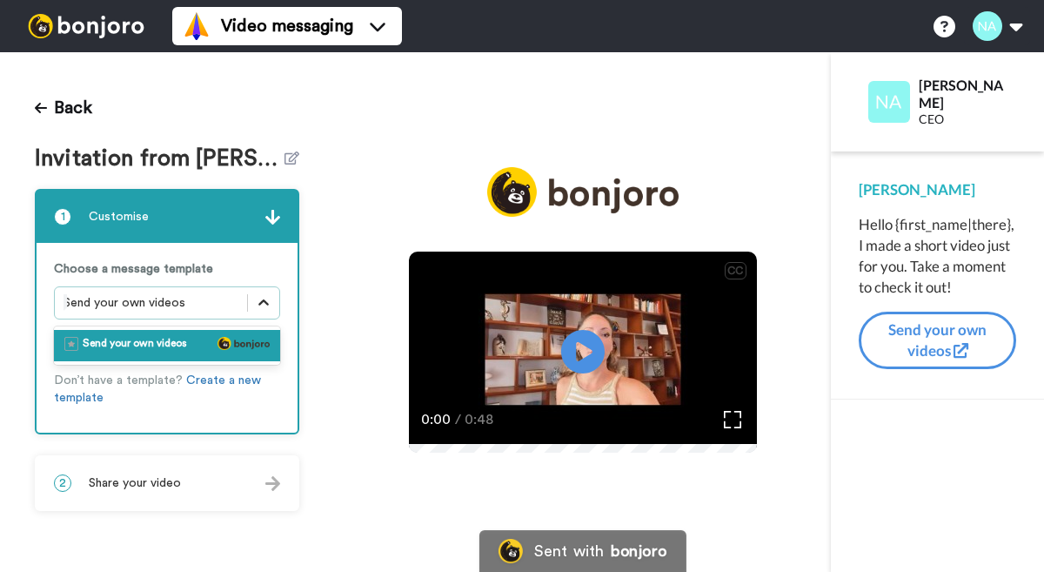
click at [268, 302] on icon at bounding box center [263, 302] width 17 height 17
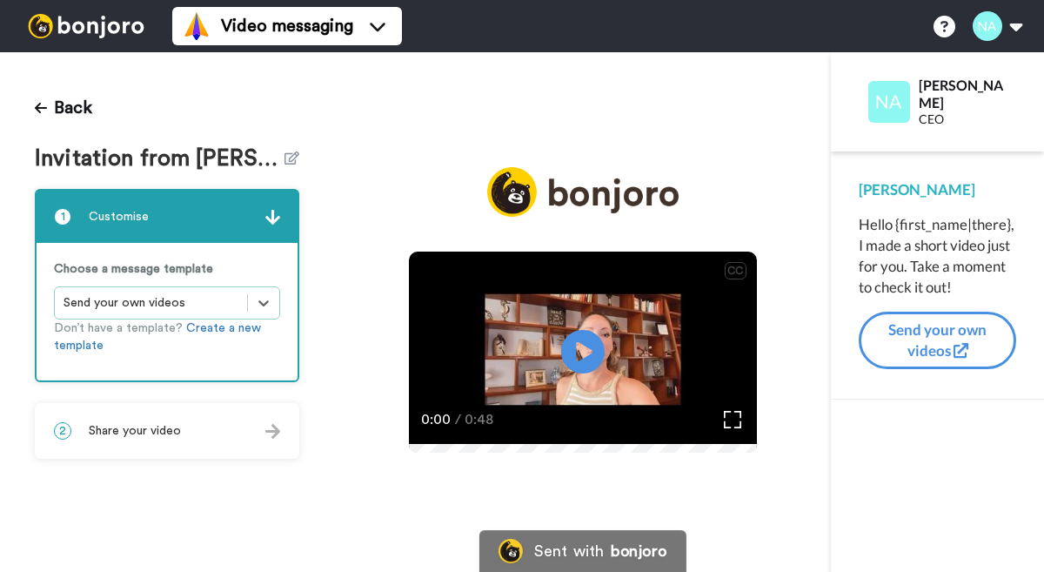
click at [271, 434] on img at bounding box center [272, 431] width 15 height 15
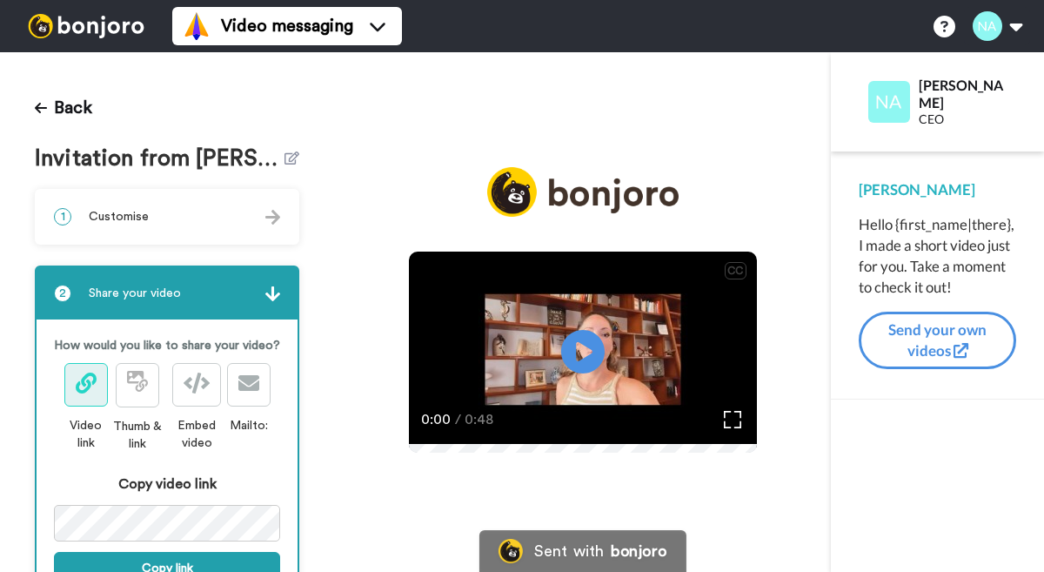
scroll to position [77, 0]
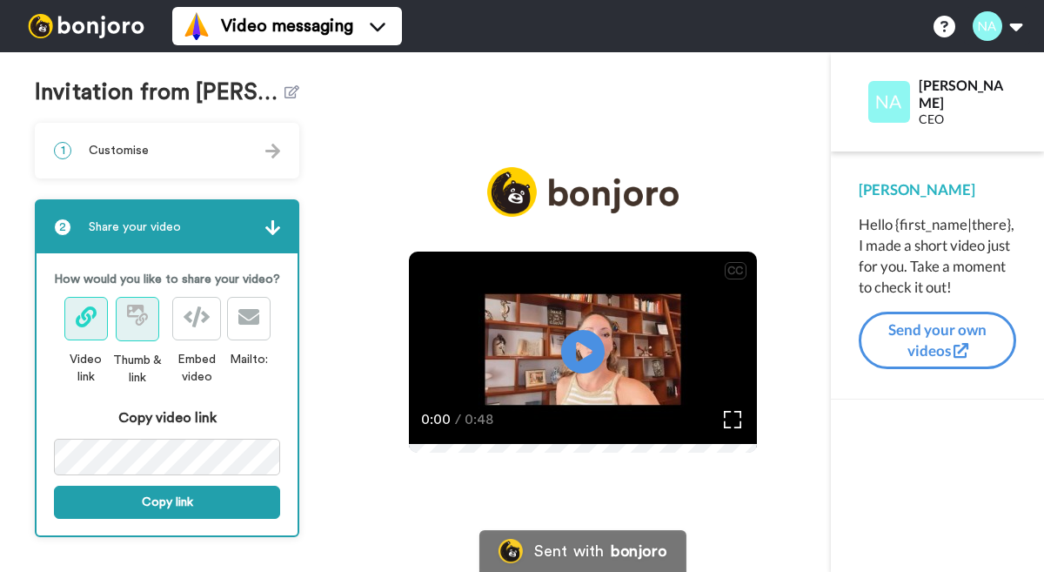
click at [144, 313] on icon at bounding box center [137, 315] width 21 height 21
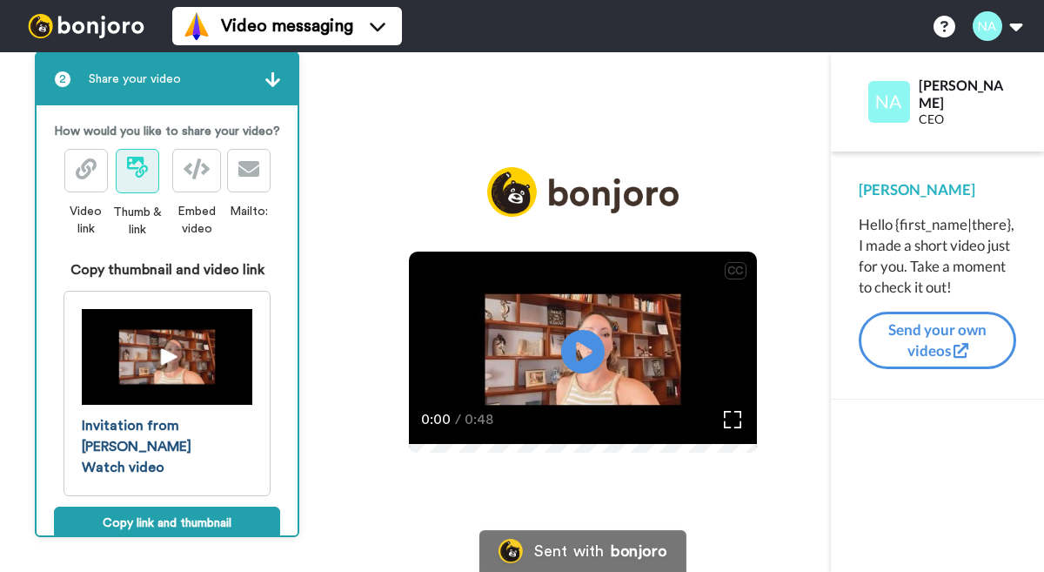
scroll to position [218, 0]
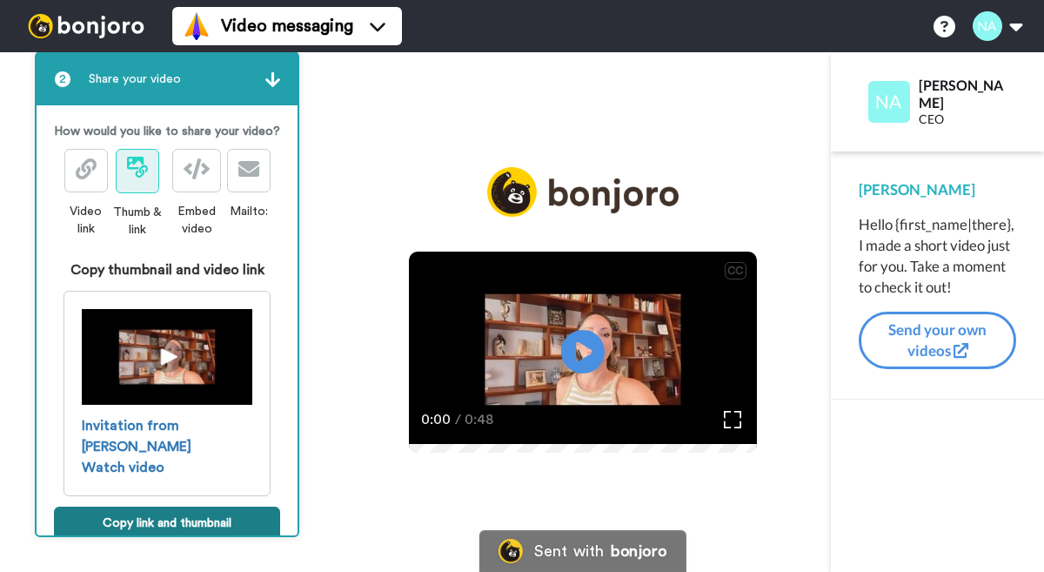
click at [191, 506] on button "Copy link and thumbnail" at bounding box center [167, 522] width 226 height 33
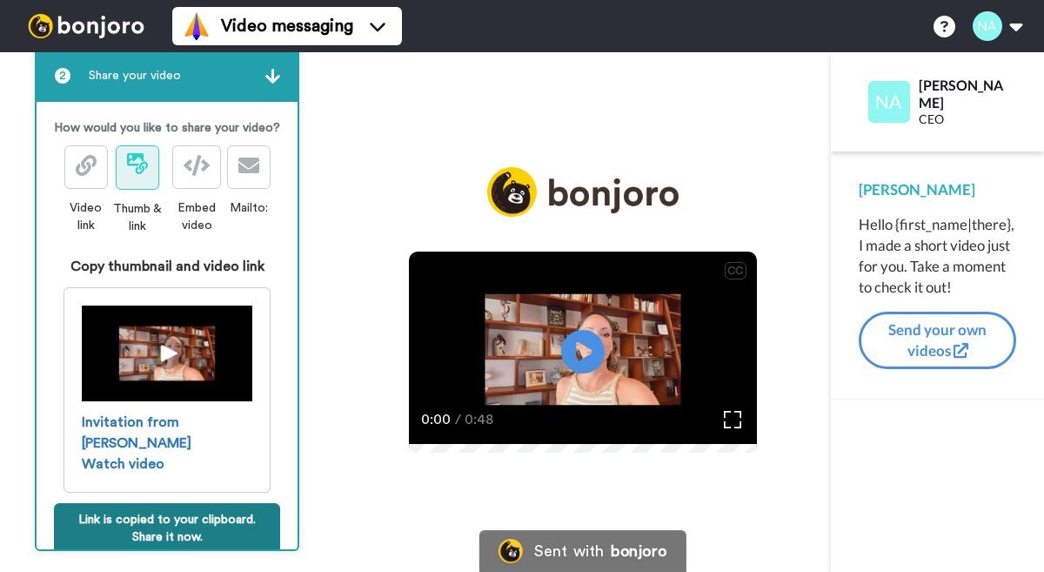
click at [161, 503] on button "Link is copied to your clipboard. Share it now." at bounding box center [167, 528] width 226 height 50
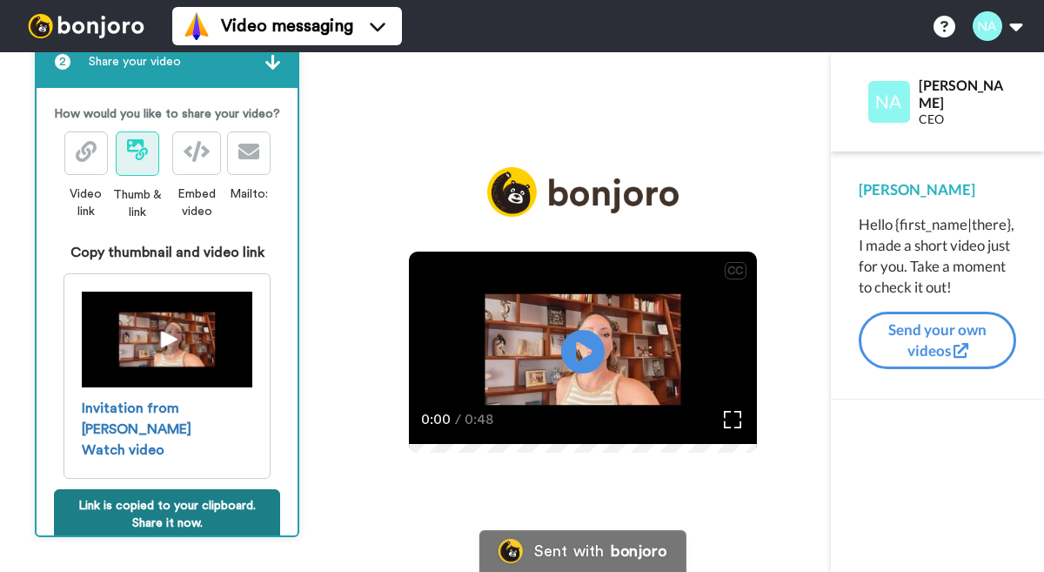
click at [164, 491] on button "Link is copied to your clipboard. Share it now." at bounding box center [167, 514] width 226 height 50
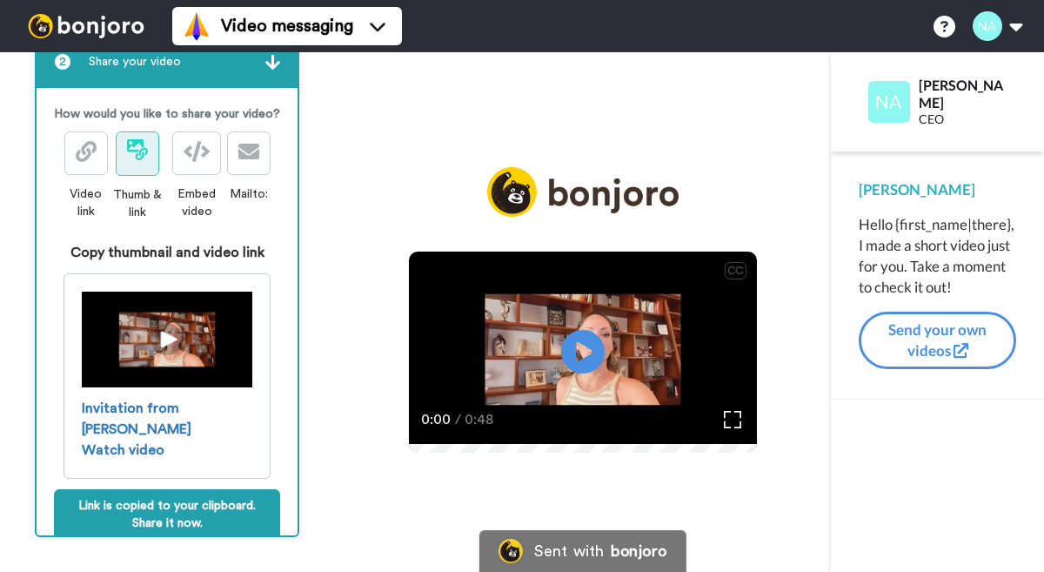
click at [535, 298] on video at bounding box center [583, 349] width 348 height 196
click at [595, 343] on video at bounding box center [583, 349] width 348 height 196
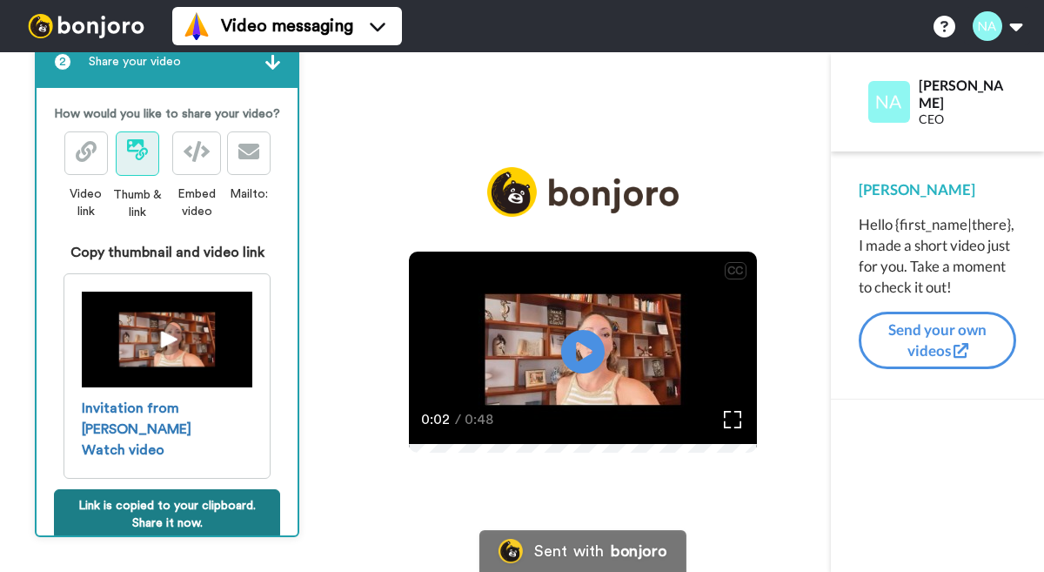
click at [159, 489] on button "Link is copied to your clipboard. Share it now." at bounding box center [167, 514] width 226 height 50
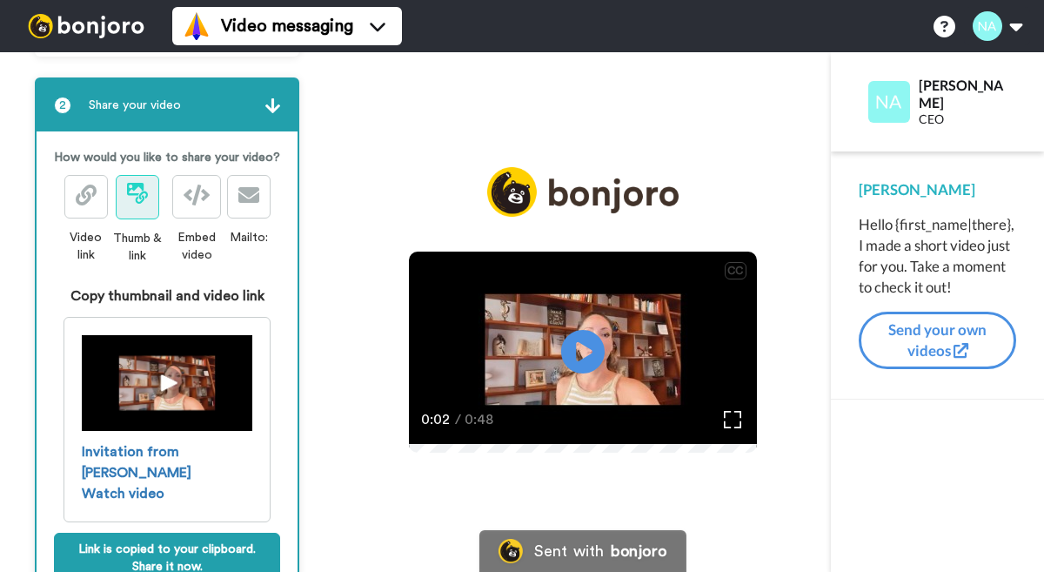
scroll to position [187, 0]
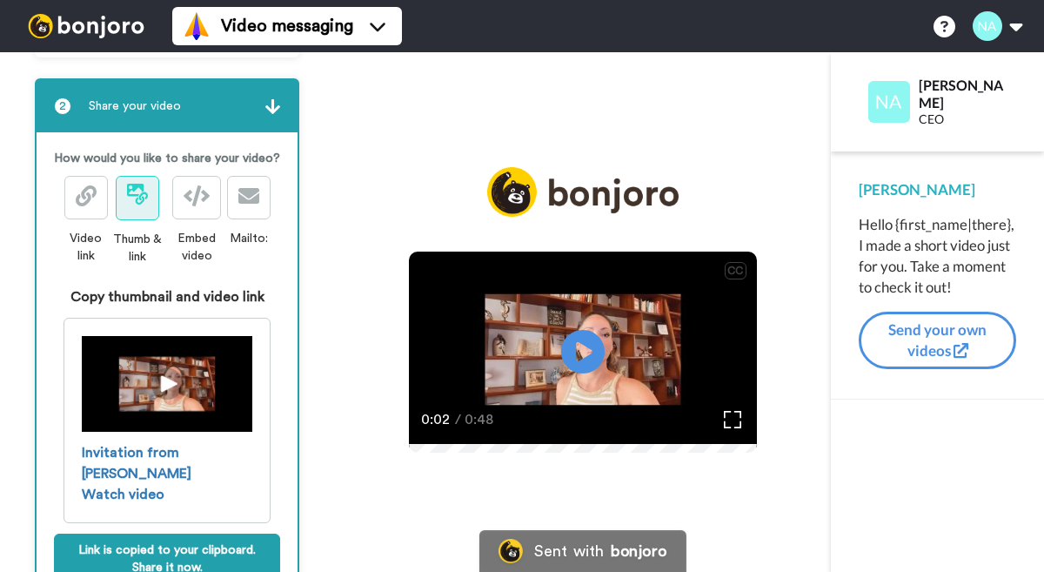
click at [133, 204] on span at bounding box center [137, 198] width 21 height 21
click at [80, 187] on icon at bounding box center [86, 195] width 21 height 21
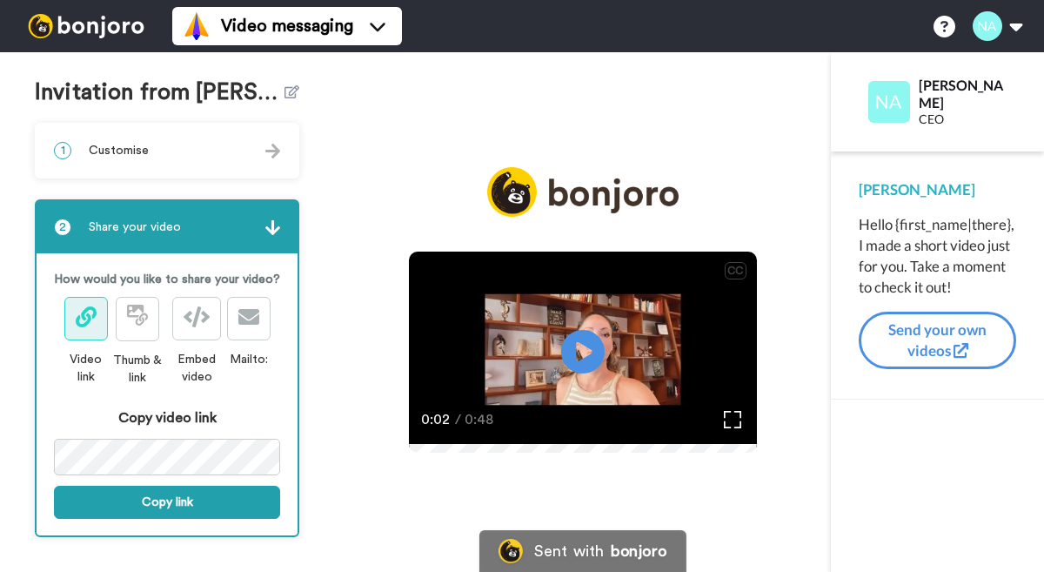
scroll to position [77, 0]
click at [140, 314] on icon at bounding box center [141, 318] width 12 height 12
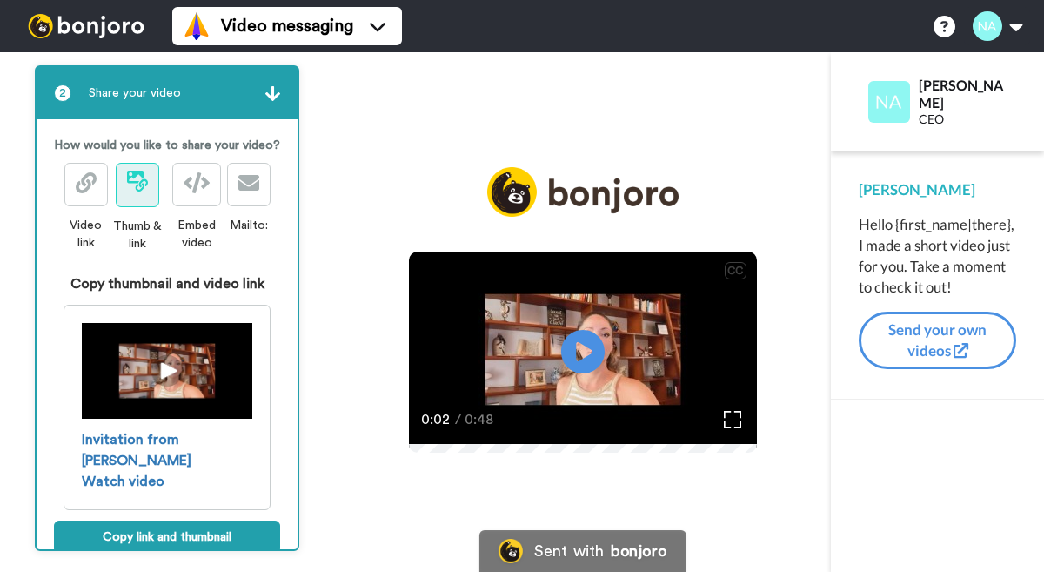
scroll to position [224, 0]
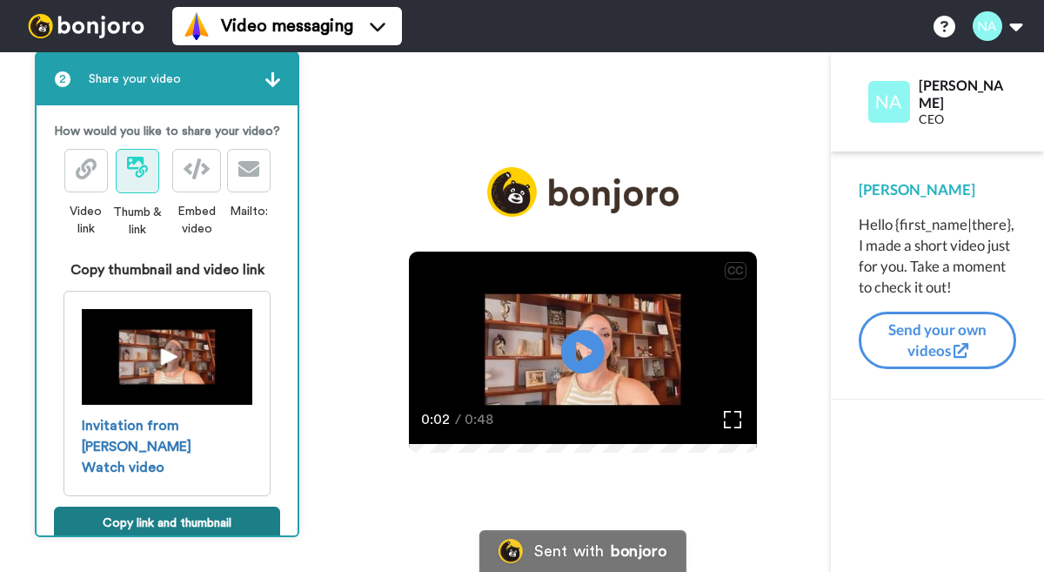
click at [180, 506] on button "Copy link and thumbnail" at bounding box center [167, 522] width 226 height 33
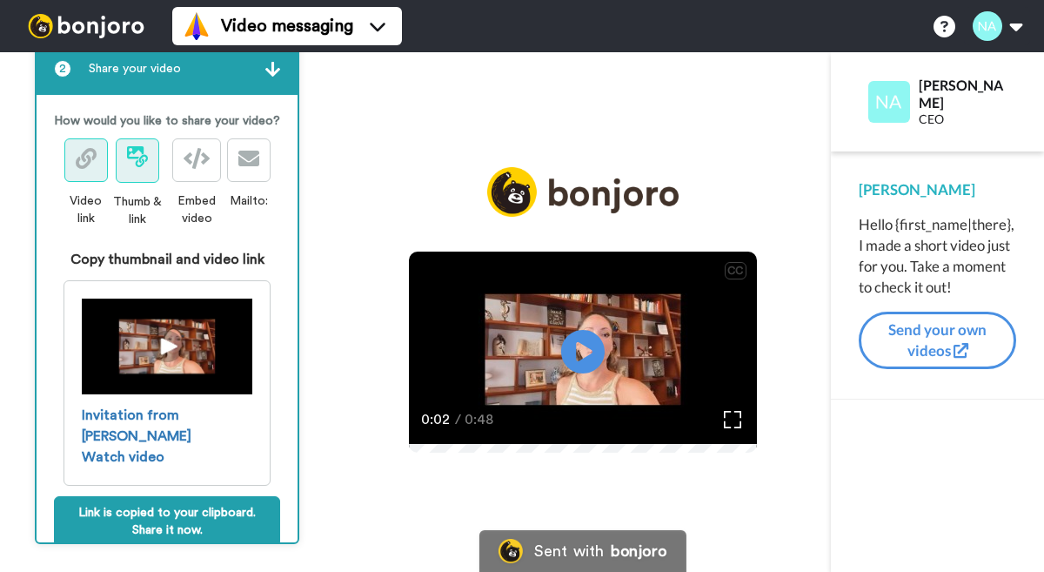
click at [88, 163] on icon at bounding box center [86, 158] width 21 height 21
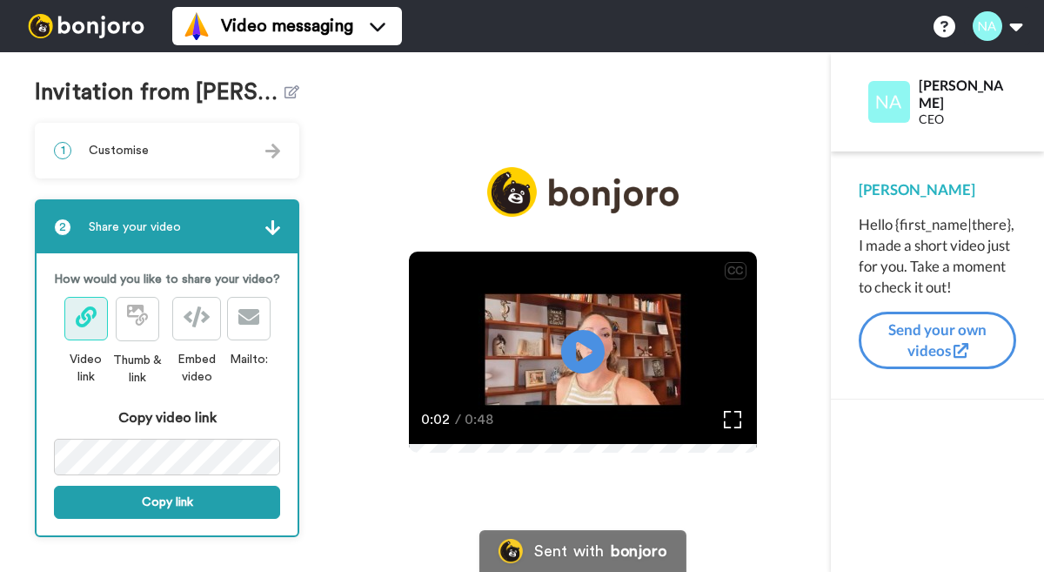
scroll to position [77, 0]
click at [170, 499] on button "Copy link" at bounding box center [167, 501] width 226 height 33
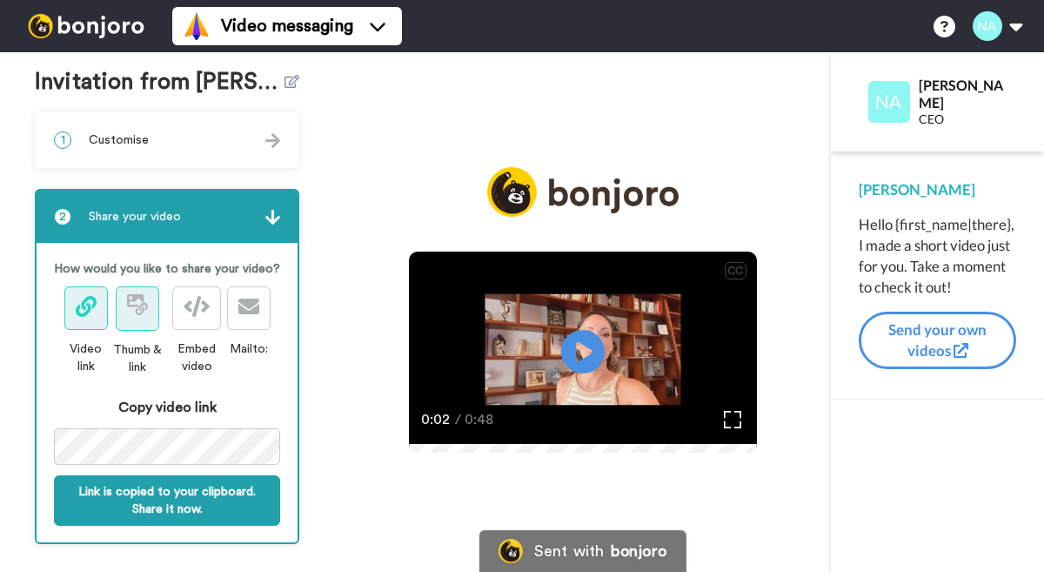
click at [137, 306] on icon at bounding box center [135, 300] width 17 height 12
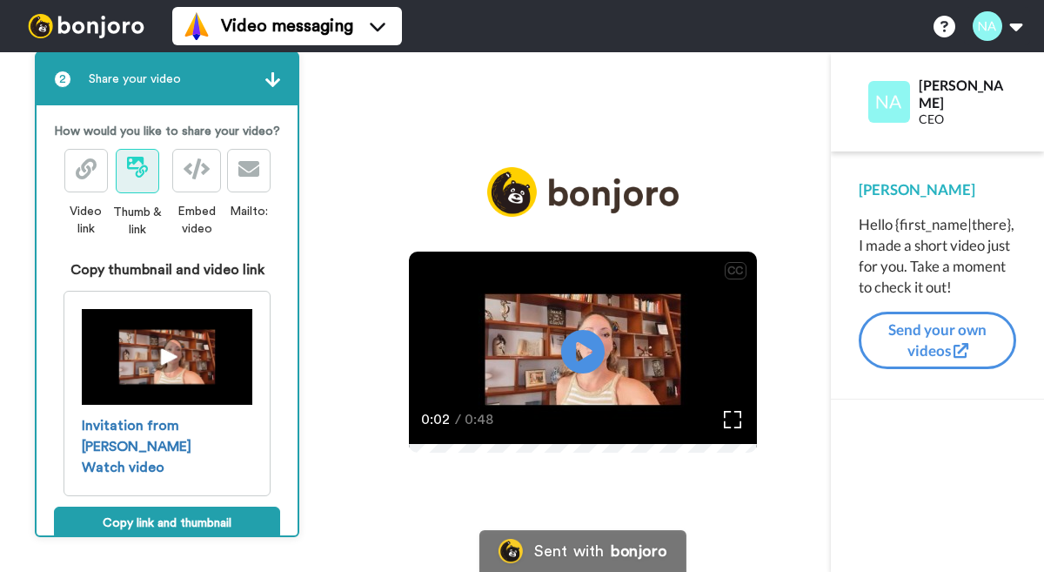
scroll to position [224, 0]
click at [173, 506] on button "Copy link and thumbnail" at bounding box center [167, 522] width 226 height 33
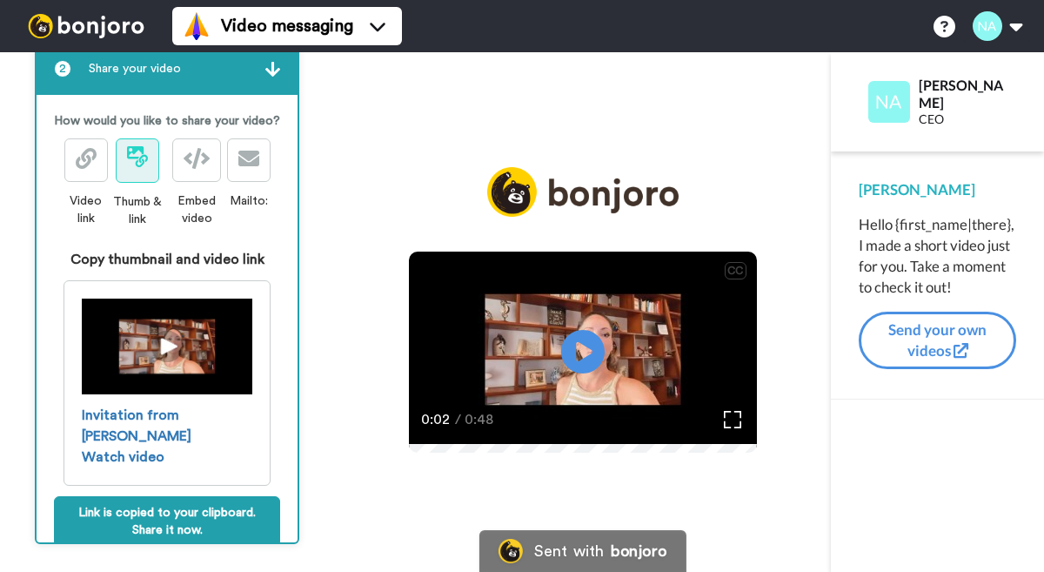
scroll to position [242, 0]
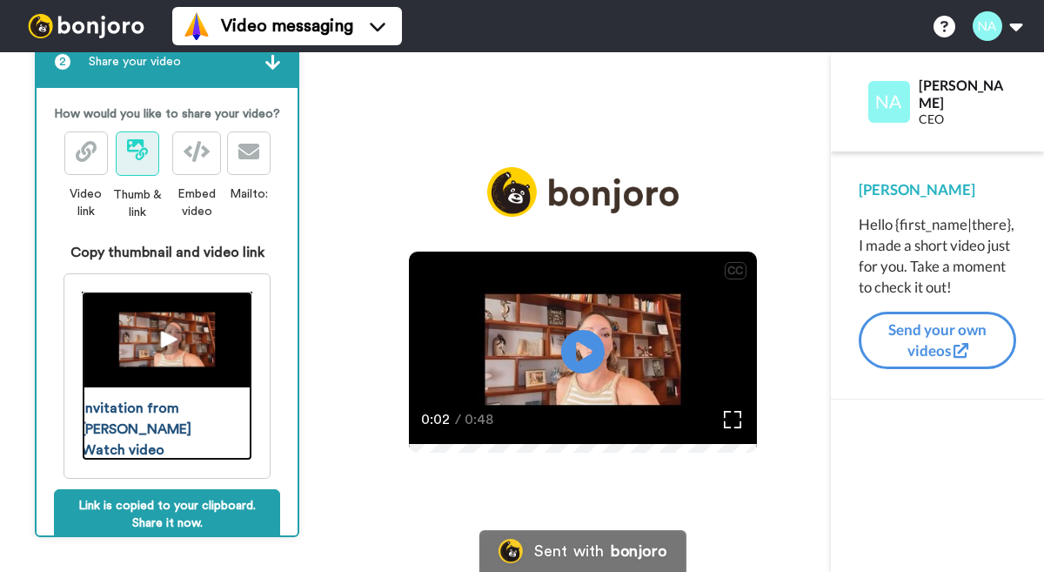
click at [167, 328] on img at bounding box center [167, 339] width 171 height 96
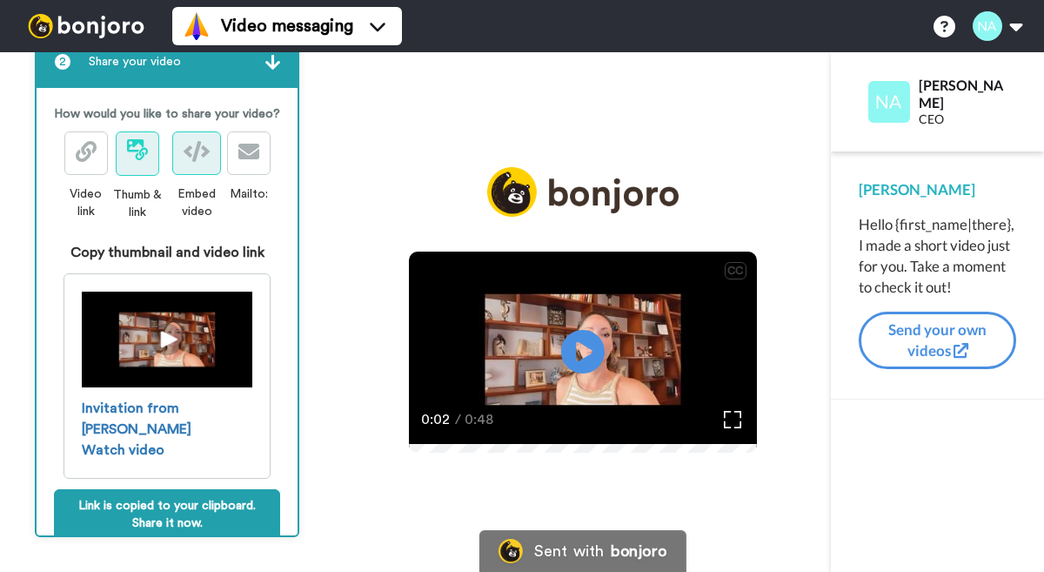
click at [199, 146] on icon at bounding box center [197, 151] width 26 height 21
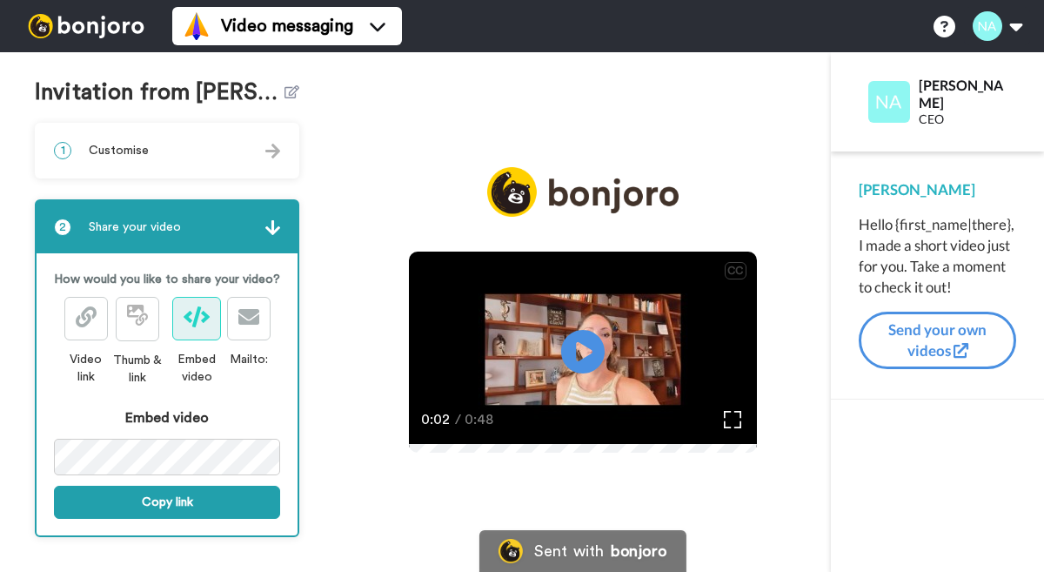
scroll to position [77, 0]
click at [249, 318] on span at bounding box center [248, 318] width 21 height 21
click at [90, 307] on icon at bounding box center [86, 316] width 21 height 21
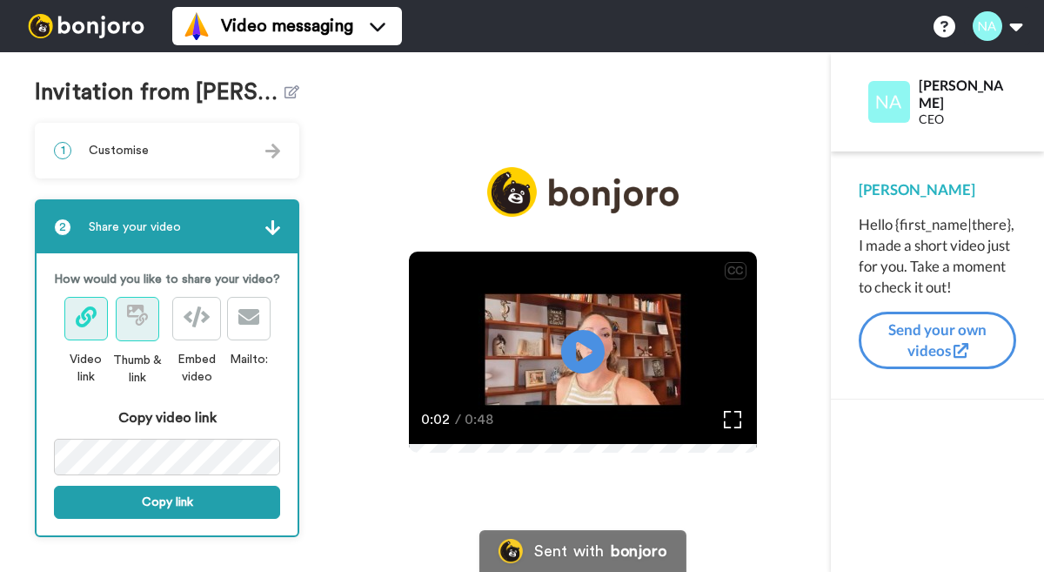
click at [139, 311] on icon at bounding box center [137, 315] width 21 height 21
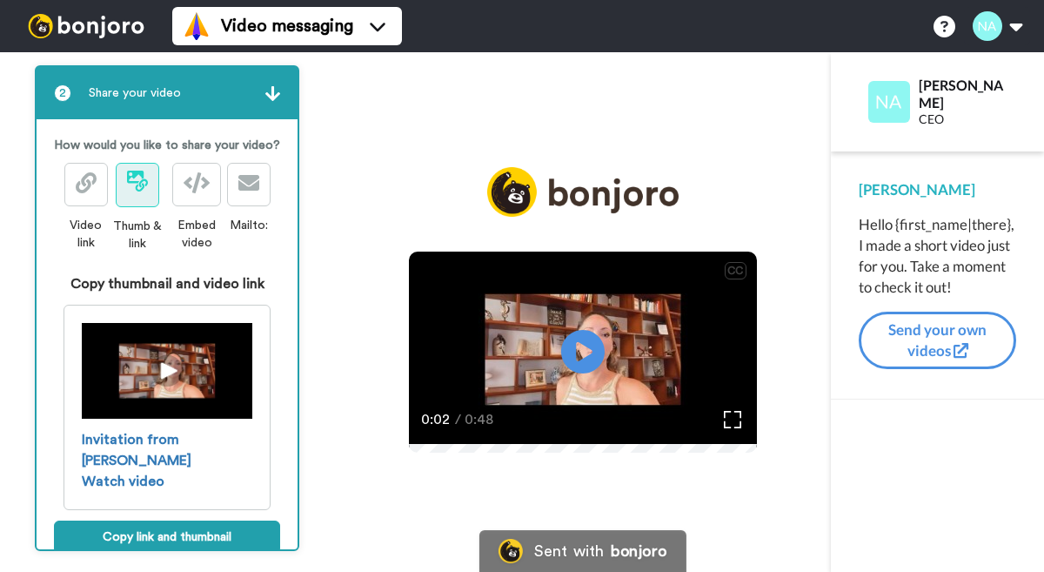
scroll to position [224, 0]
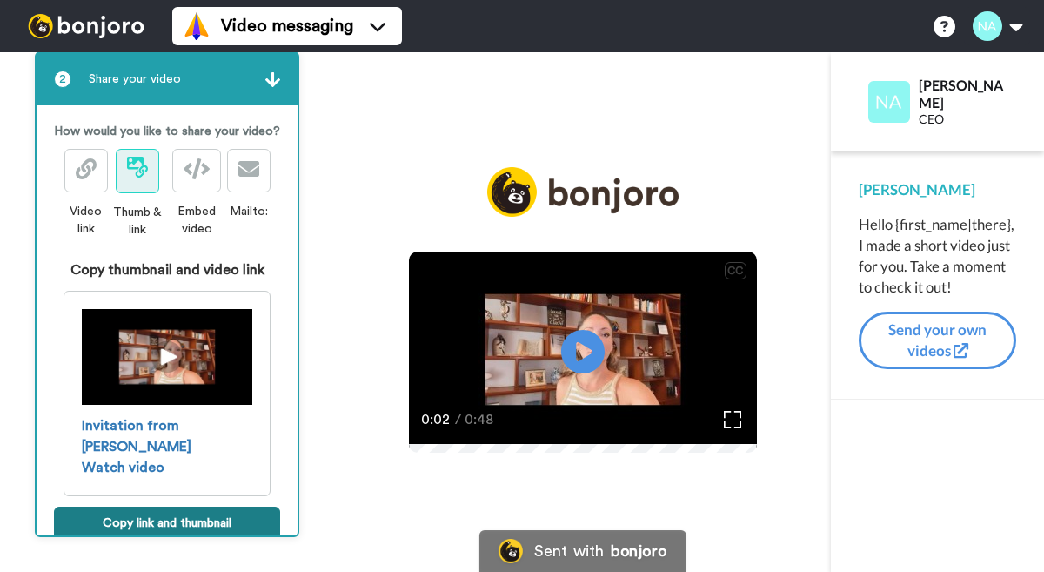
click at [161, 506] on button "Copy link and thumbnail" at bounding box center [167, 522] width 226 height 33
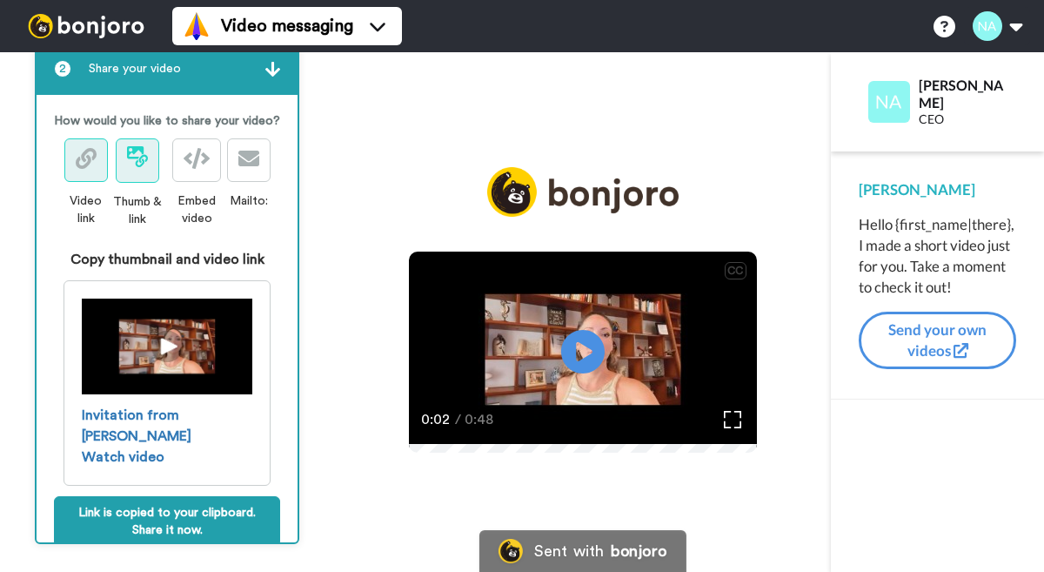
click at [90, 168] on icon at bounding box center [86, 158] width 21 height 21
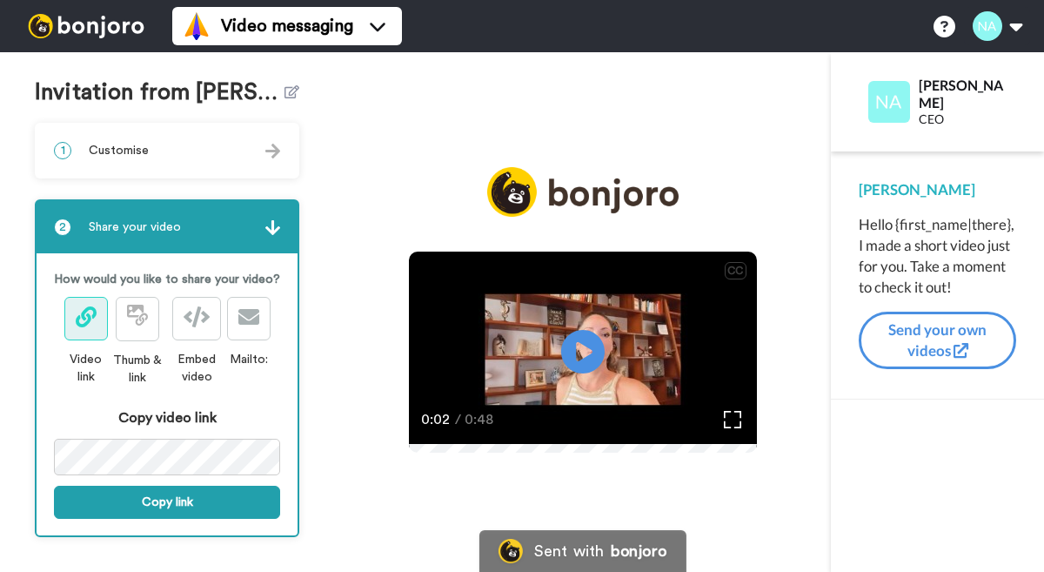
scroll to position [77, 0]
click at [164, 493] on button "Copy link" at bounding box center [167, 501] width 226 height 33
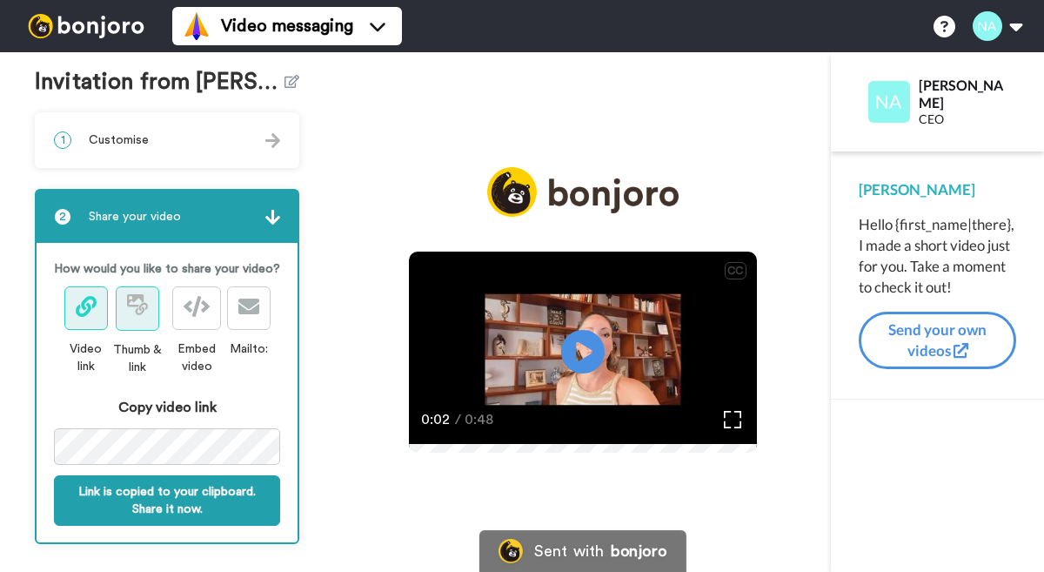
click at [146, 313] on icon at bounding box center [137, 304] width 21 height 21
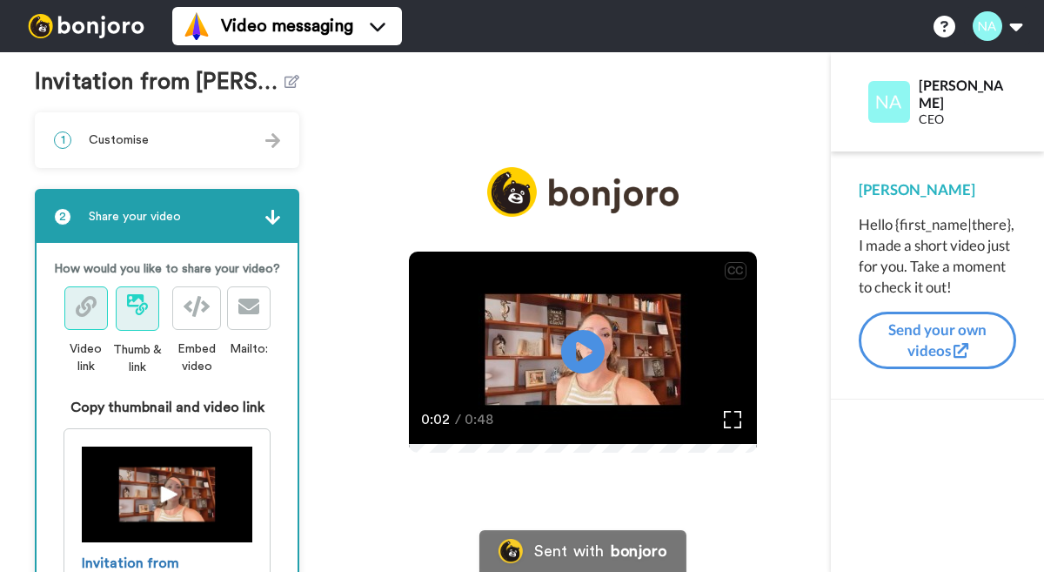
click at [87, 309] on icon at bounding box center [86, 306] width 21 height 21
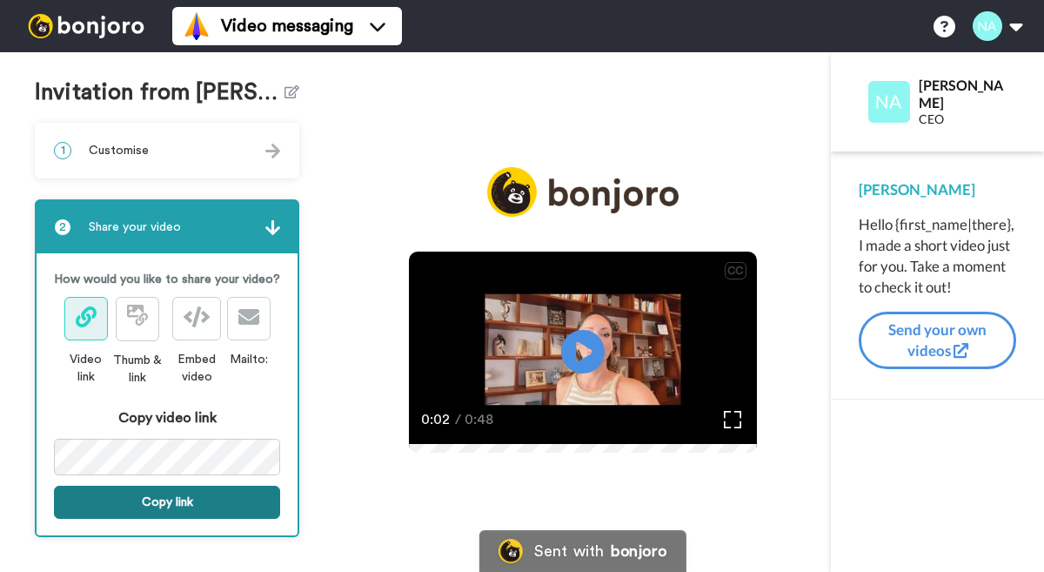
click at [148, 485] on button "Copy link" at bounding box center [167, 501] width 226 height 33
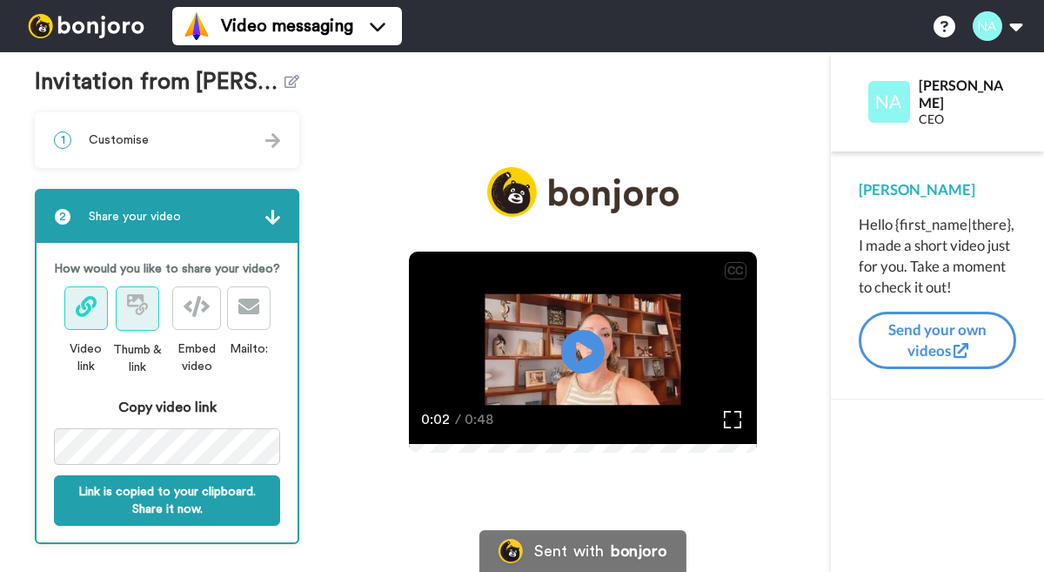
click at [139, 307] on icon at bounding box center [141, 308] width 12 height 12
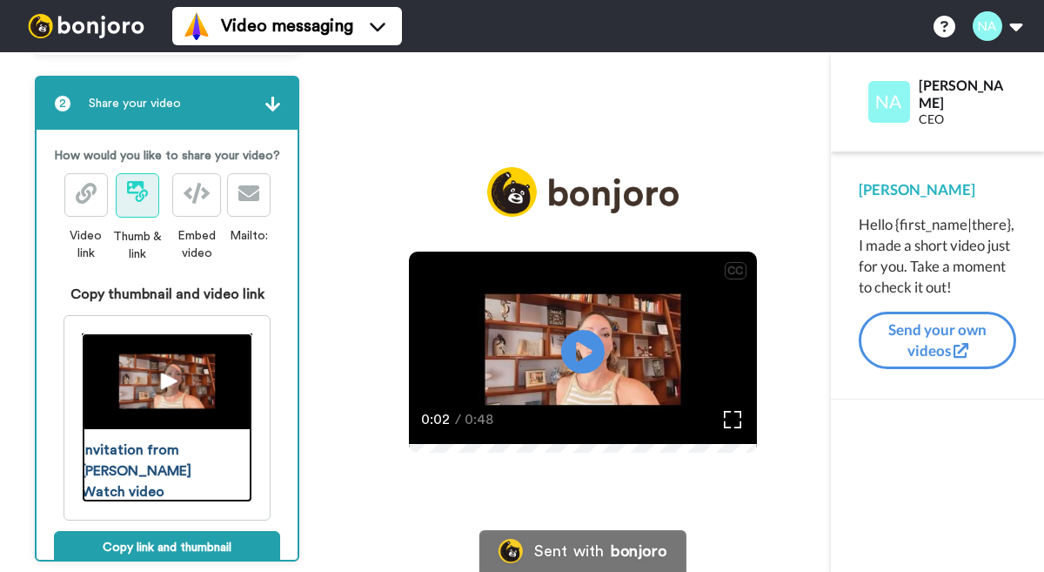
scroll to position [224, 0]
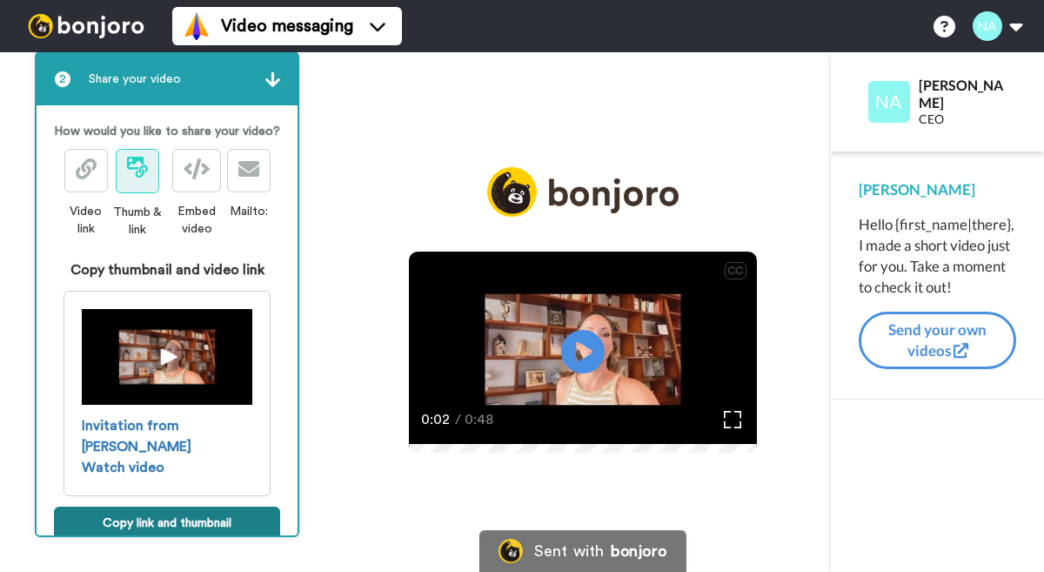
click at [167, 506] on button "Copy link and thumbnail" at bounding box center [167, 522] width 226 height 33
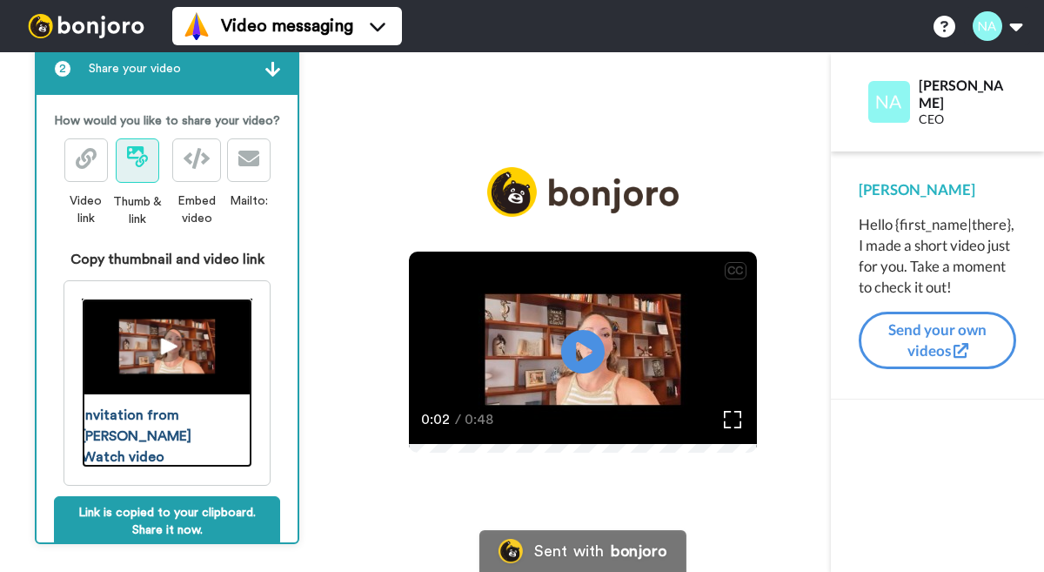
scroll to position [242, 0]
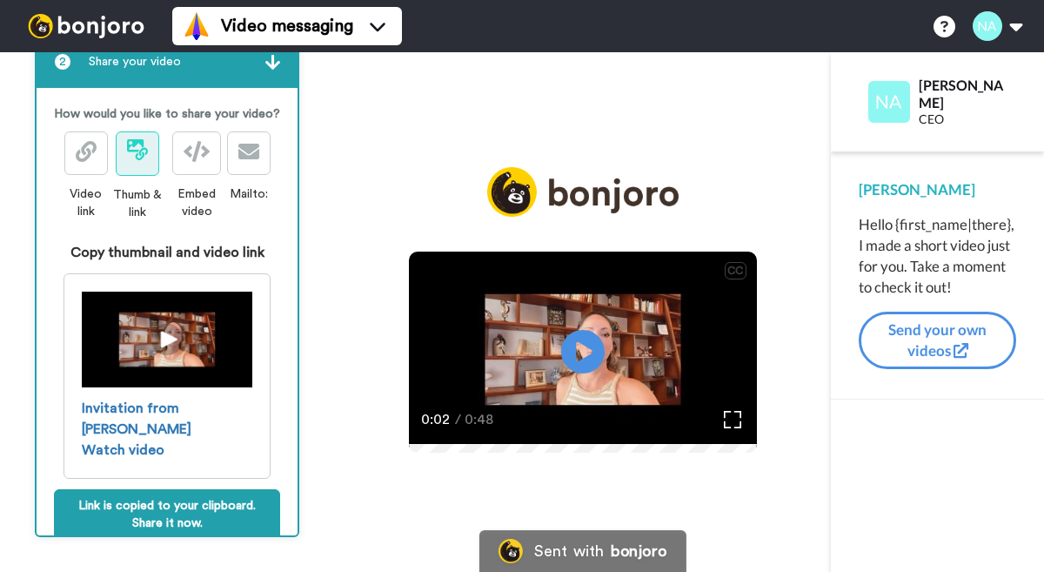
click at [1012, 297] on div "Hello {first_name|there}, I made a short video just for you. Take a moment to c…" at bounding box center [937, 256] width 157 height 84
click at [1017, 281] on div "Nicole Hello {first_name|there}, I made a short video just for you. Take a mome…" at bounding box center [937, 275] width 213 height 248
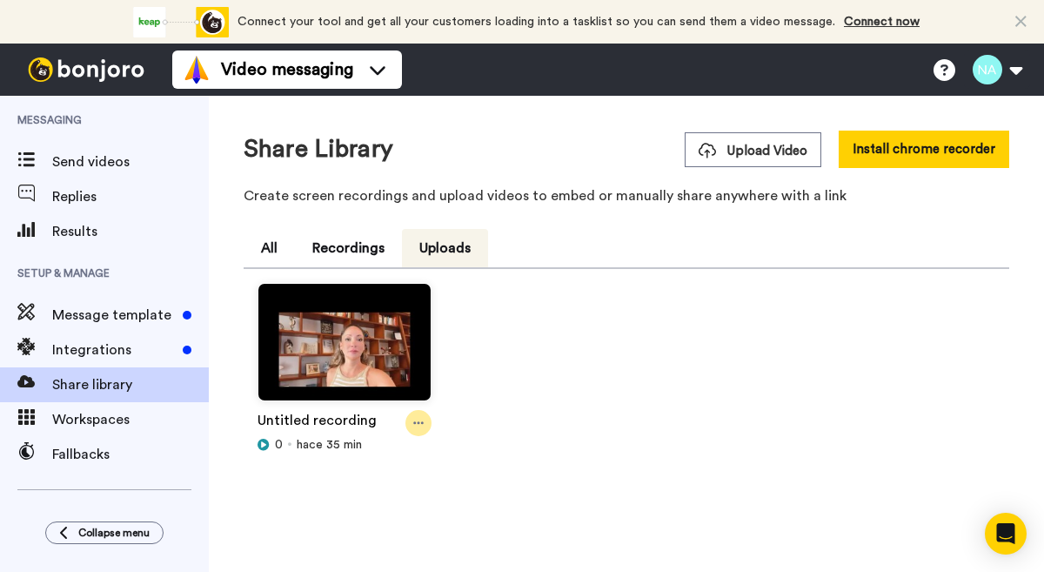
click at [419, 421] on icon at bounding box center [418, 423] width 10 height 12
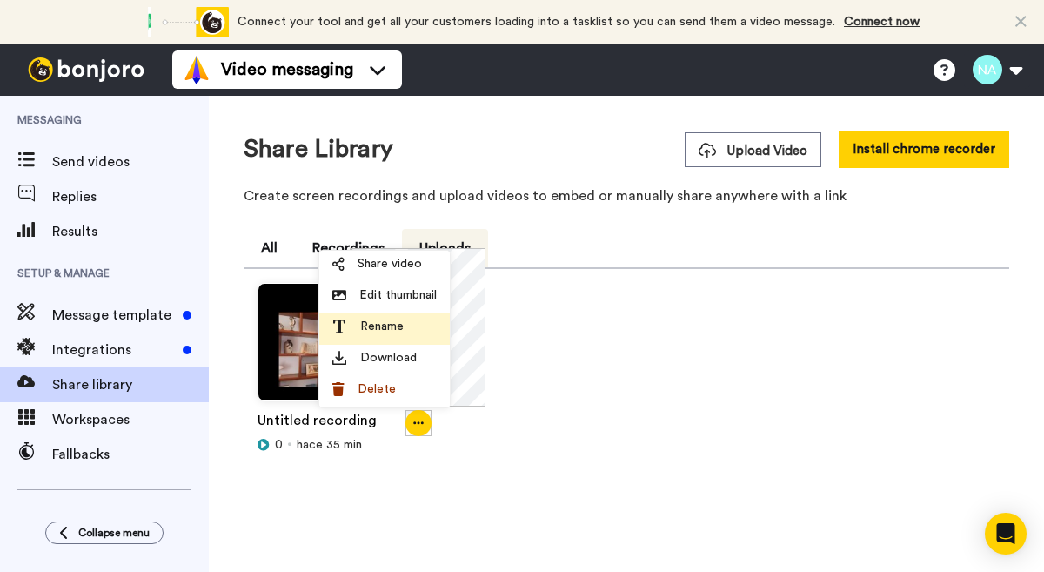
click at [398, 332] on span "Rename" at bounding box center [382, 326] width 44 height 17
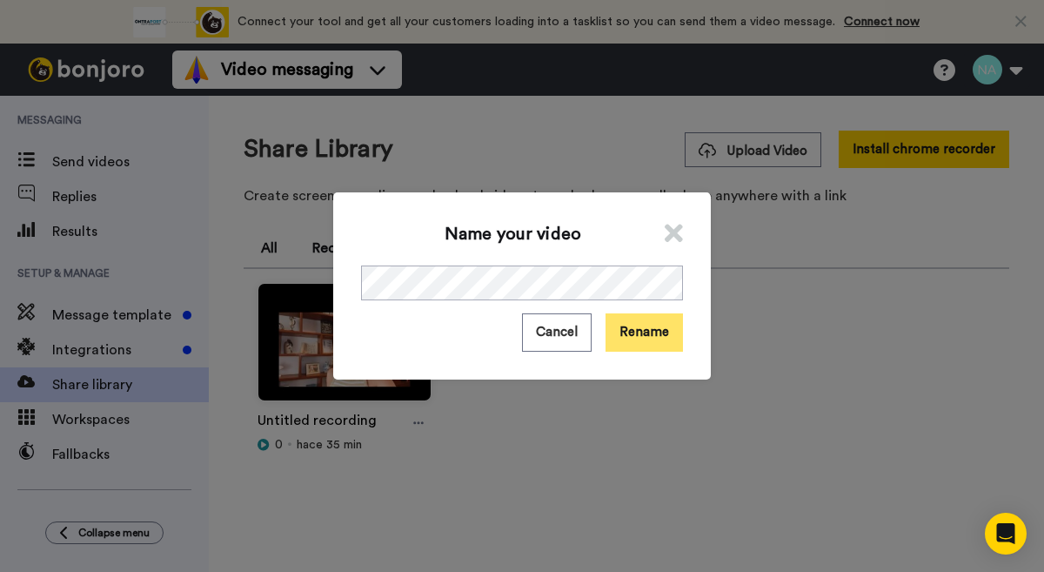
click at [651, 327] on button "Rename" at bounding box center [644, 331] width 77 height 37
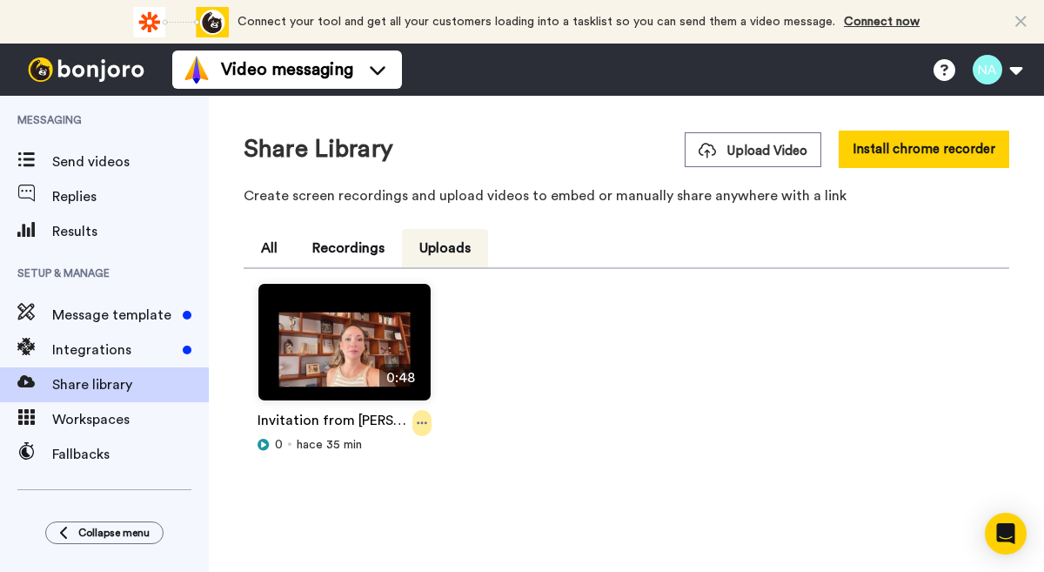
click at [422, 426] on icon at bounding box center [422, 423] width 10 height 12
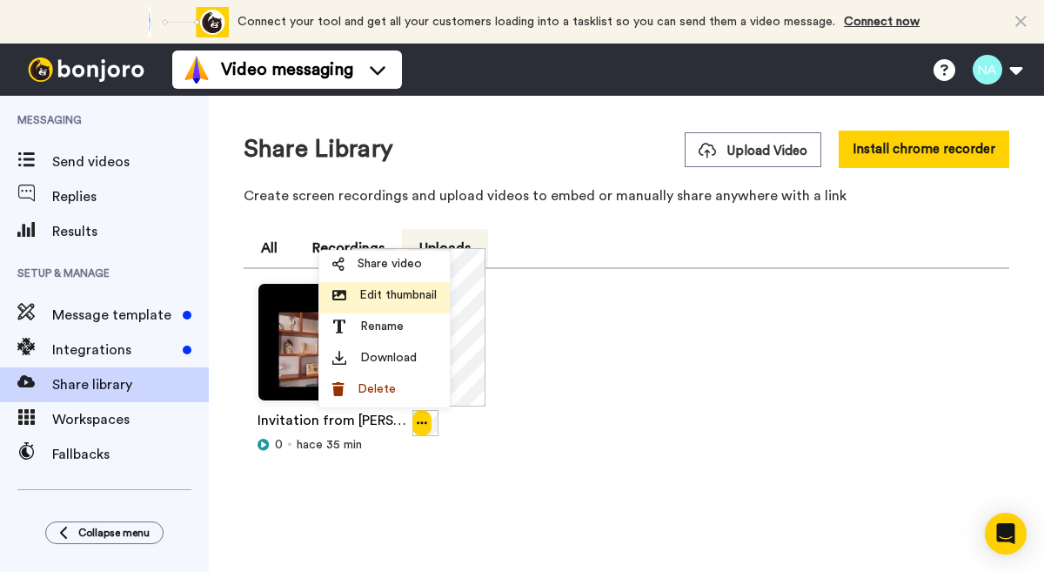
click at [396, 305] on li "Edit thumbnail" at bounding box center [384, 297] width 131 height 31
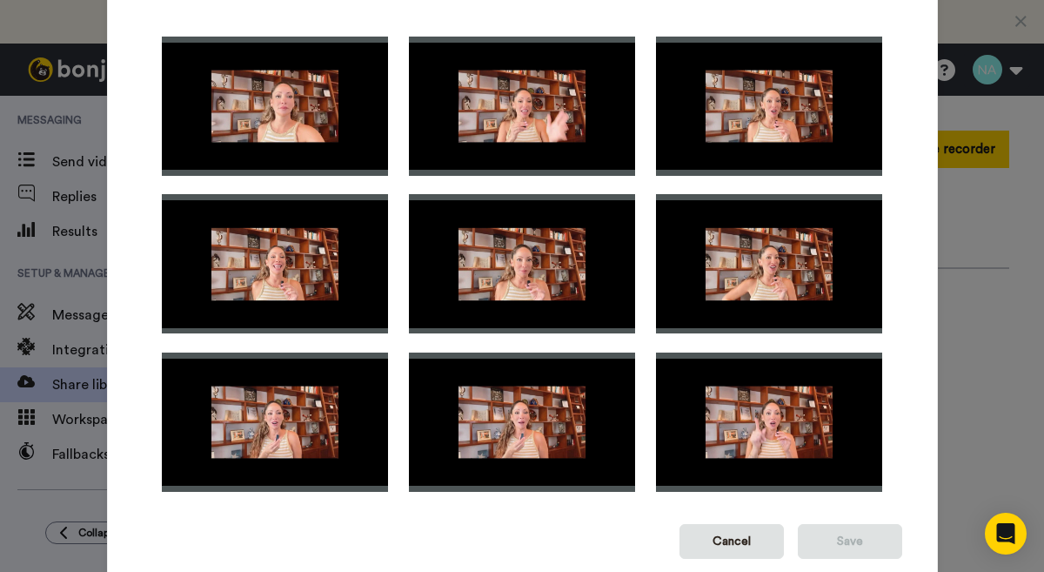
scroll to position [64, 0]
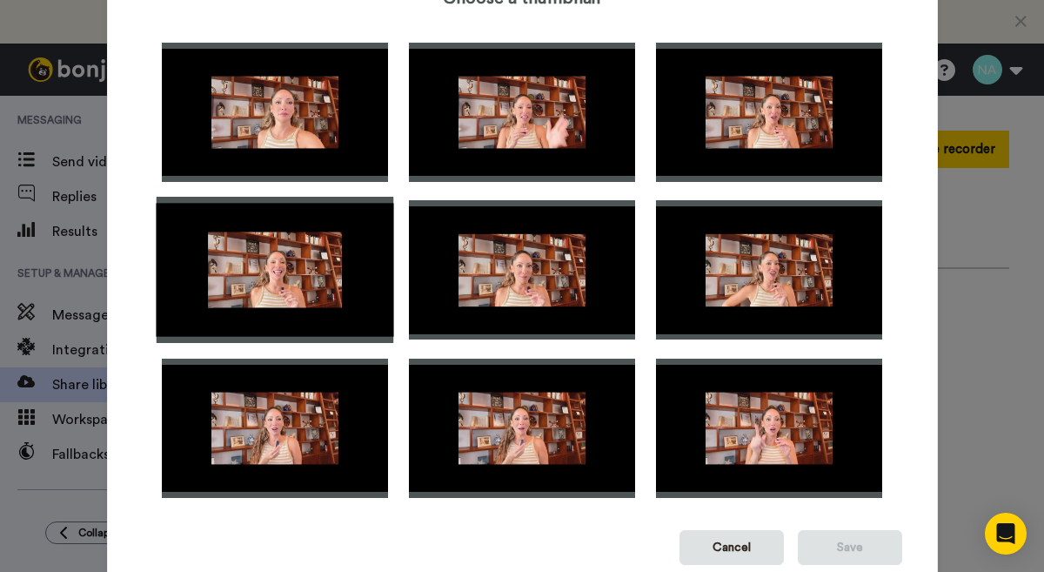
click at [290, 273] on img at bounding box center [275, 270] width 238 height 146
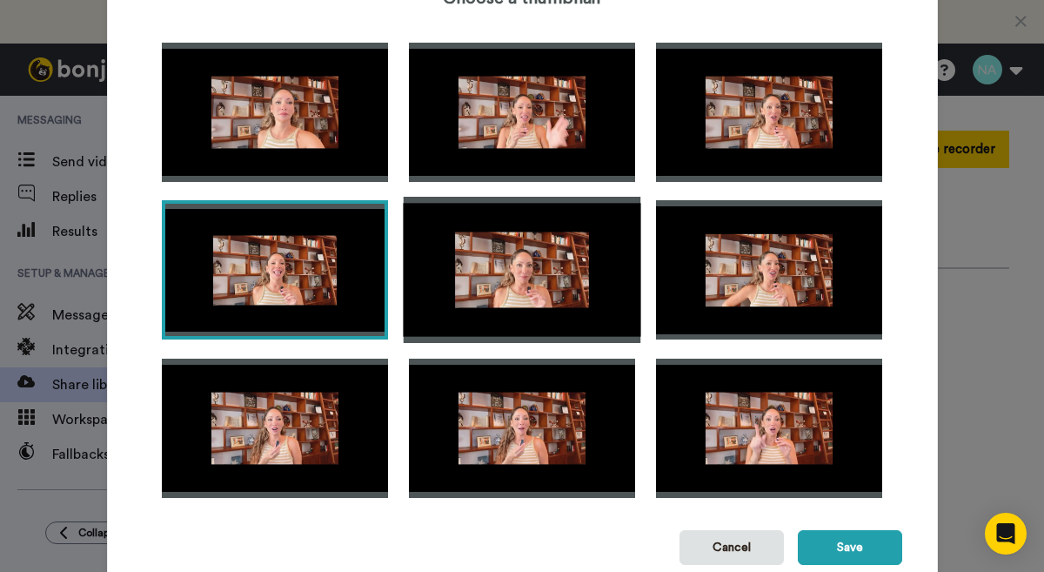
click at [532, 295] on img at bounding box center [522, 270] width 238 height 146
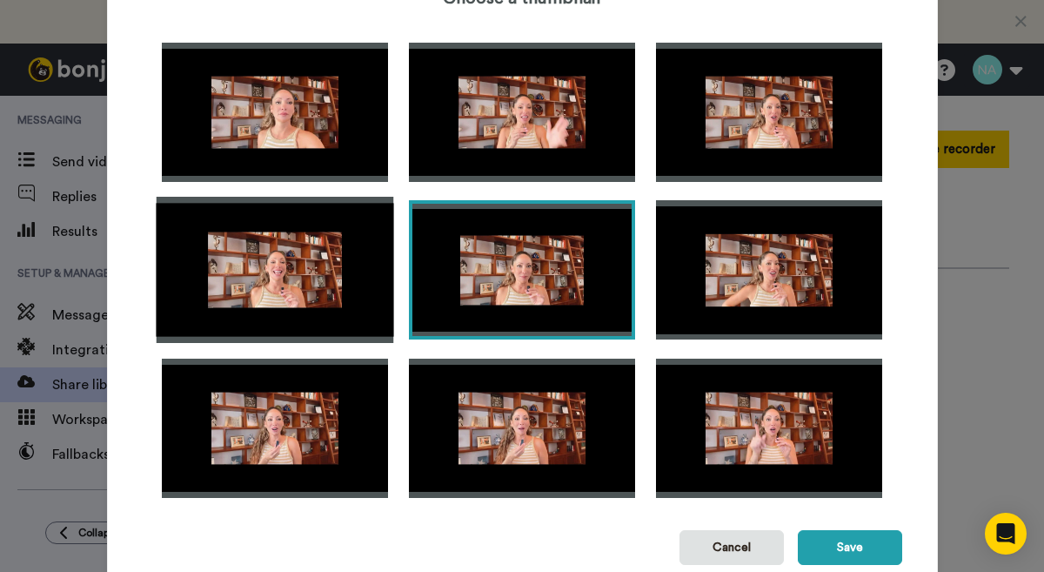
click at [259, 286] on img at bounding box center [275, 270] width 238 height 146
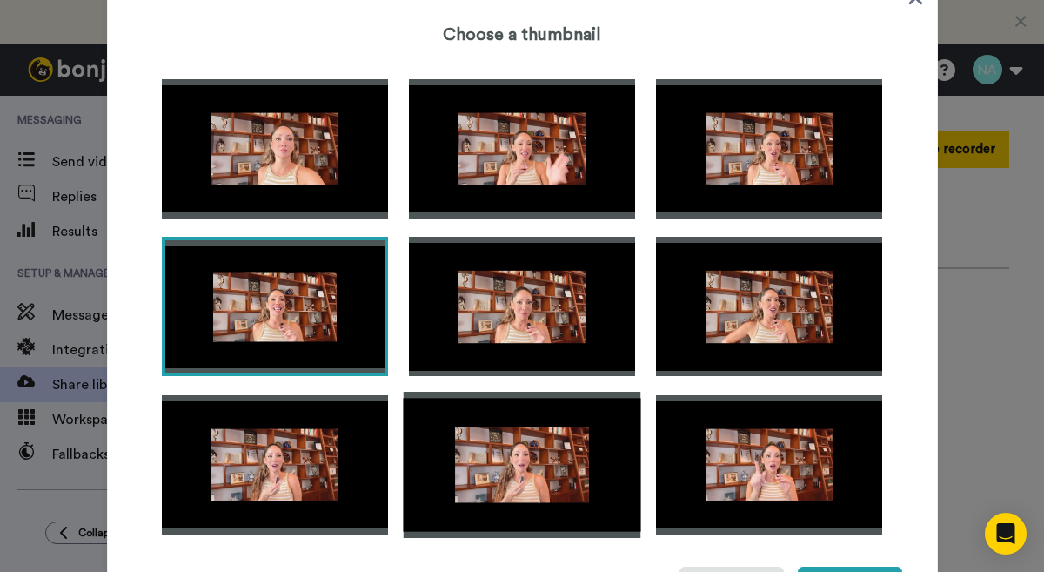
scroll to position [41, 0]
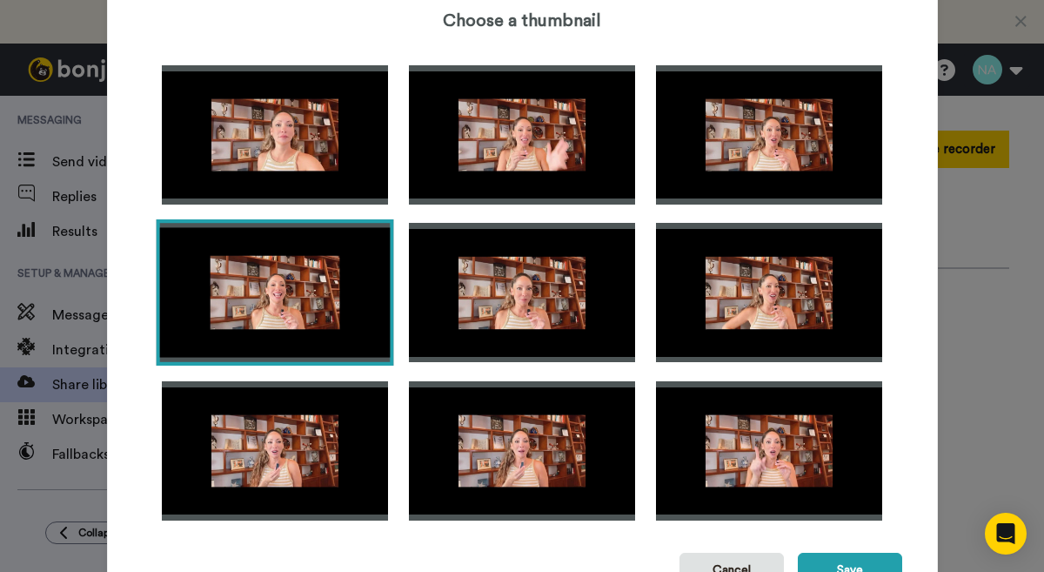
click at [304, 311] on img at bounding box center [275, 292] width 238 height 146
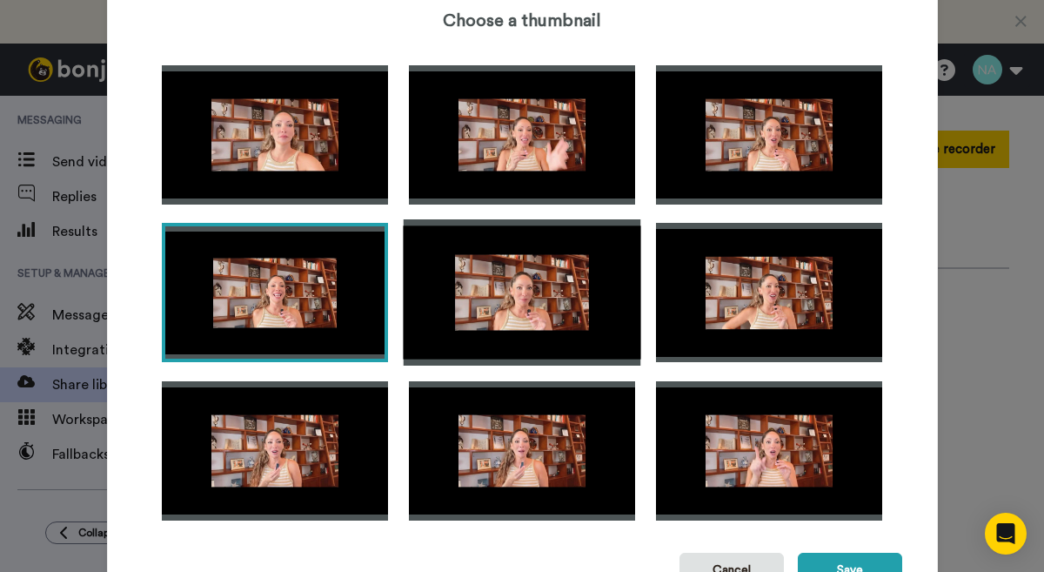
scroll to position [110, 0]
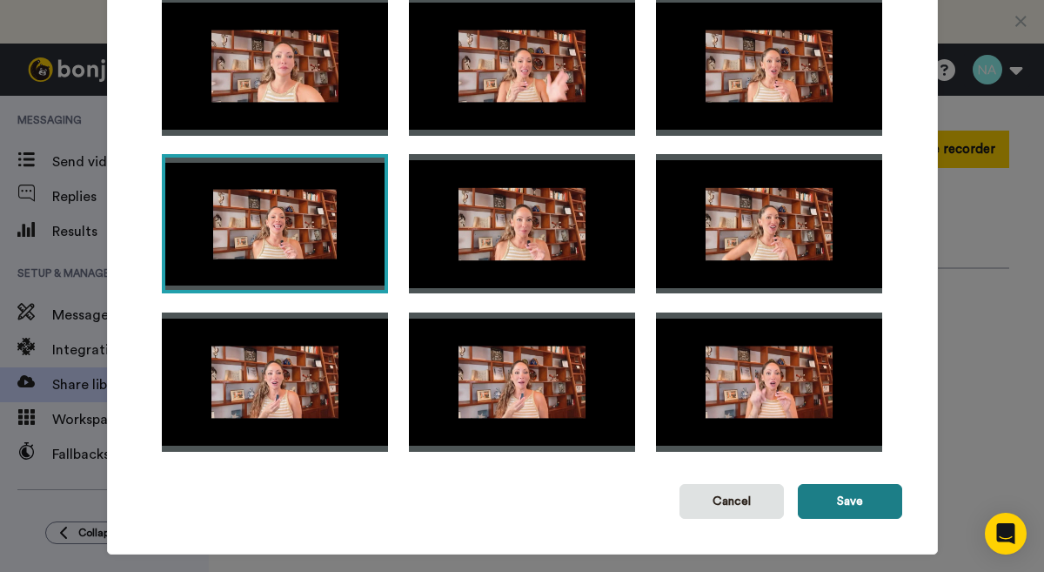
click at [881, 503] on button "Save" at bounding box center [850, 501] width 104 height 35
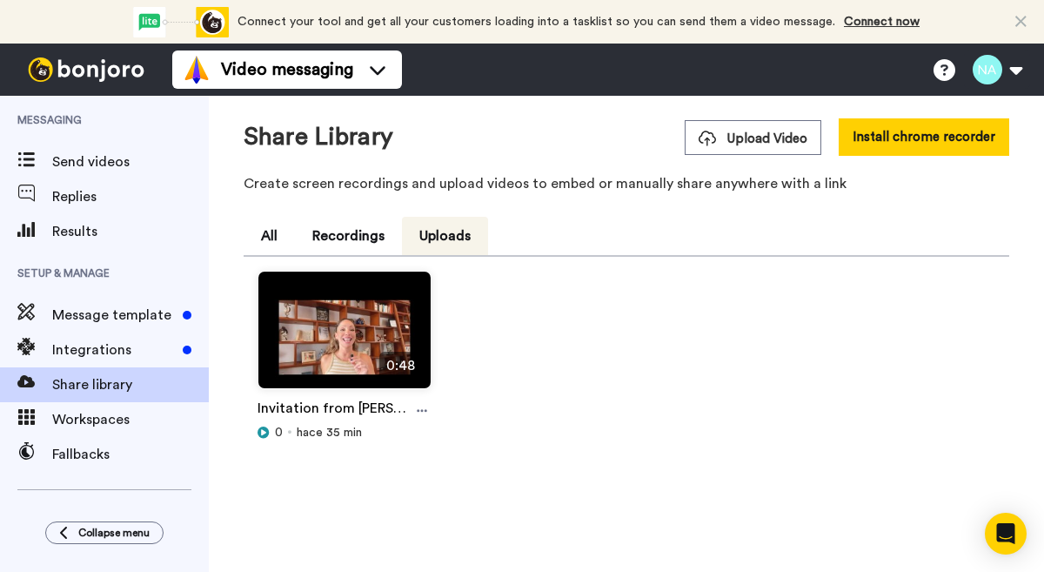
scroll to position [54, 0]
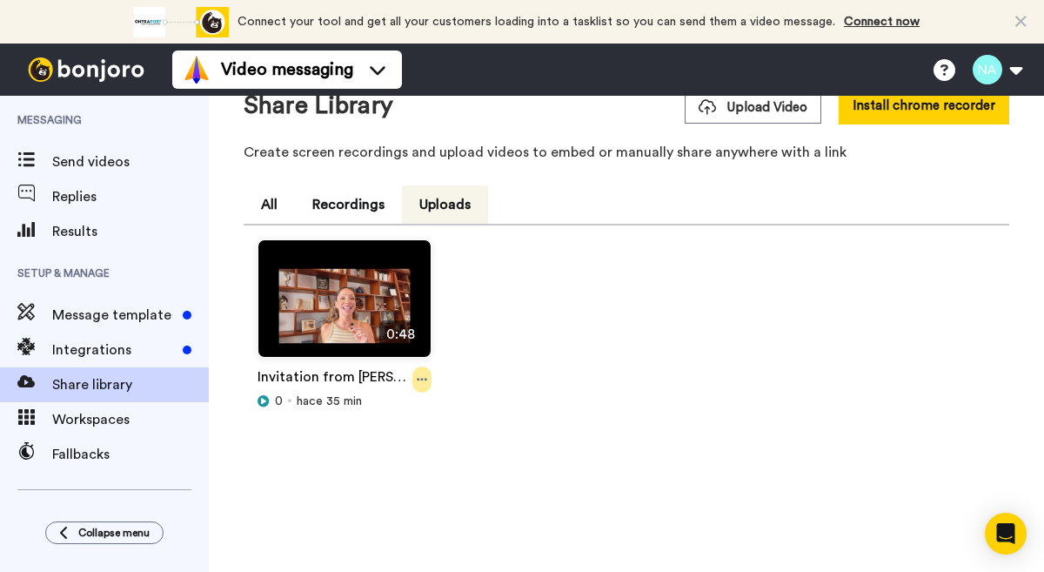
click at [417, 376] on div at bounding box center [421, 379] width 19 height 26
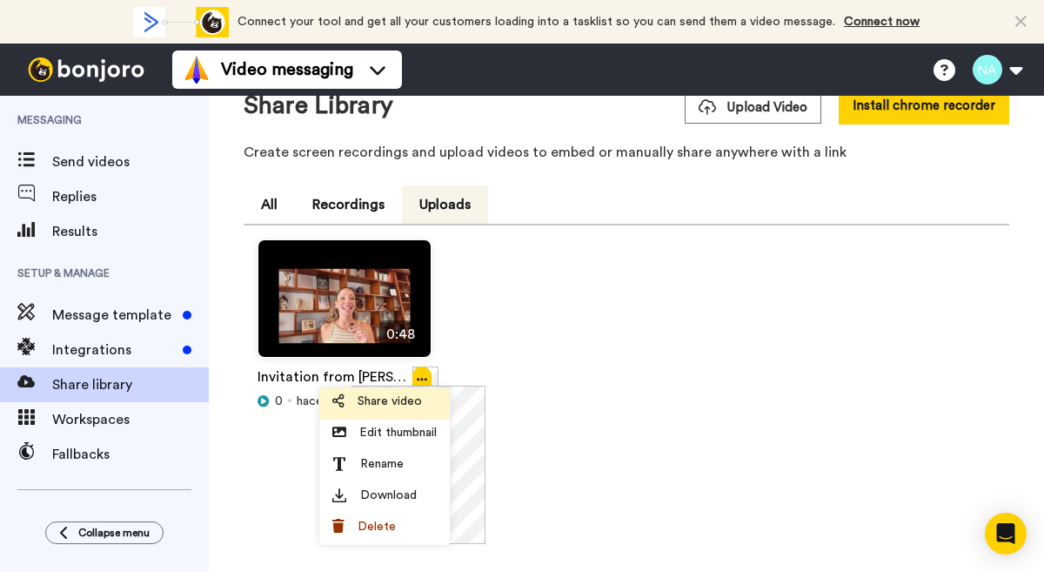
click at [393, 402] on span "Share video" at bounding box center [390, 400] width 64 height 17
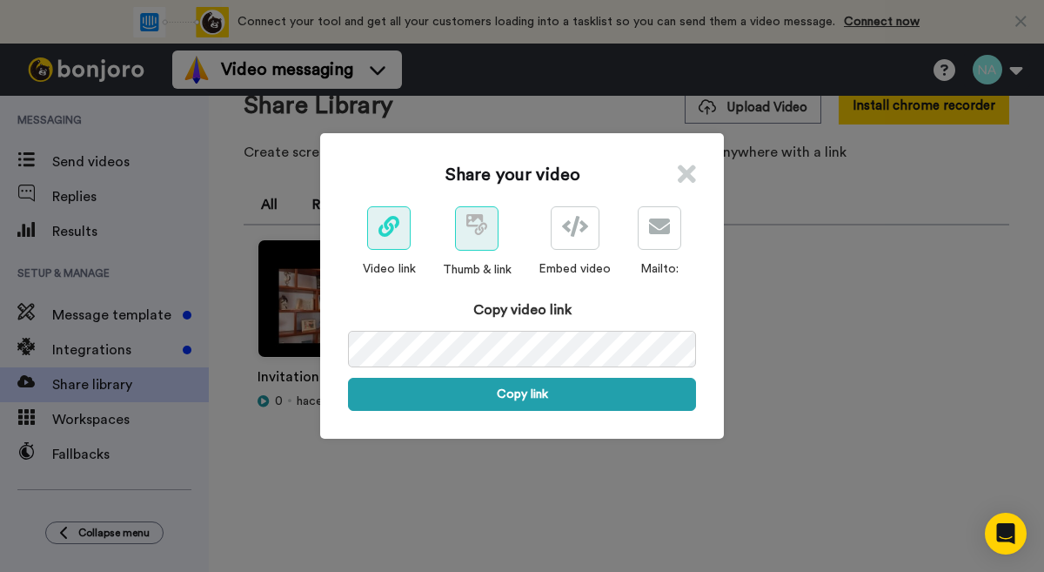
click at [479, 222] on icon at bounding box center [476, 224] width 21 height 21
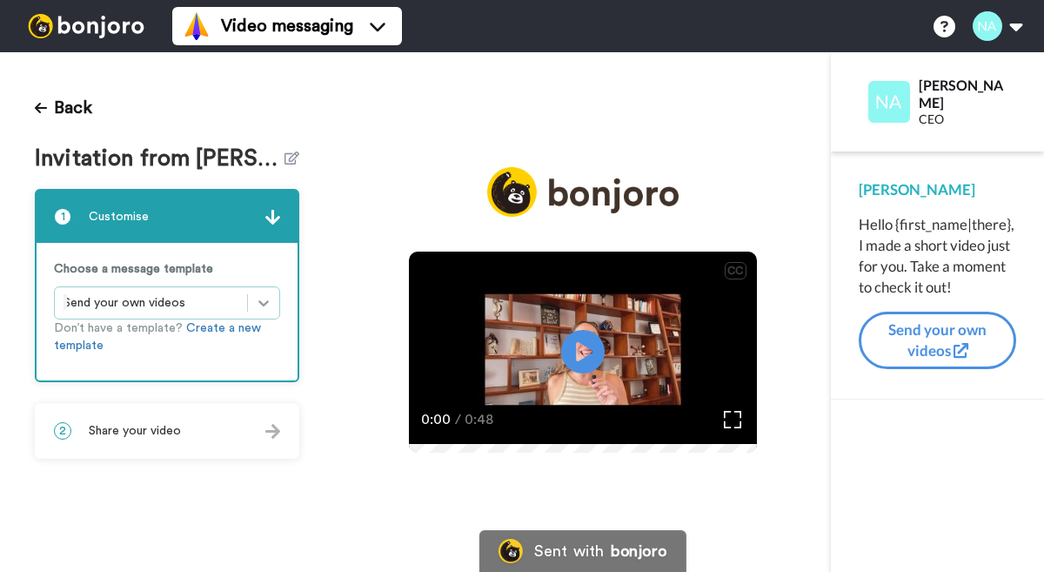
click at [259, 306] on icon at bounding box center [263, 302] width 17 height 17
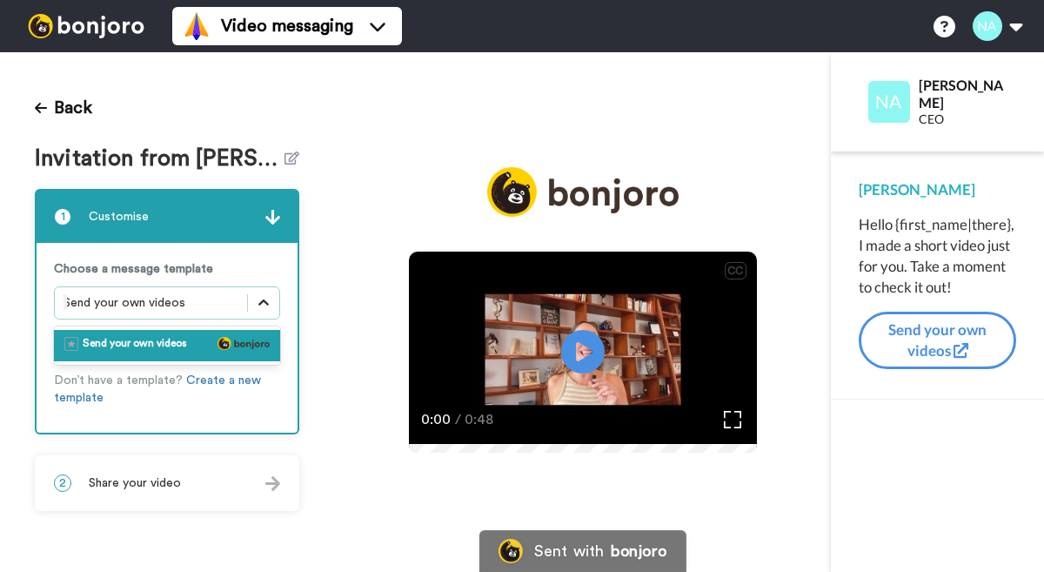
click at [259, 306] on icon at bounding box center [263, 302] width 17 height 17
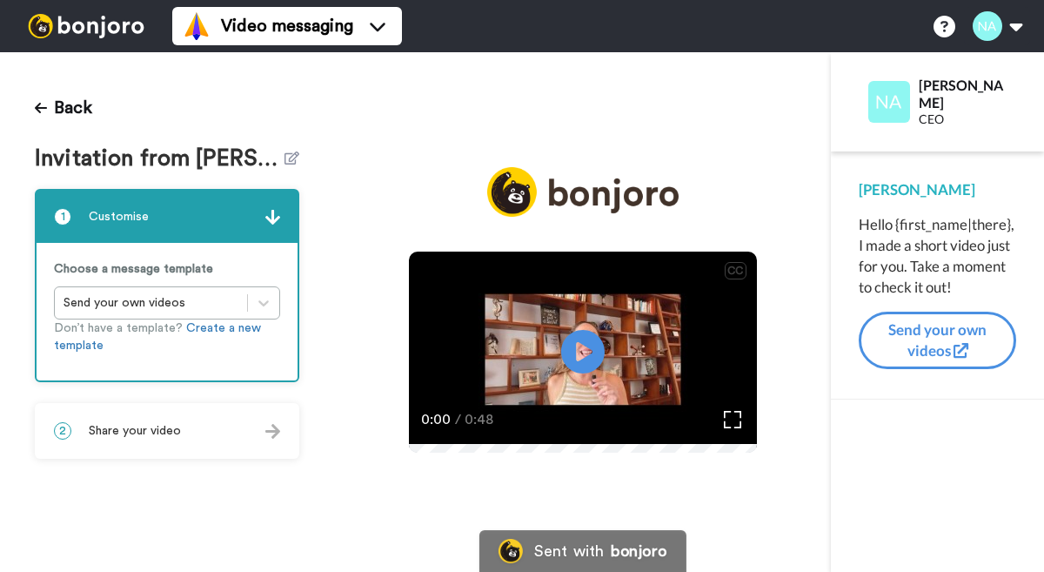
click at [275, 430] on img at bounding box center [272, 431] width 15 height 15
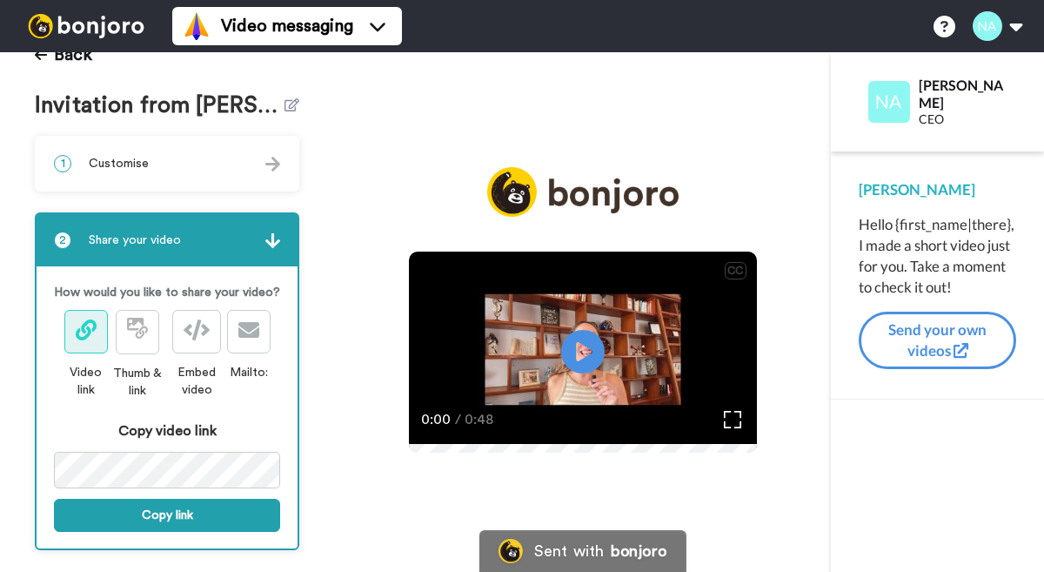
scroll to position [77, 0]
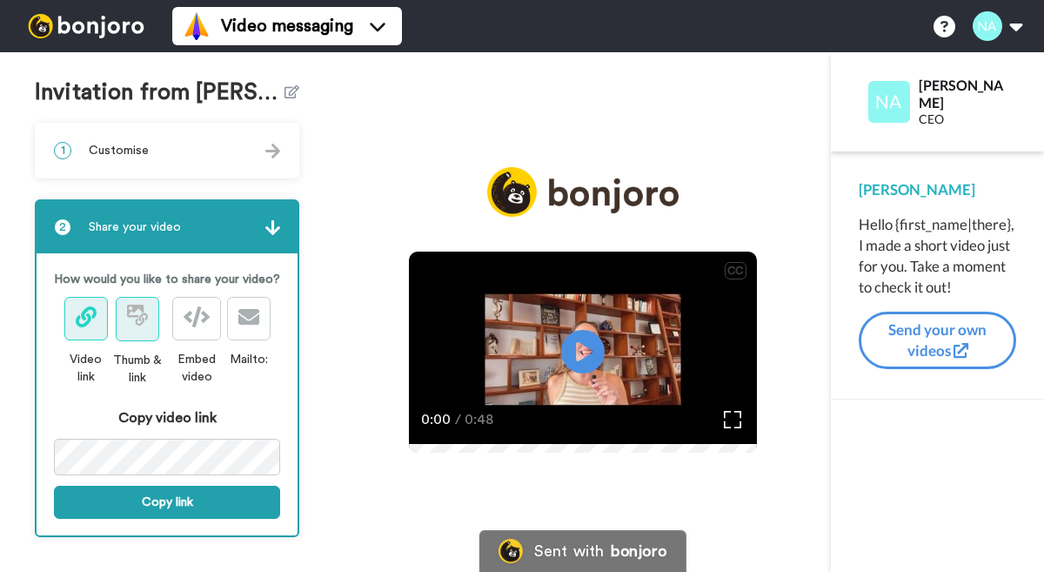
click at [144, 305] on icon at bounding box center [137, 315] width 21 height 21
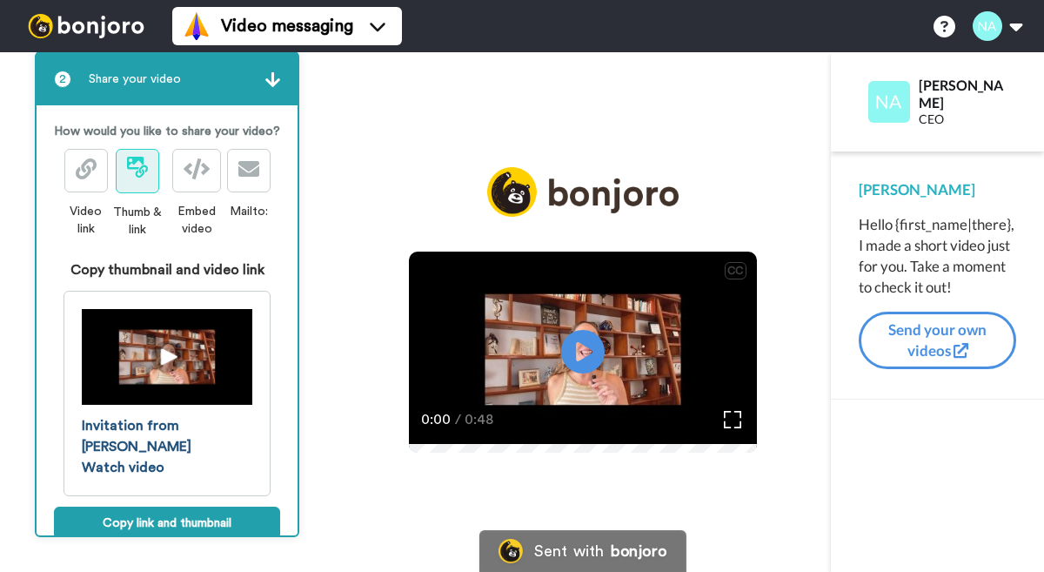
scroll to position [224, 0]
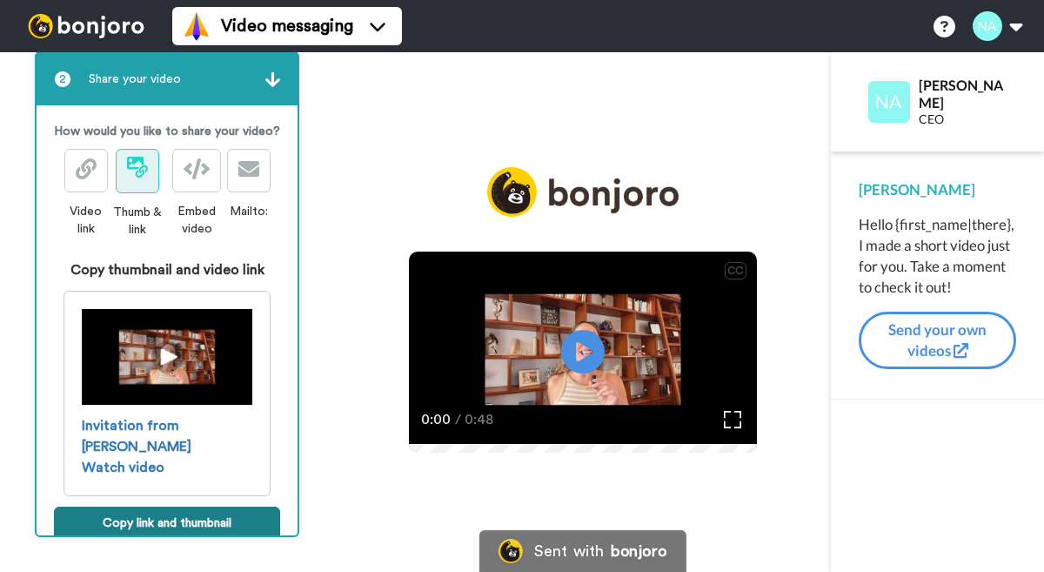
click at [168, 506] on button "Copy link and thumbnail" at bounding box center [167, 522] width 226 height 33
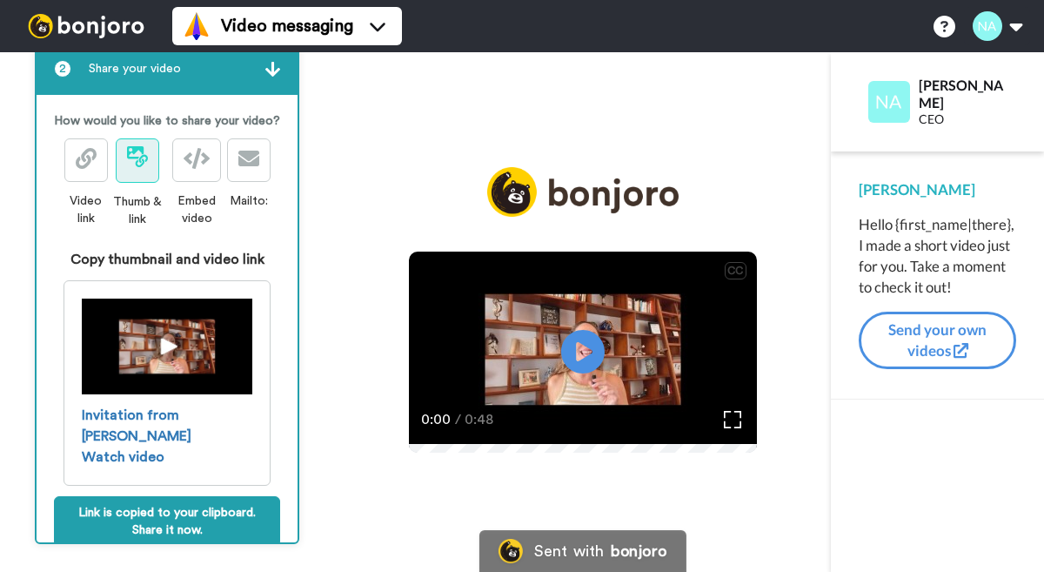
click at [375, 167] on div "CC Play/Pause 0:00 / 0:48" at bounding box center [582, 322] width 497 height 311
click at [90, 19] on img at bounding box center [86, 26] width 131 height 24
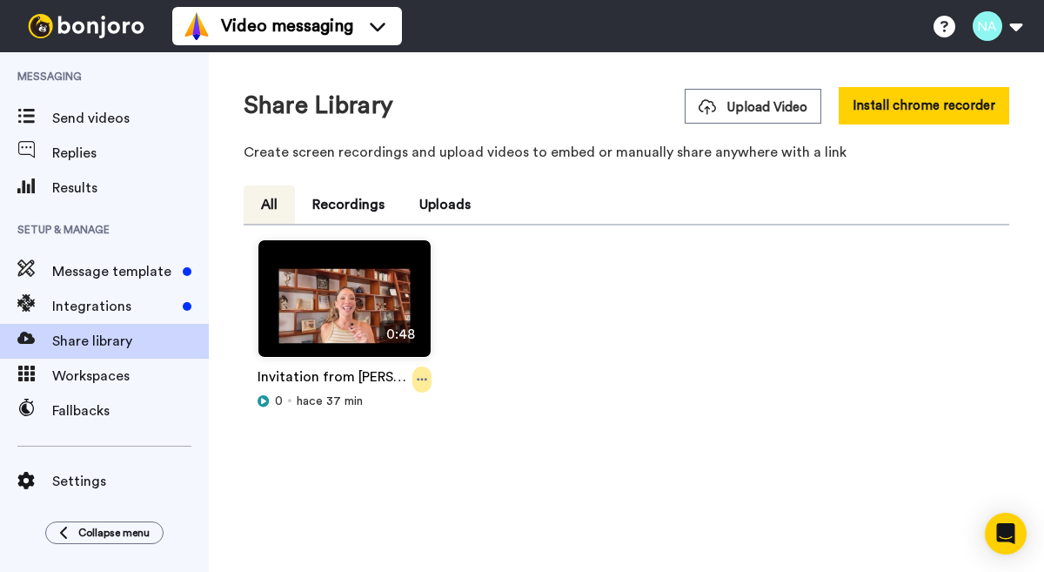
click at [418, 378] on icon at bounding box center [422, 379] width 10 height 12
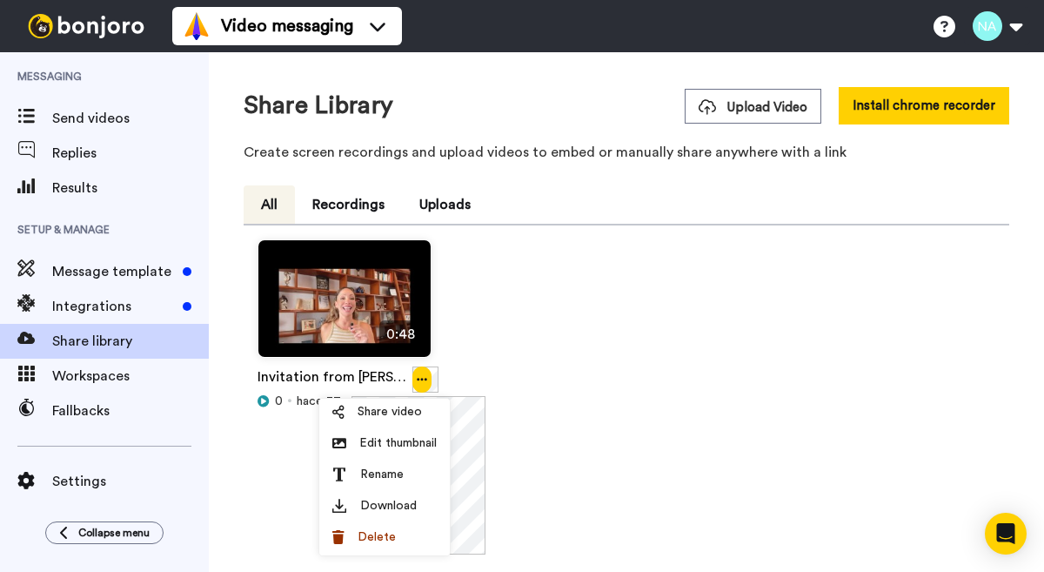
click at [523, 487] on div "0:48 Invitation from [PERSON_NAME] 0 hace 37 min" at bounding box center [627, 401] width 752 height 325
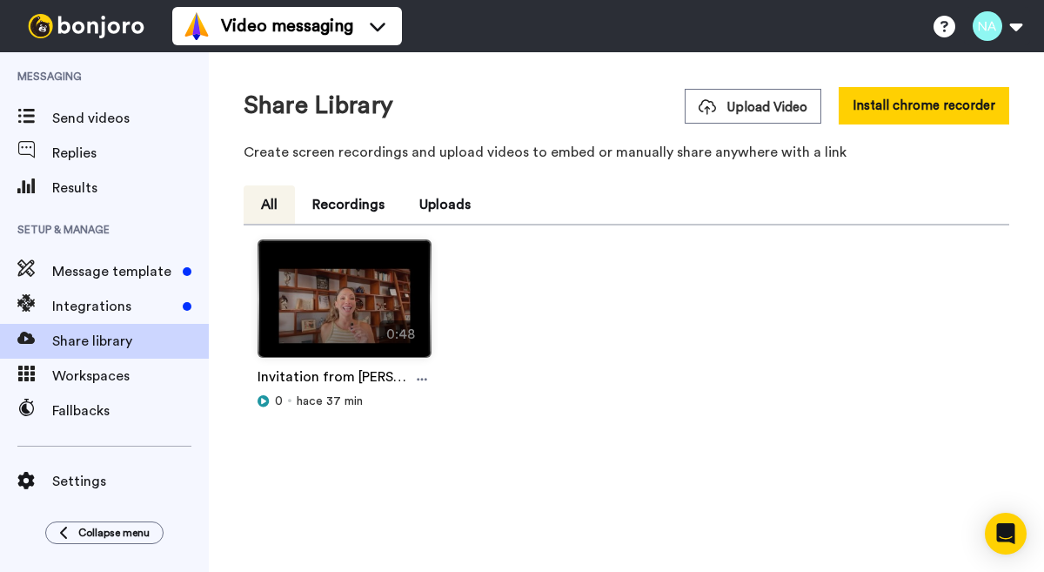
click at [342, 284] on img at bounding box center [344, 305] width 172 height 131
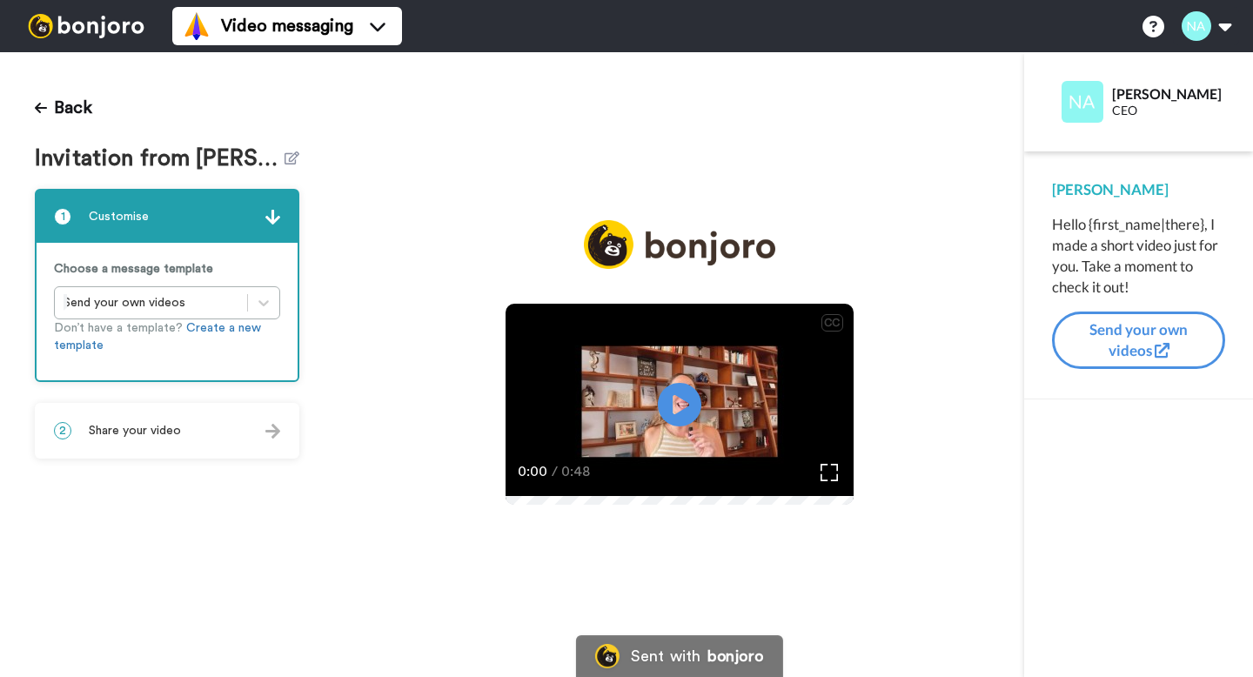
click at [1043, 231] on div "Hello {first_name|there}, I made a short video just for you. Take a moment to c…" at bounding box center [1138, 256] width 173 height 84
drag, startPoint x: 1203, startPoint y: 225, endPoint x: 1088, endPoint y: 225, distance: 115.7
click at [1043, 225] on div "Hello {first_name|there}, I made a short video just for you. Take a moment to c…" at bounding box center [1138, 256] width 173 height 84
click at [1043, 491] on div at bounding box center [1138, 538] width 229 height 278
drag, startPoint x: 1202, startPoint y: 223, endPoint x: 1089, endPoint y: 223, distance: 113.1
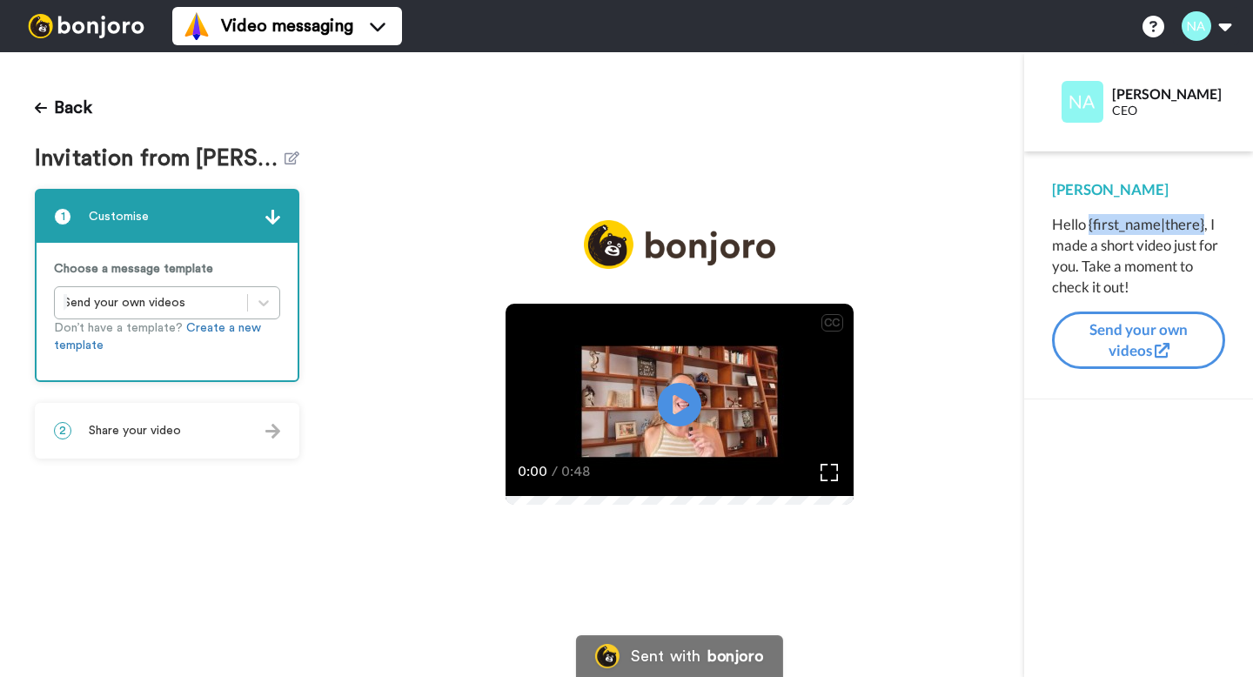
click at [1043, 223] on div "Hello {first_name|there}, I made a short video just for you. Take a moment to c…" at bounding box center [1138, 256] width 173 height 84
click at [1043, 496] on div at bounding box center [1138, 538] width 229 height 278
click at [37, 107] on icon at bounding box center [41, 108] width 12 height 10
